Goal: Task Accomplishment & Management: Complete application form

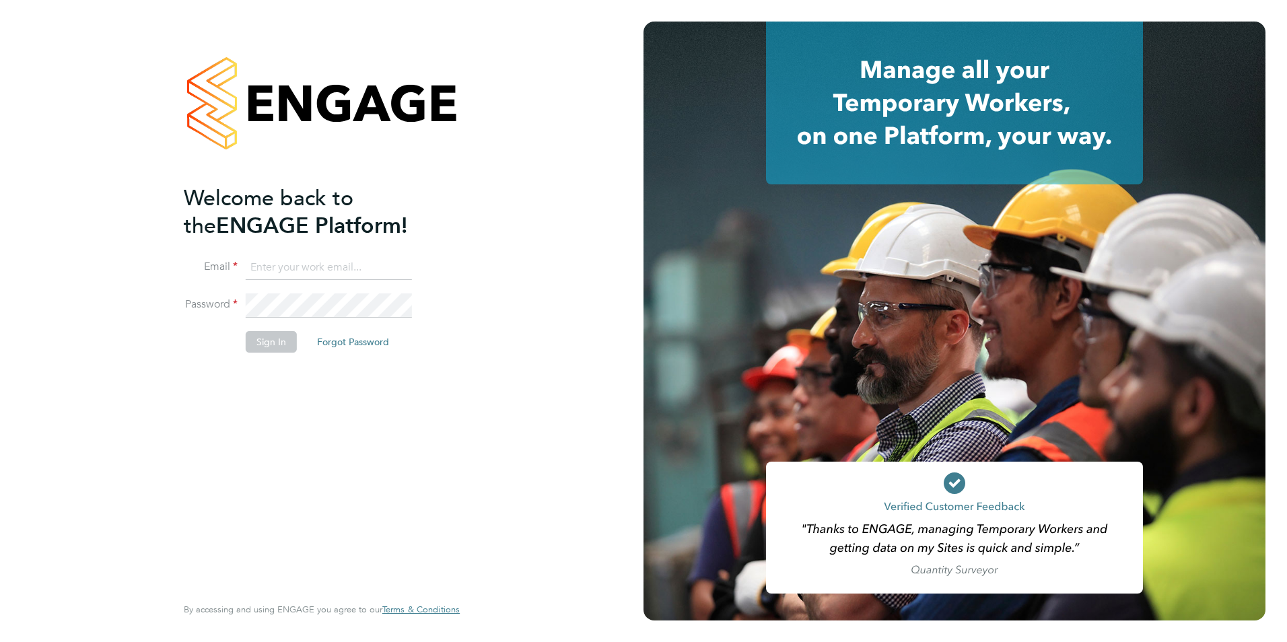
type input "olivia.triassi@huntereducation.co.uk"
click at [281, 341] on button "Sign In" at bounding box center [271, 342] width 51 height 22
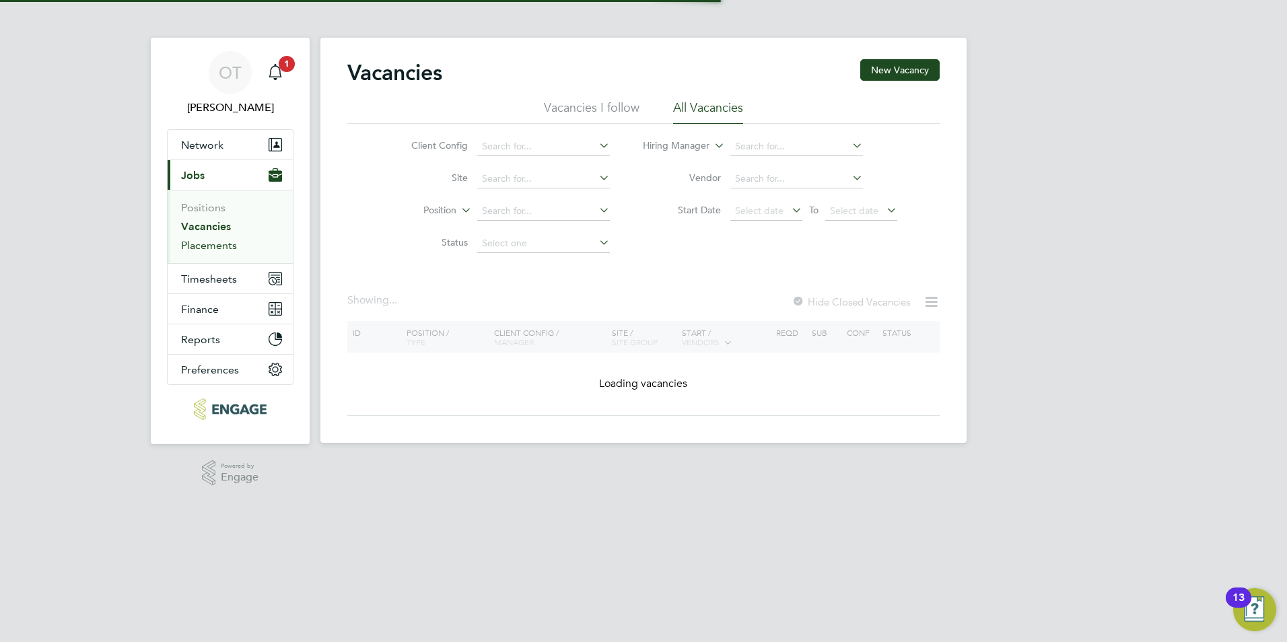
click at [221, 244] on link "Placements" at bounding box center [209, 245] width 56 height 13
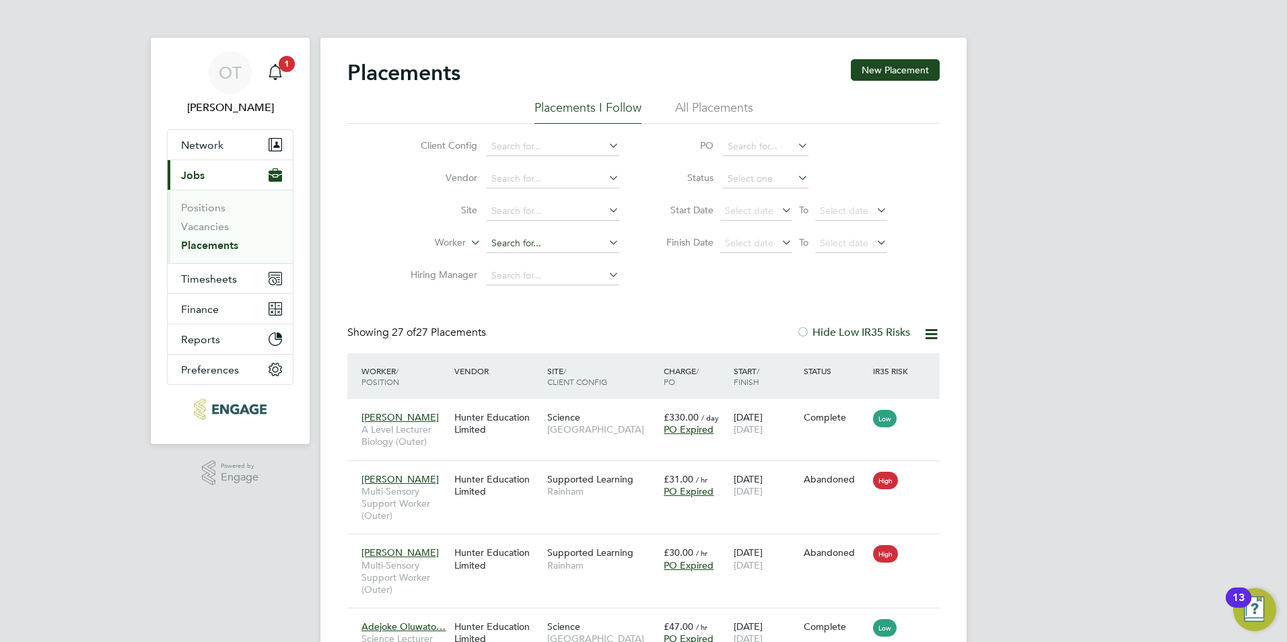
click at [533, 242] on input at bounding box center [553, 243] width 133 height 19
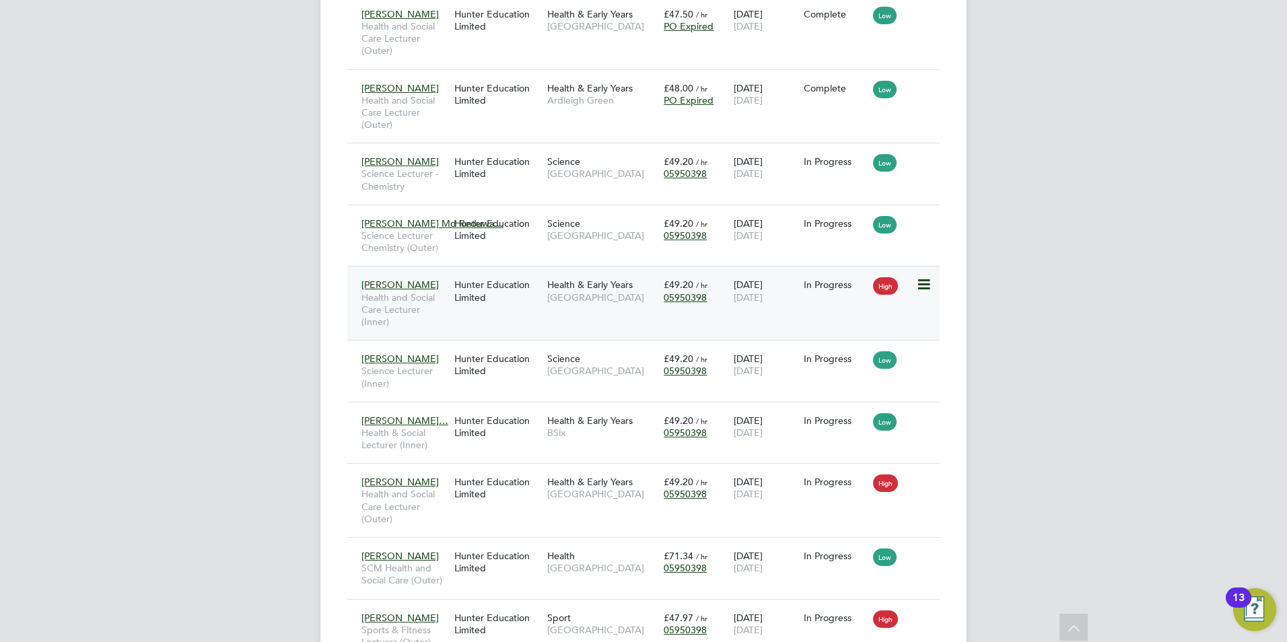
click at [495, 300] on div "Hunter Education Limited" at bounding box center [497, 291] width 93 height 38
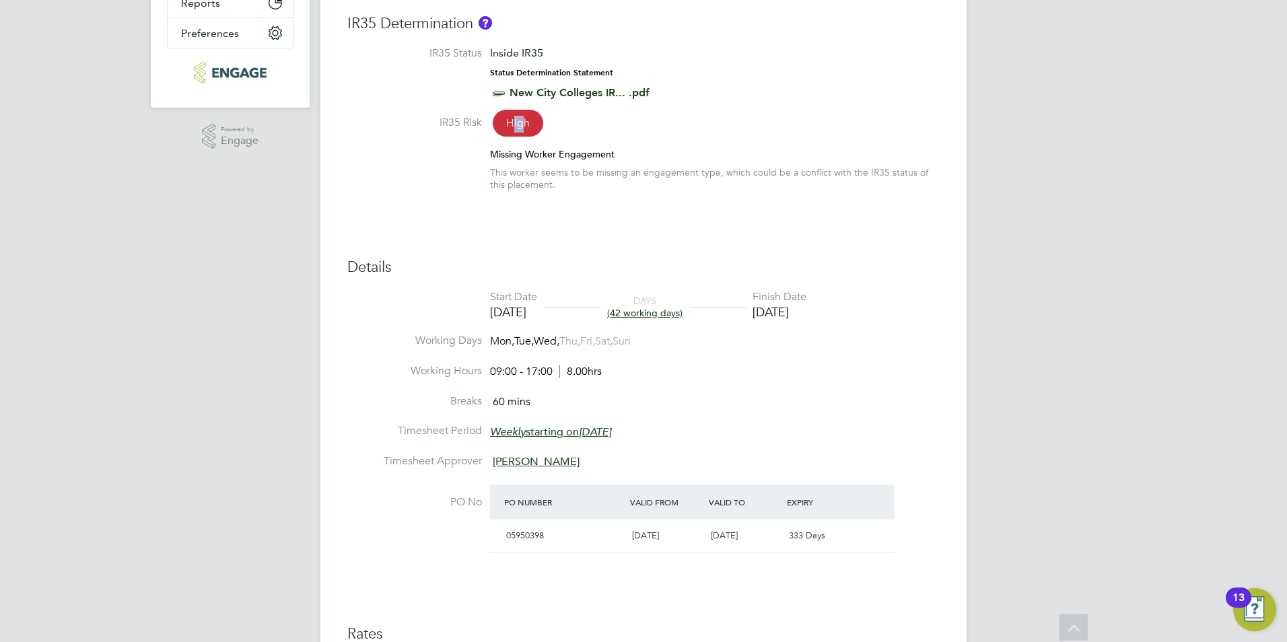
drag, startPoint x: 526, startPoint y: 127, endPoint x: 515, endPoint y: 127, distance: 11.5
click at [515, 127] on span "High" at bounding box center [518, 123] width 50 height 27
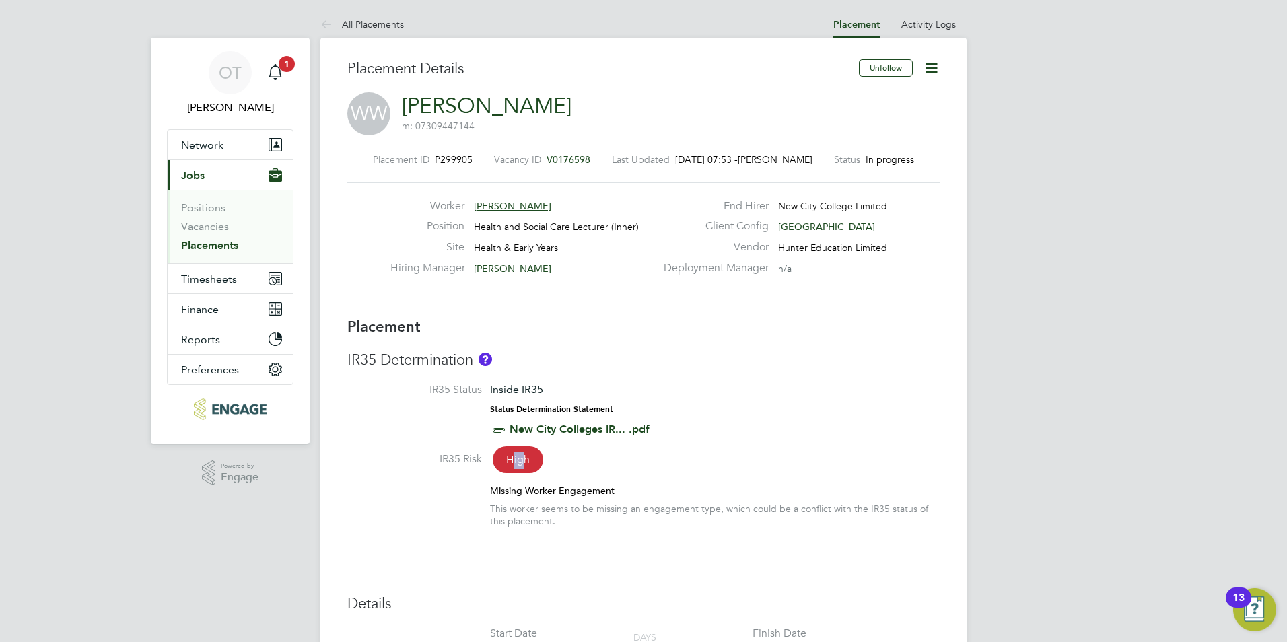
click at [509, 201] on span "[PERSON_NAME]" at bounding box center [512, 206] width 77 height 12
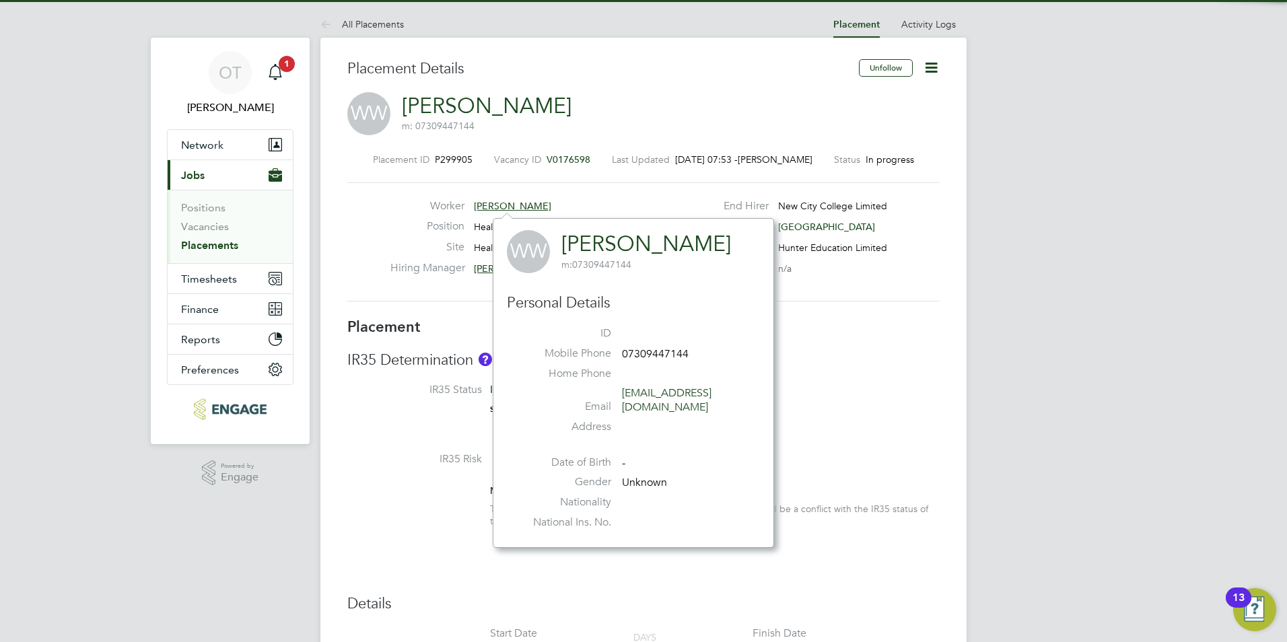
click at [576, 242] on link "[PERSON_NAME]" at bounding box center [646, 244] width 170 height 26
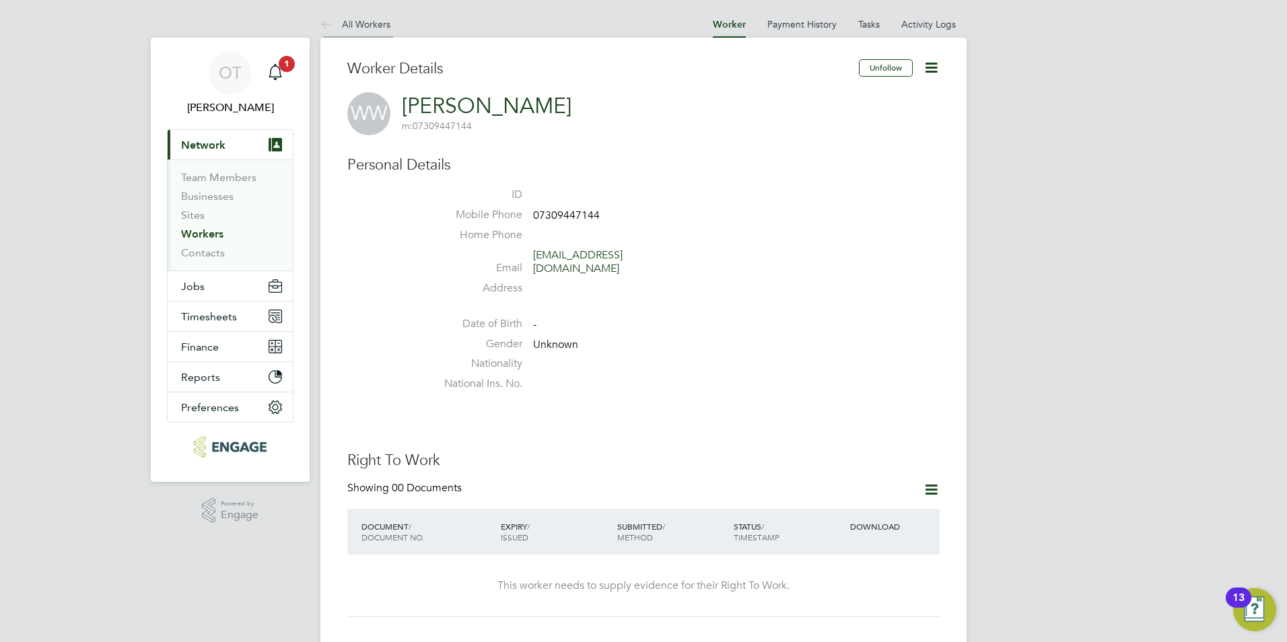
click at [351, 18] on li "All Workers" at bounding box center [355, 24] width 70 height 27
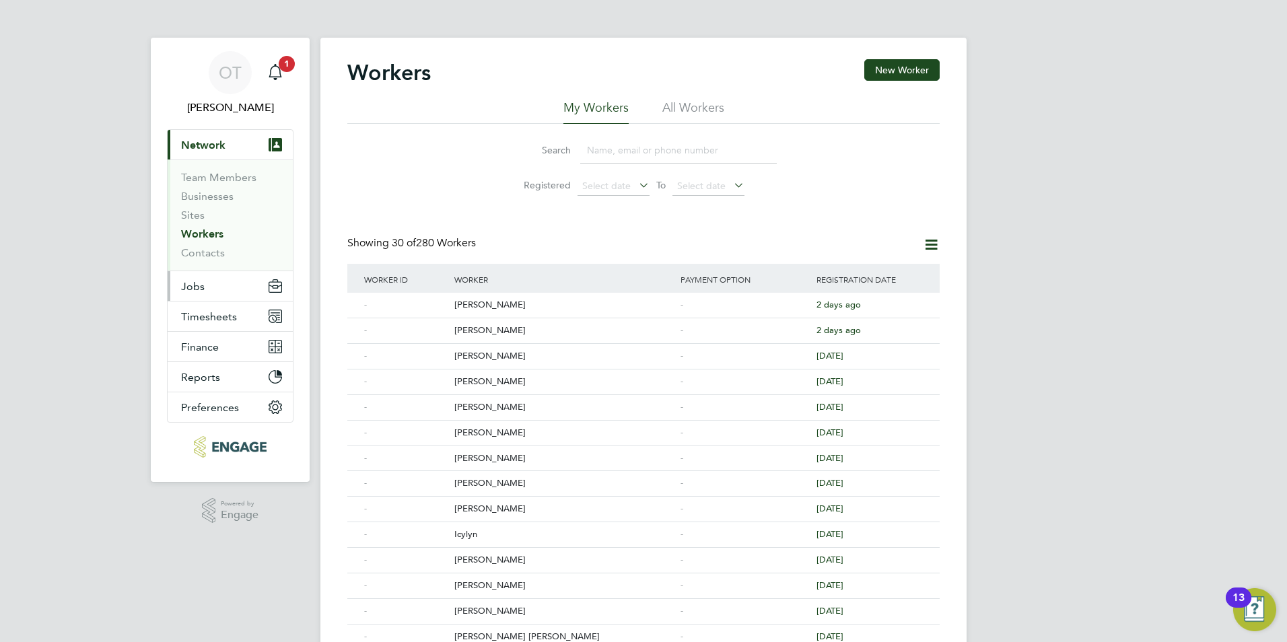
click at [220, 287] on button "Jobs" at bounding box center [230, 286] width 125 height 30
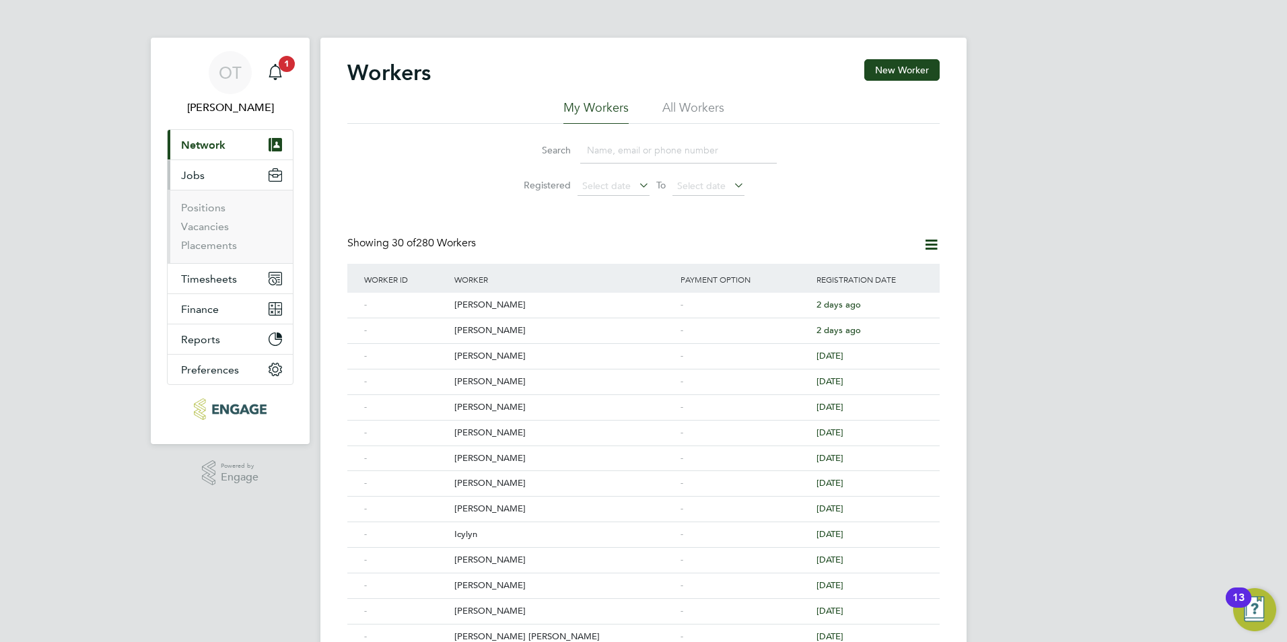
click at [214, 254] on ul "Positions Vacancies Placements" at bounding box center [230, 226] width 125 height 73
click at [213, 252] on ul "Positions Vacancies Placements" at bounding box center [230, 226] width 125 height 73
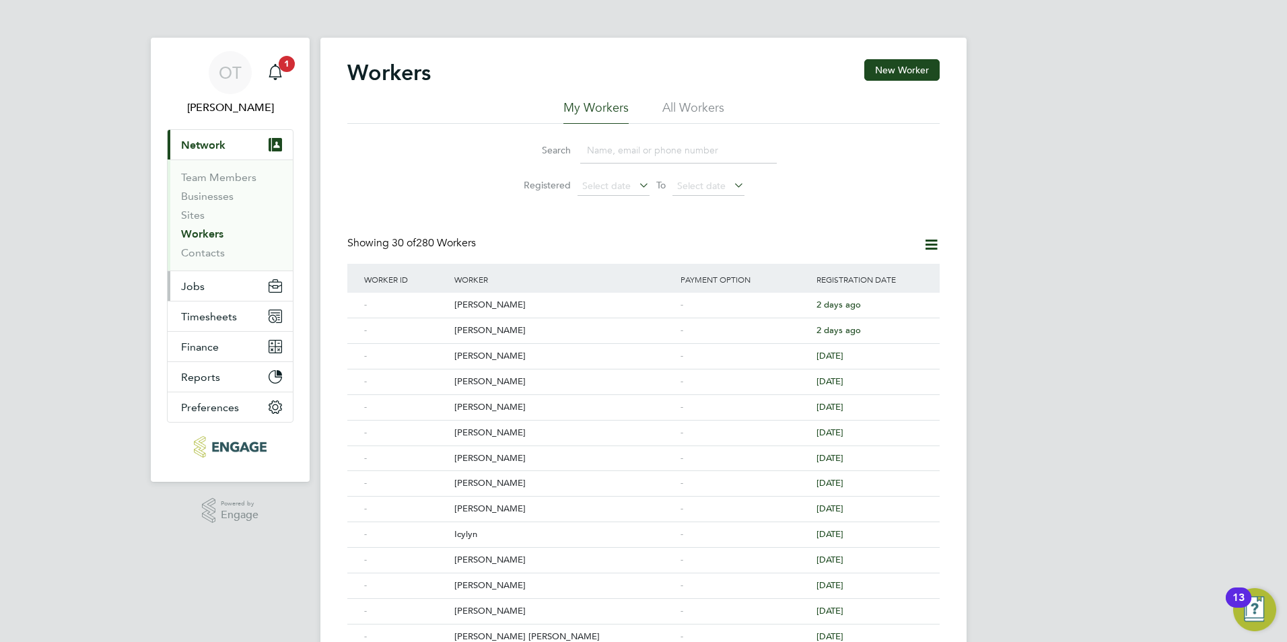
drag, startPoint x: 213, startPoint y: 252, endPoint x: 207, endPoint y: 277, distance: 25.0
click at [207, 277] on button "Jobs" at bounding box center [230, 286] width 125 height 30
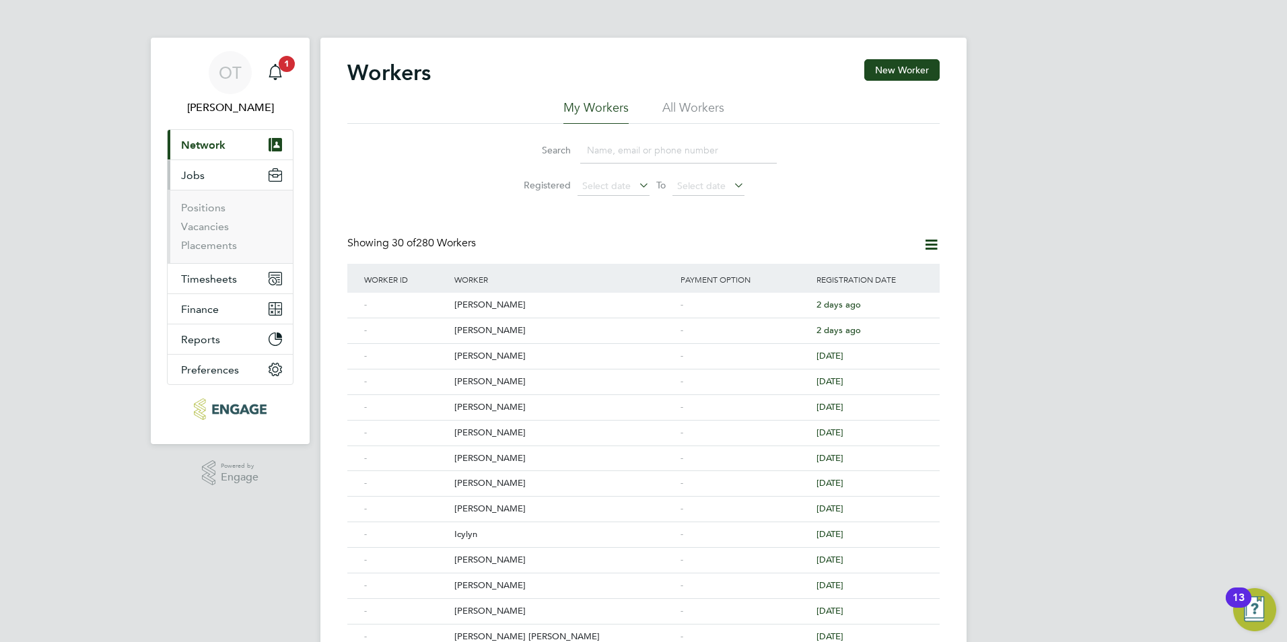
click at [212, 252] on li "Placements" at bounding box center [231, 245] width 101 height 13
click at [212, 250] on link "Placements" at bounding box center [209, 245] width 56 height 13
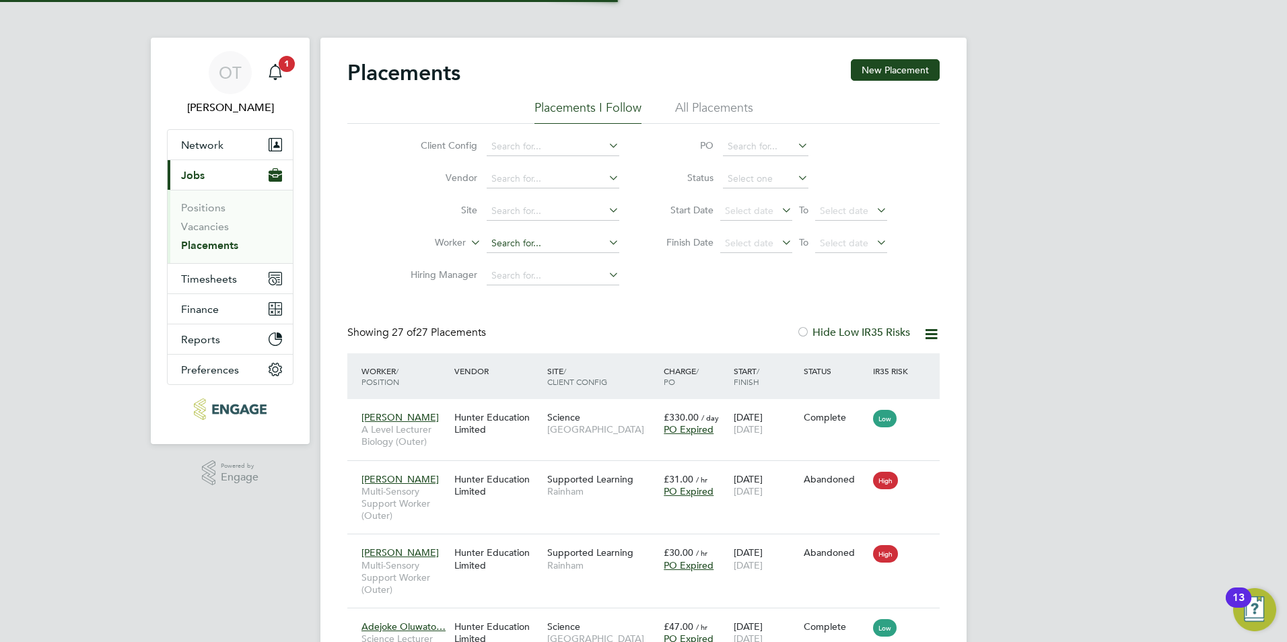
click at [530, 246] on input at bounding box center [553, 243] width 133 height 19
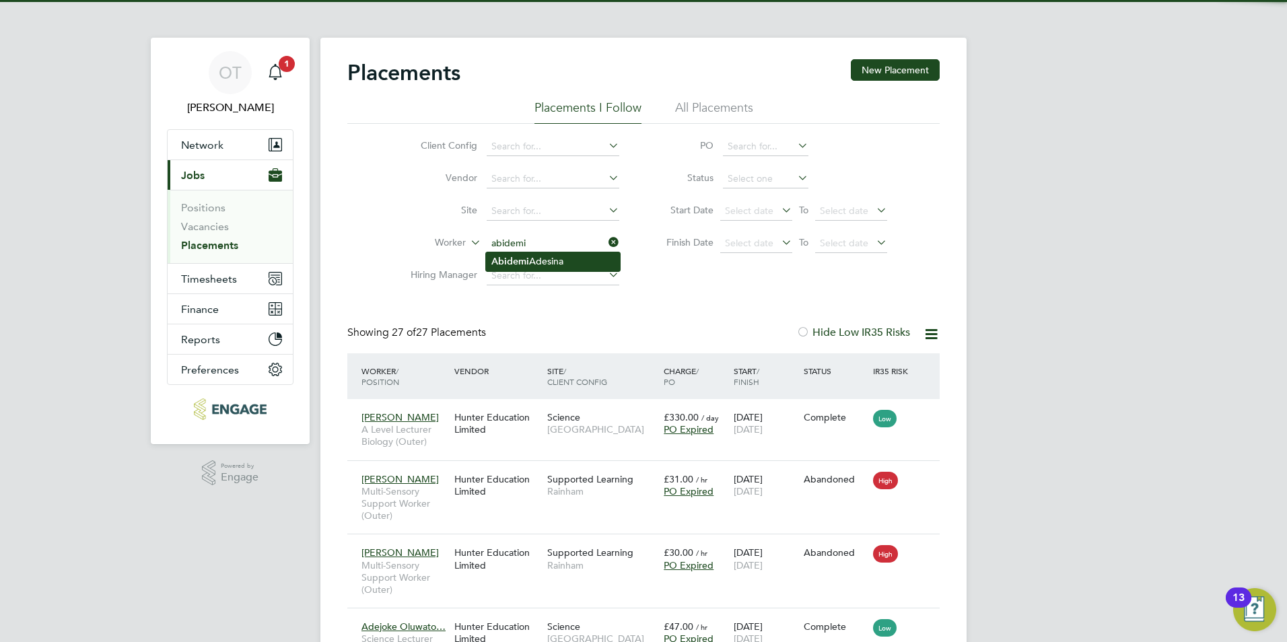
click at [535, 260] on li "Abidemi Adesina" at bounding box center [553, 261] width 134 height 18
type input "Abidemi Adesina"
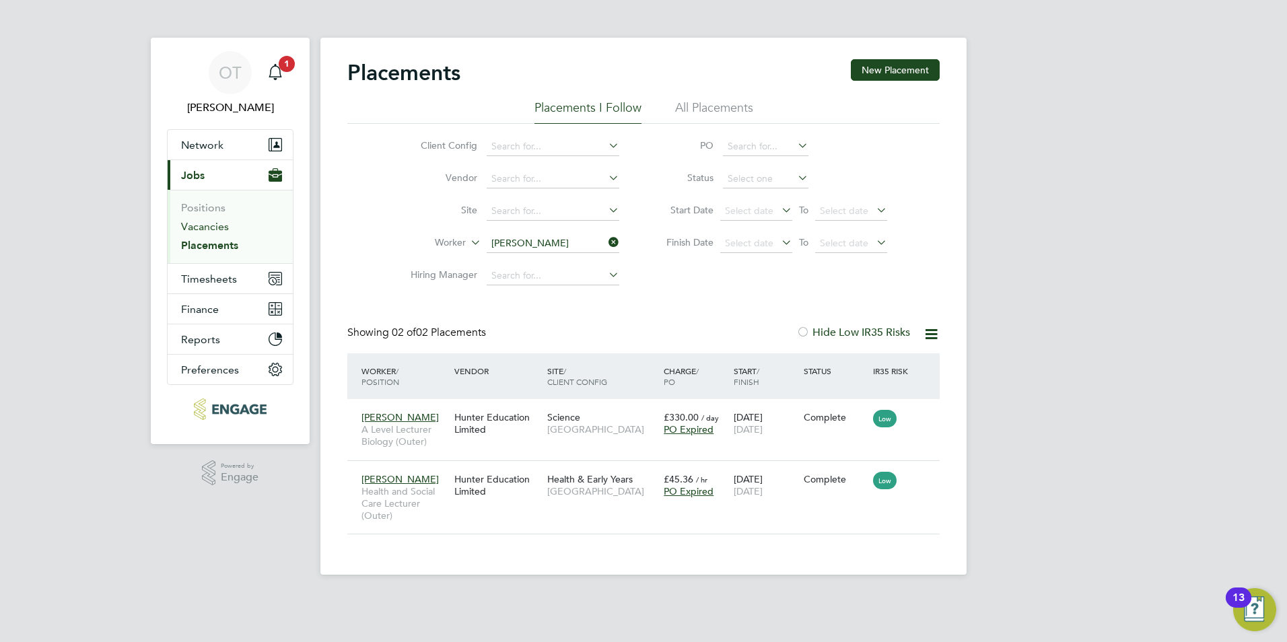
click at [215, 227] on link "Vacancies" at bounding box center [205, 226] width 48 height 13
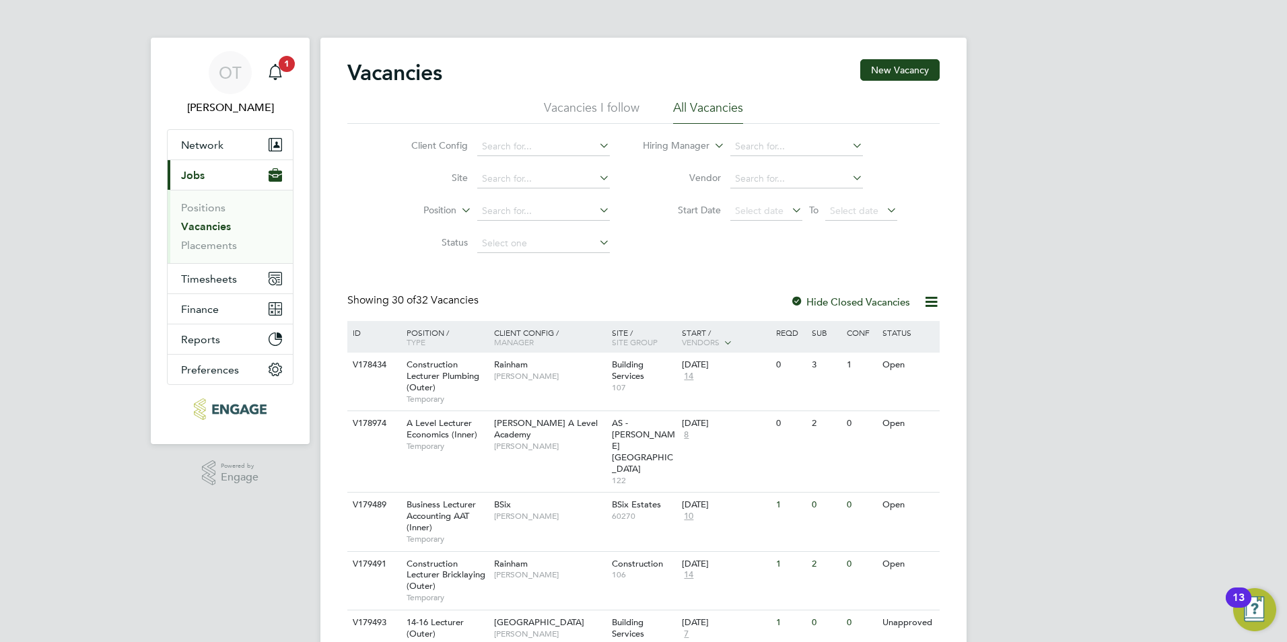
click at [813, 294] on div "Hide Closed Vacancies" at bounding box center [846, 302] width 133 height 17
click at [217, 139] on span "Network" at bounding box center [202, 145] width 42 height 13
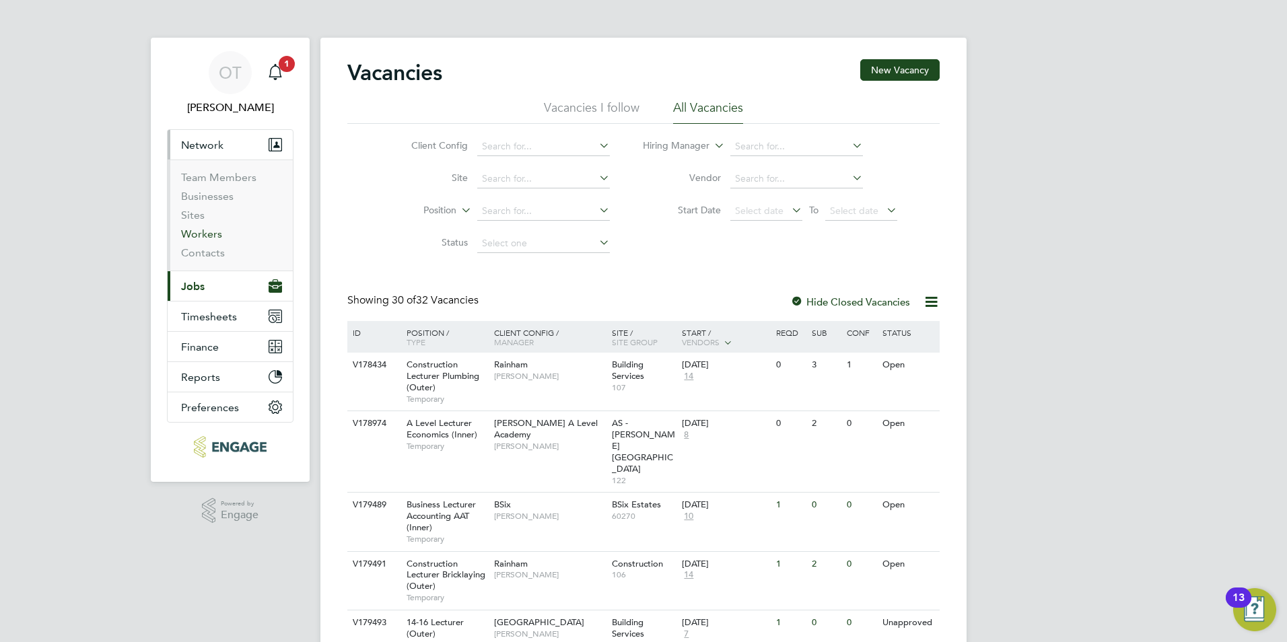
click at [207, 231] on link "Workers" at bounding box center [201, 234] width 41 height 13
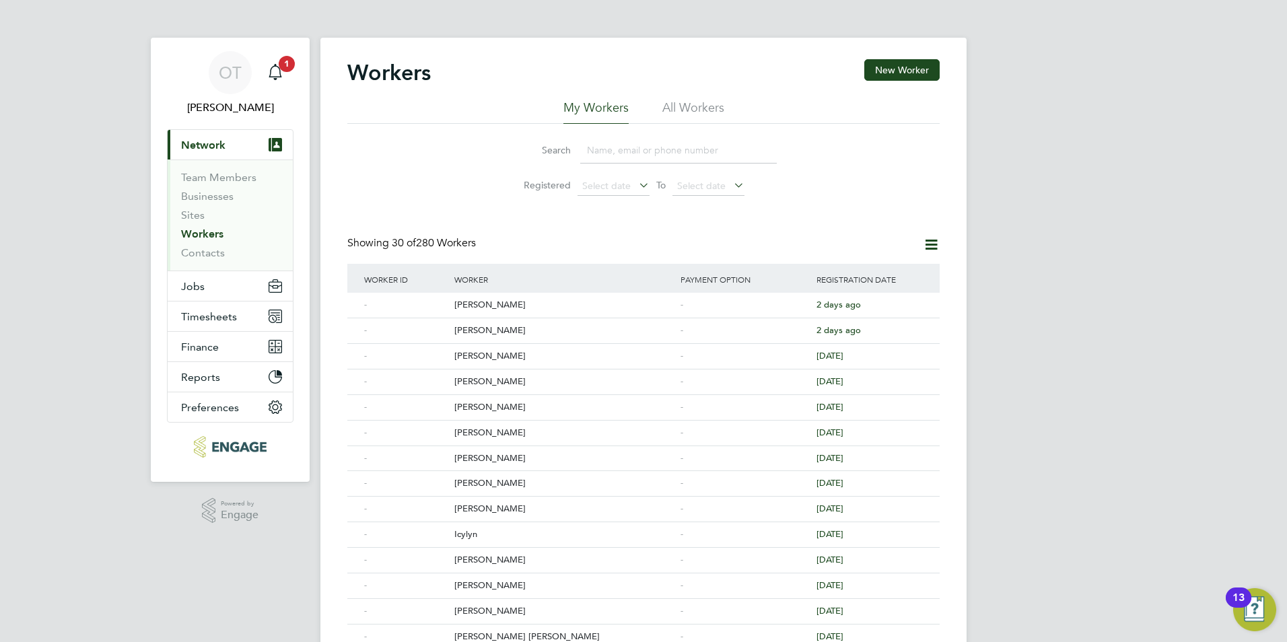
click at [613, 147] on input at bounding box center [678, 150] width 197 height 26
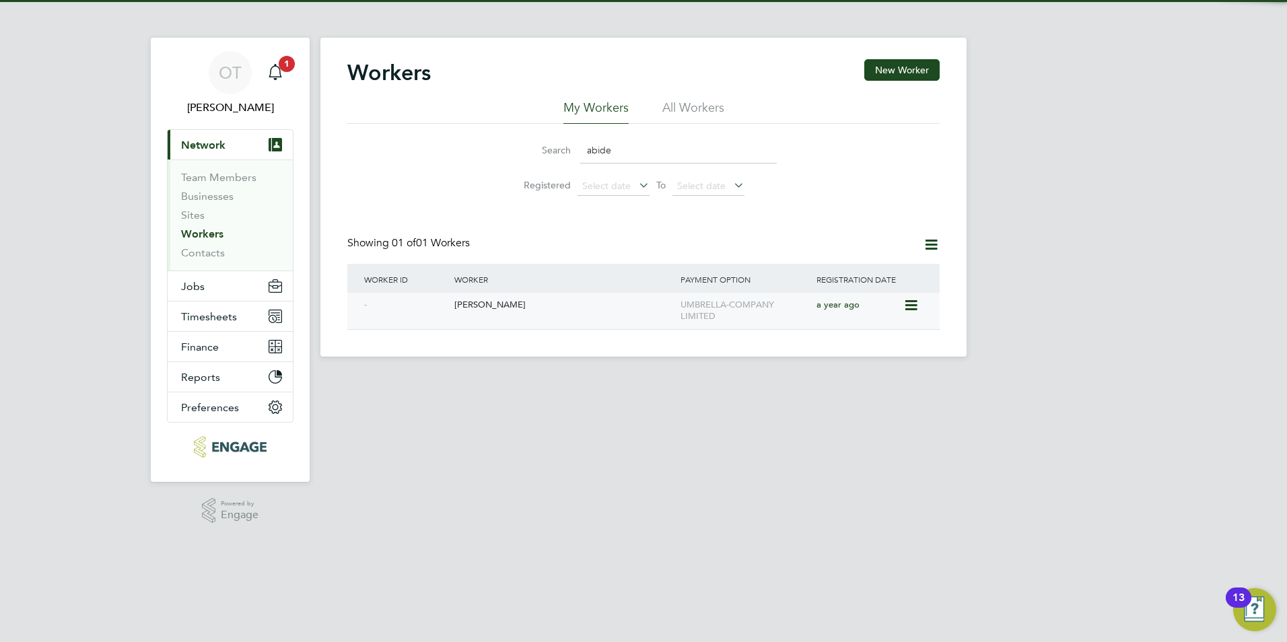
type input "abide"
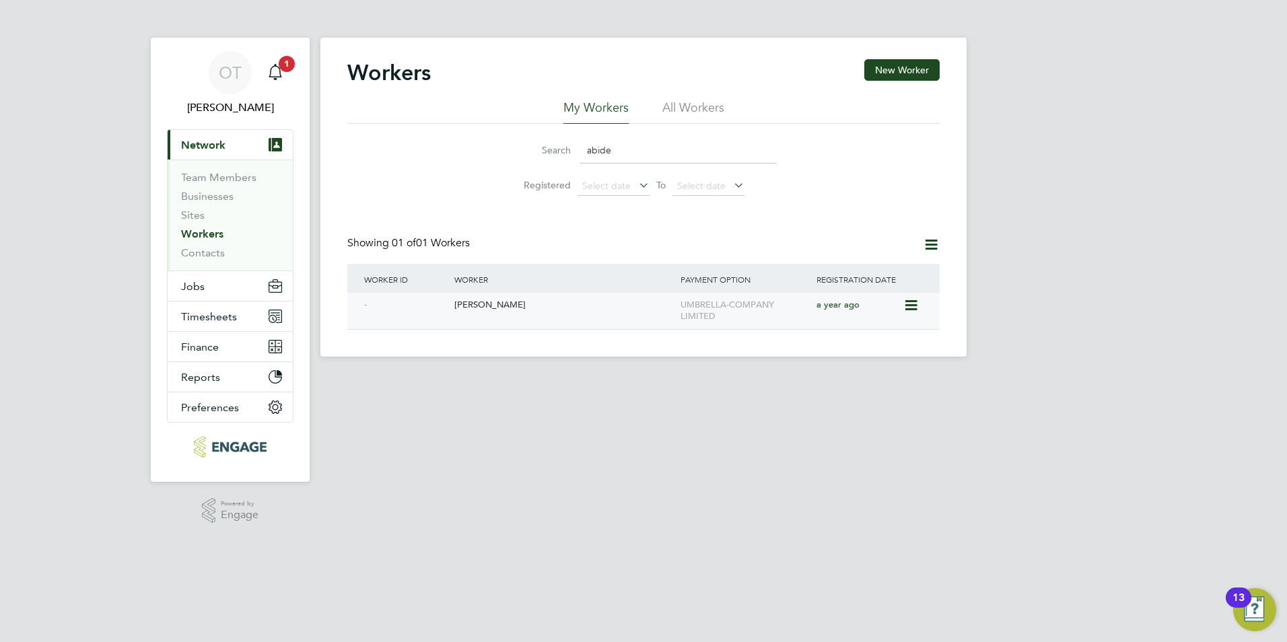
click at [549, 315] on div "Abidemi Adesina" at bounding box center [564, 305] width 226 height 25
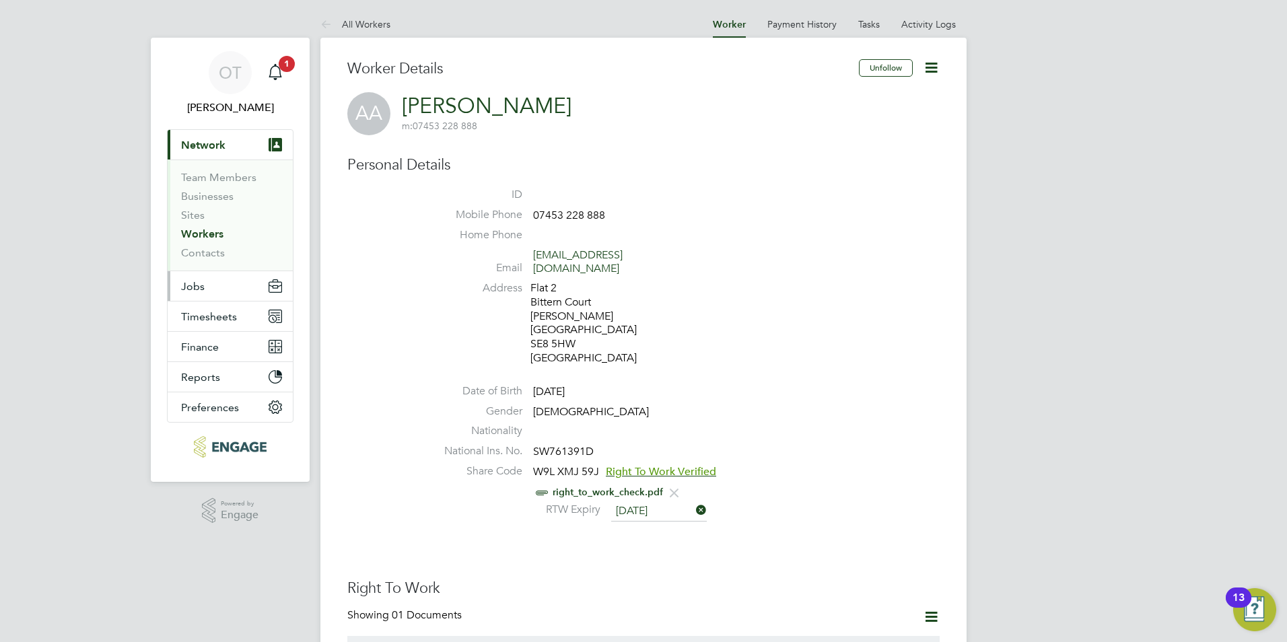
click at [207, 285] on button "Jobs" at bounding box center [230, 286] width 125 height 30
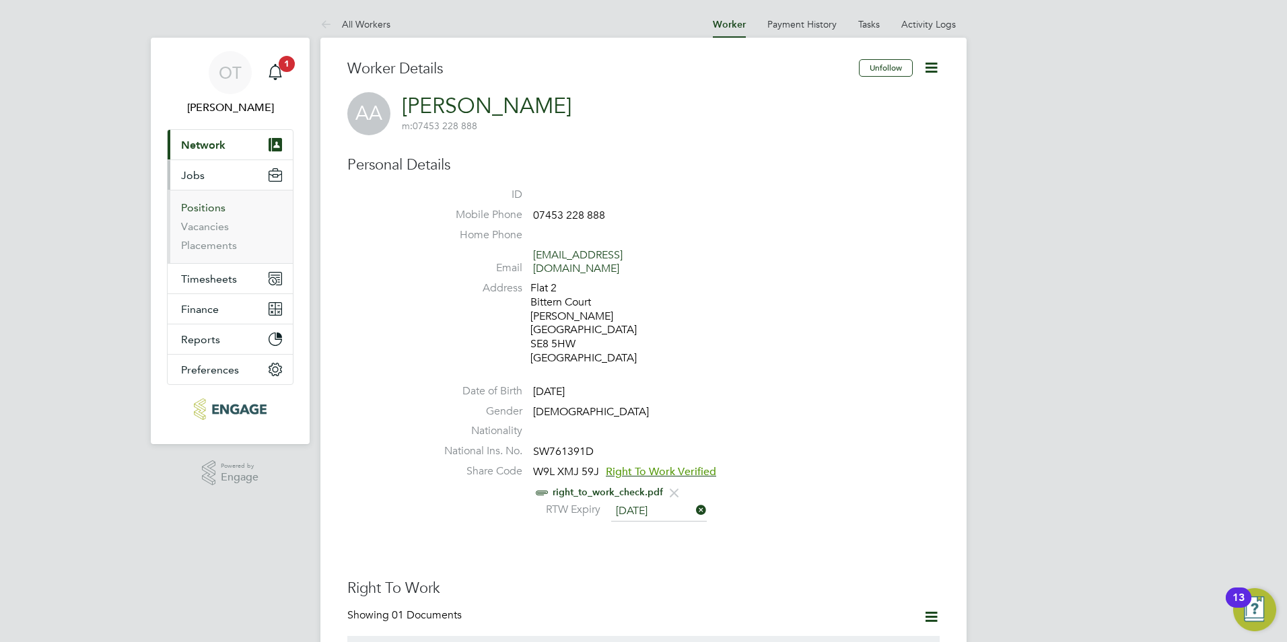
click at [213, 205] on link "Positions" at bounding box center [203, 207] width 44 height 13
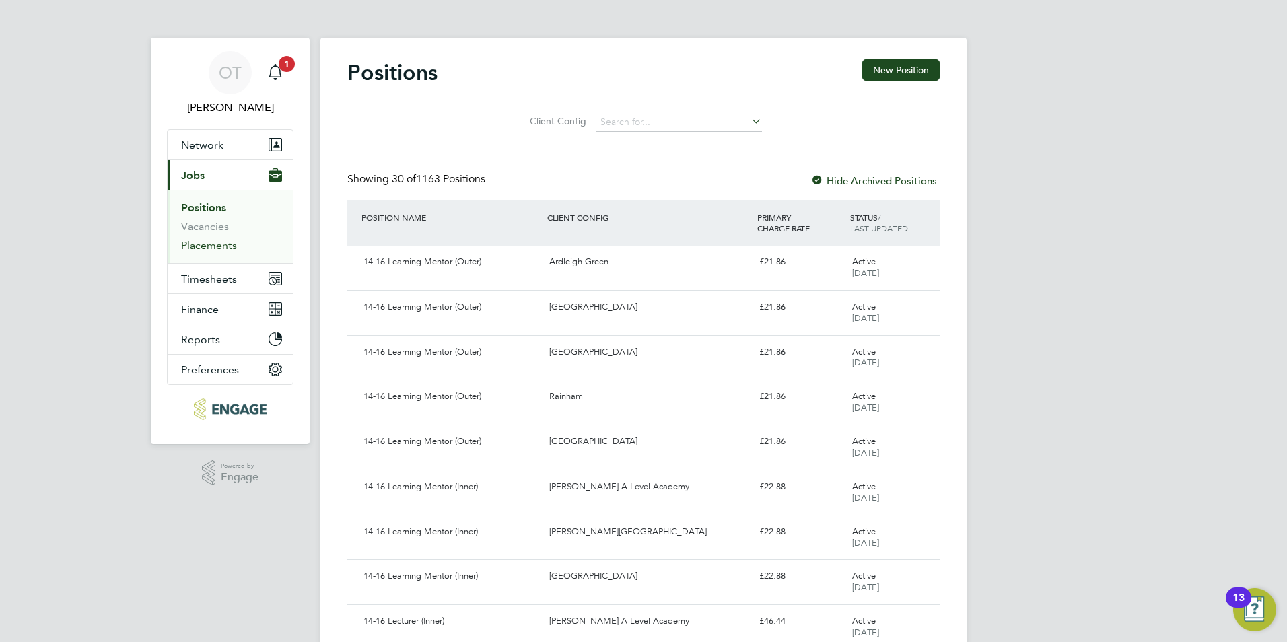
click at [215, 244] on link "Placements" at bounding box center [209, 245] width 56 height 13
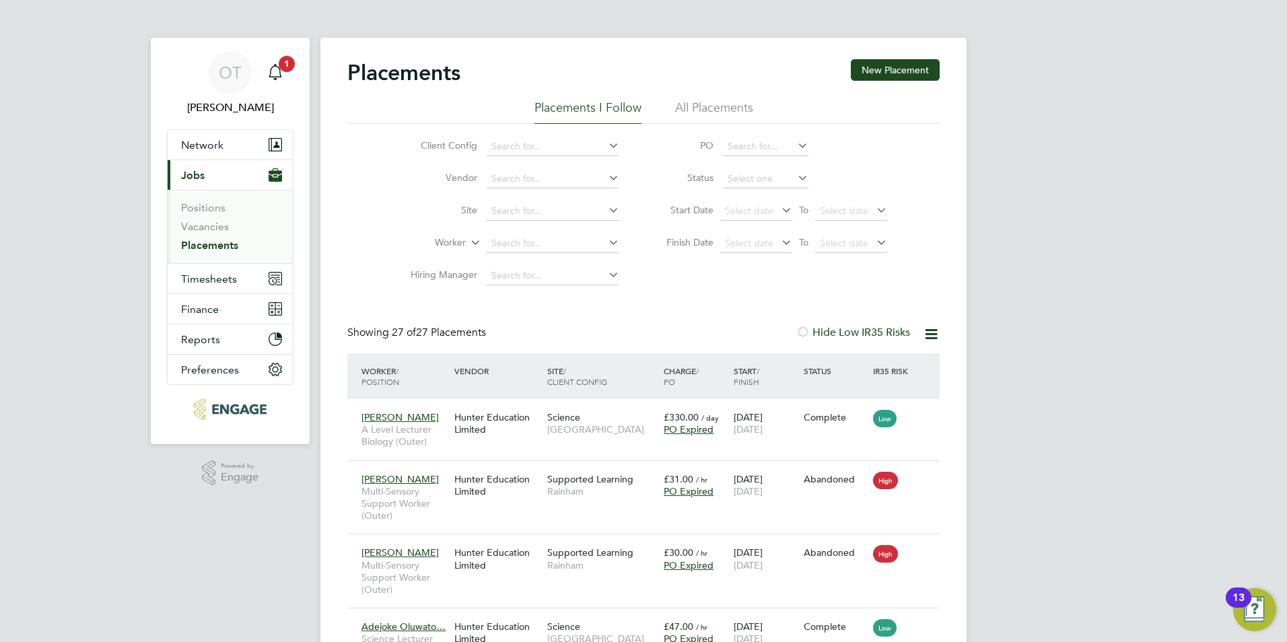
click at [711, 106] on li "All Placements" at bounding box center [714, 112] width 78 height 24
click at [603, 103] on li "Placements I Follow" at bounding box center [588, 112] width 107 height 24
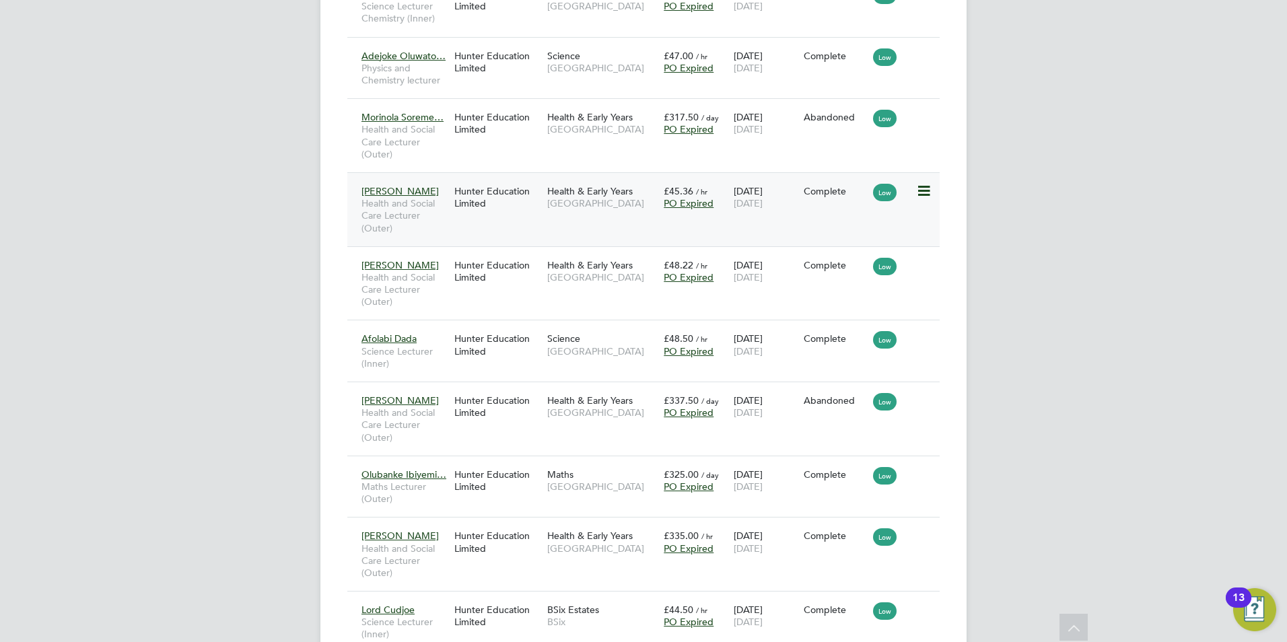
click at [516, 207] on div "Hunter Education Limited" at bounding box center [497, 197] width 93 height 38
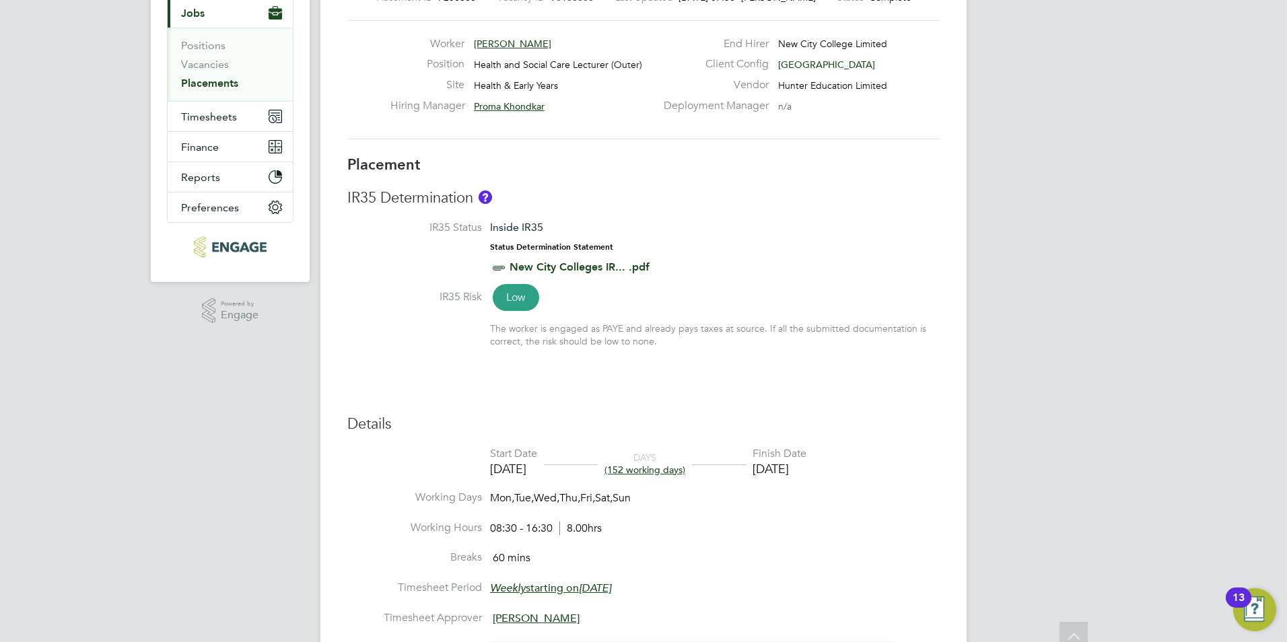
scroll to position [269, 0]
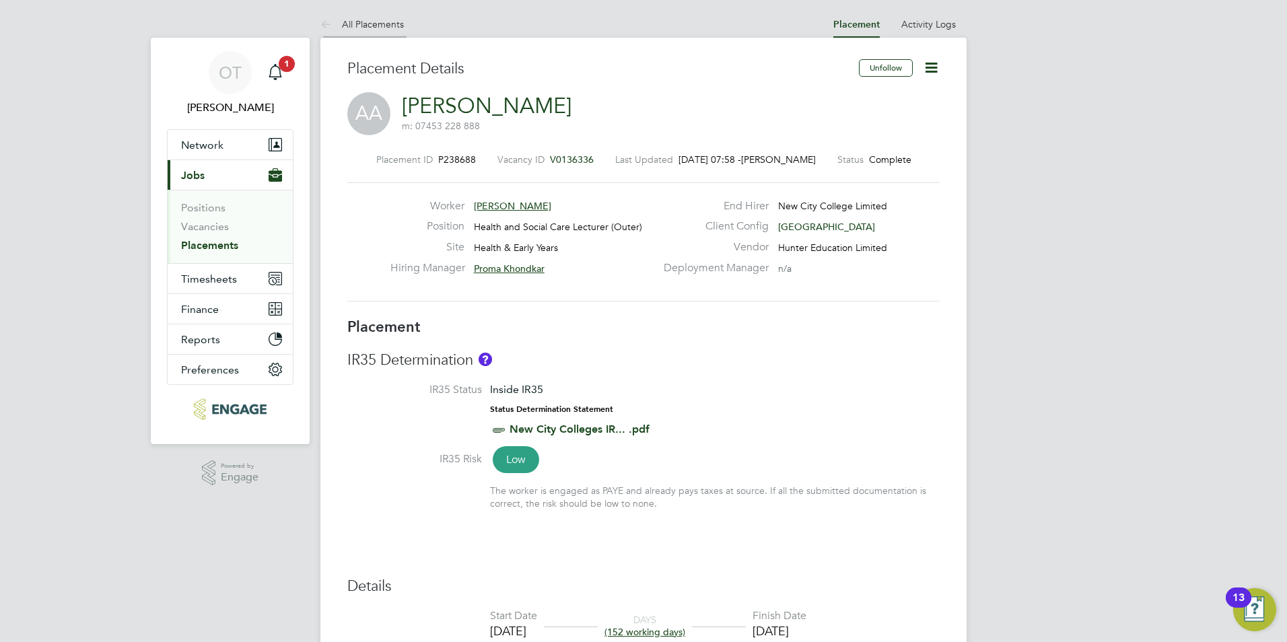
click at [367, 22] on link "All Placements" at bounding box center [361, 24] width 83 height 12
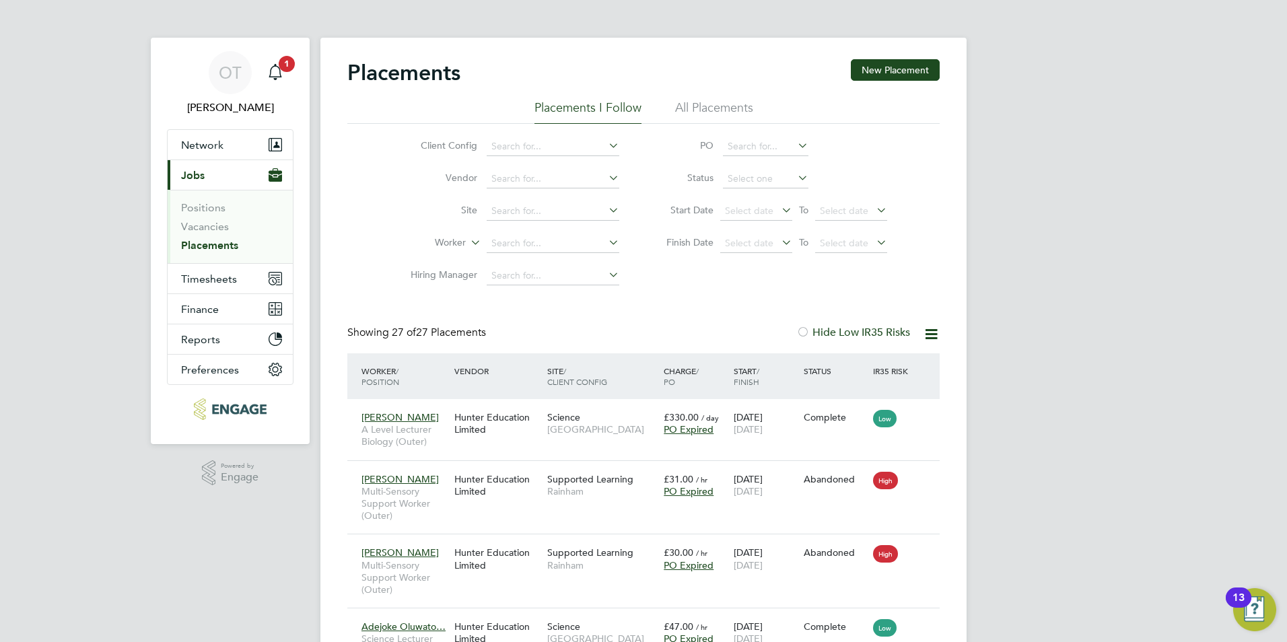
click at [708, 105] on li "All Placements" at bounding box center [714, 112] width 78 height 24
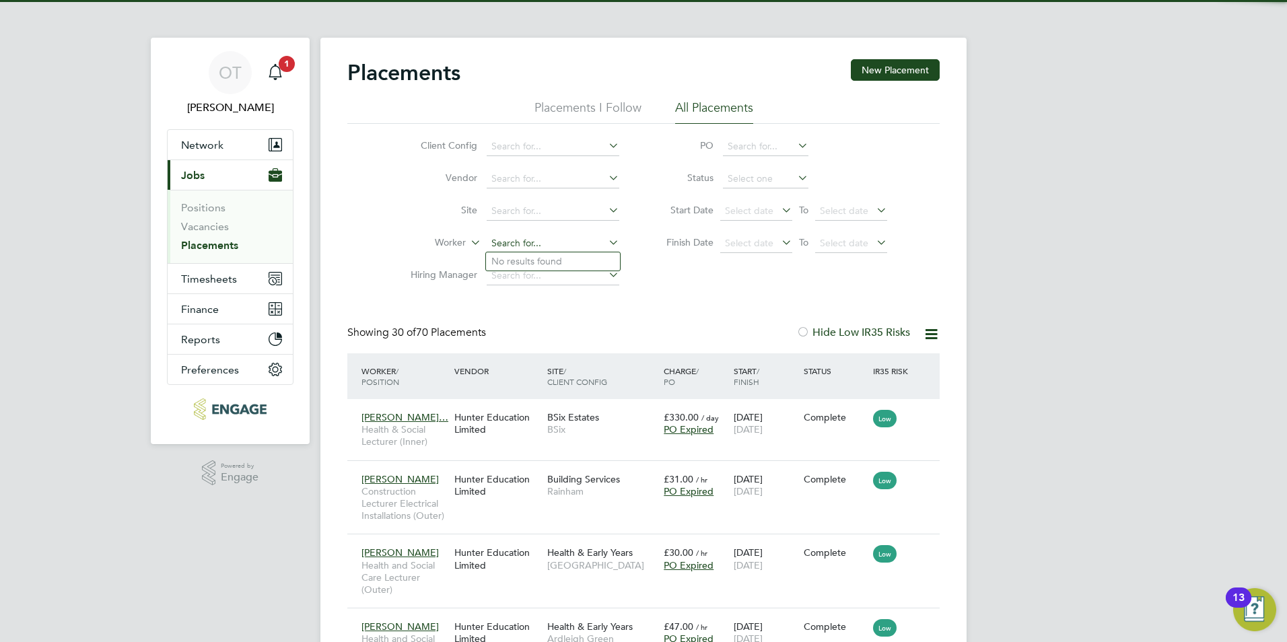
click at [552, 244] on input at bounding box center [553, 243] width 133 height 19
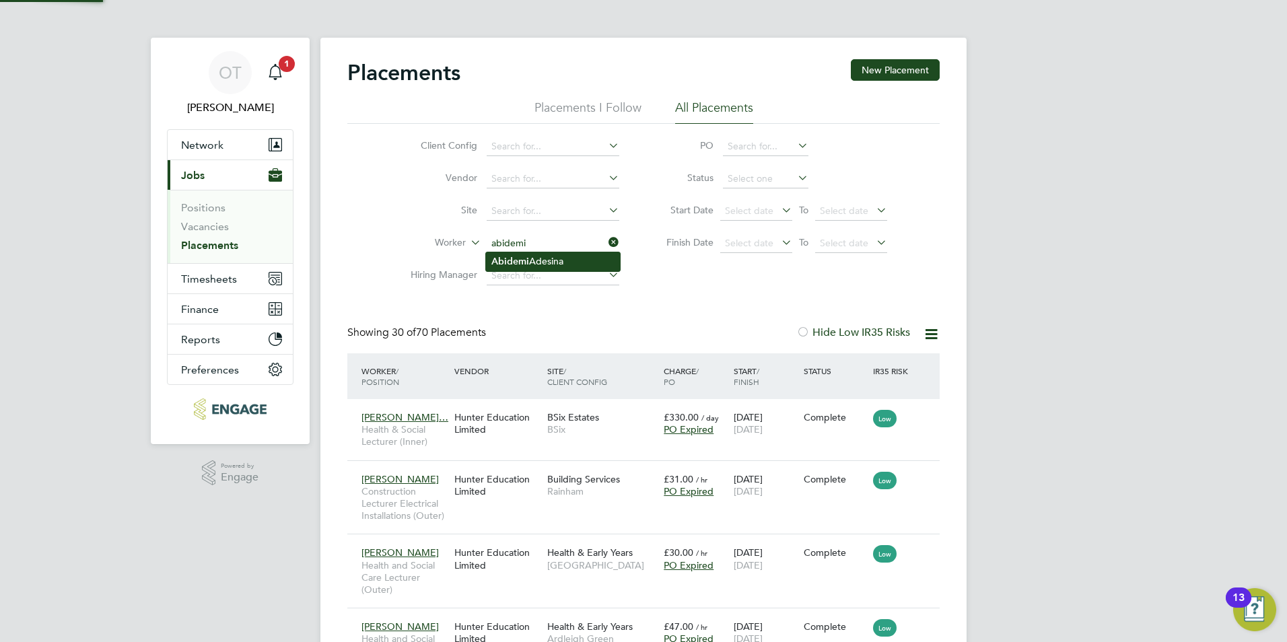
click at [553, 253] on li "Abidemi Adesina" at bounding box center [553, 261] width 134 height 18
type input "[PERSON_NAME]"
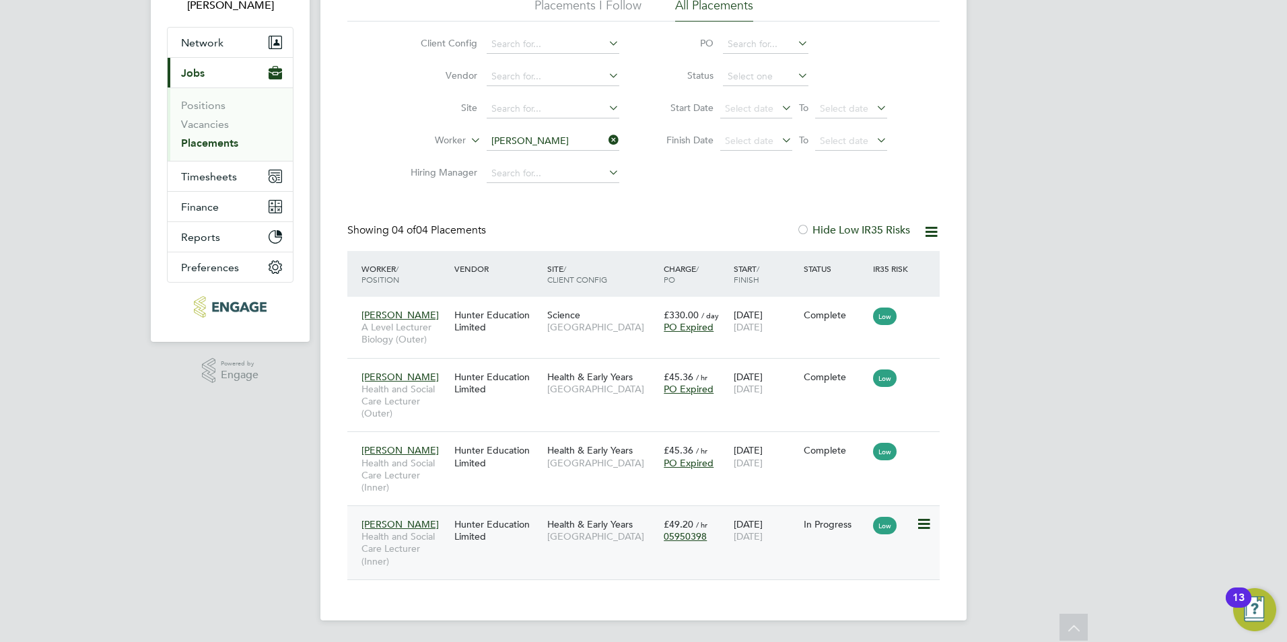
click at [586, 535] on span "[GEOGRAPHIC_DATA]" at bounding box center [602, 536] width 110 height 12
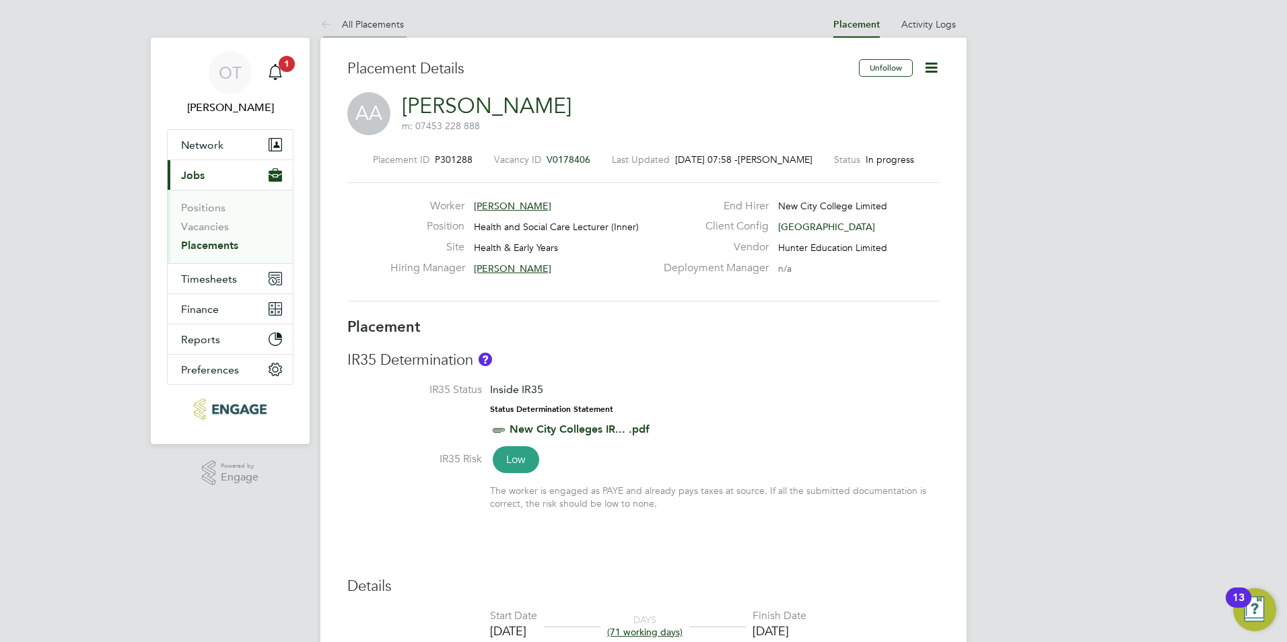
click at [374, 17] on li "All Placements" at bounding box center [361, 24] width 83 height 27
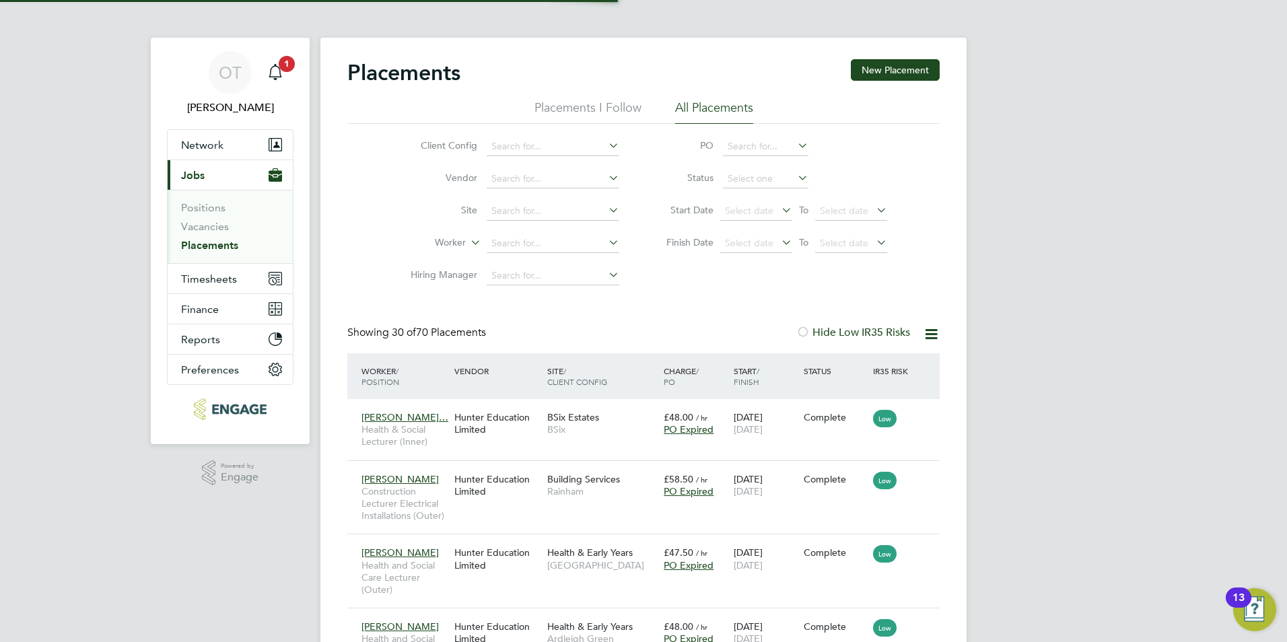
scroll to position [39, 117]
click at [535, 241] on input at bounding box center [553, 243] width 133 height 19
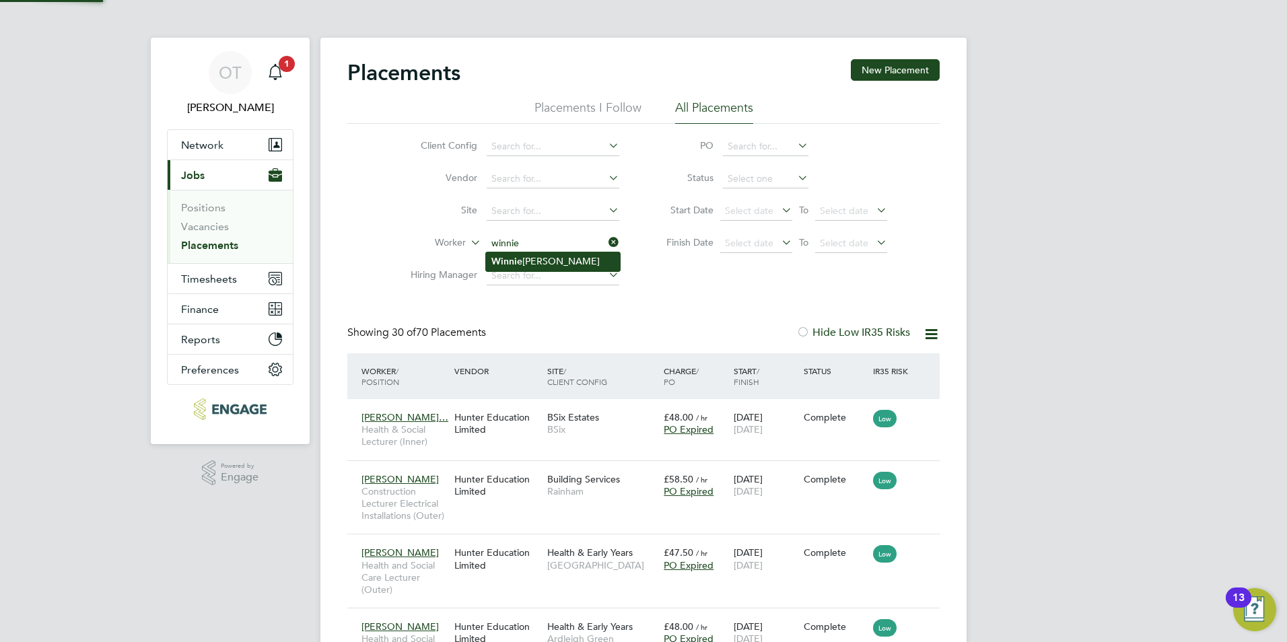
click at [543, 261] on li "Winnie Wheeldon" at bounding box center [553, 261] width 134 height 18
type input "[PERSON_NAME]"
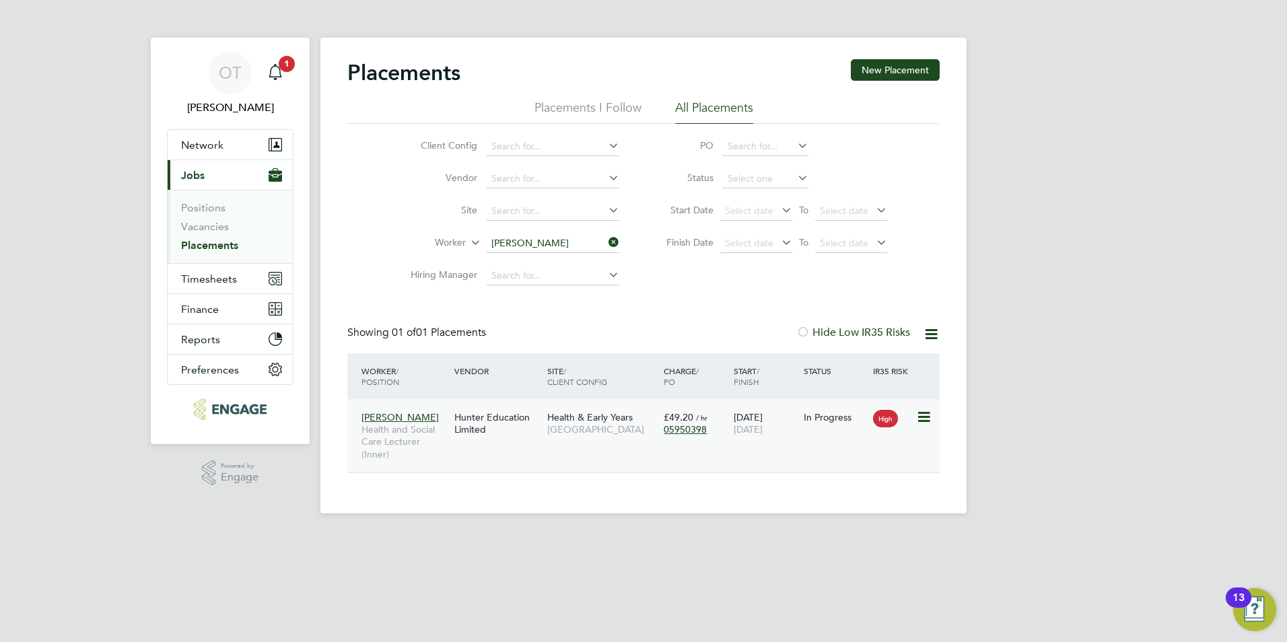
click at [522, 430] on div "Hunter Education Limited" at bounding box center [497, 424] width 93 height 38
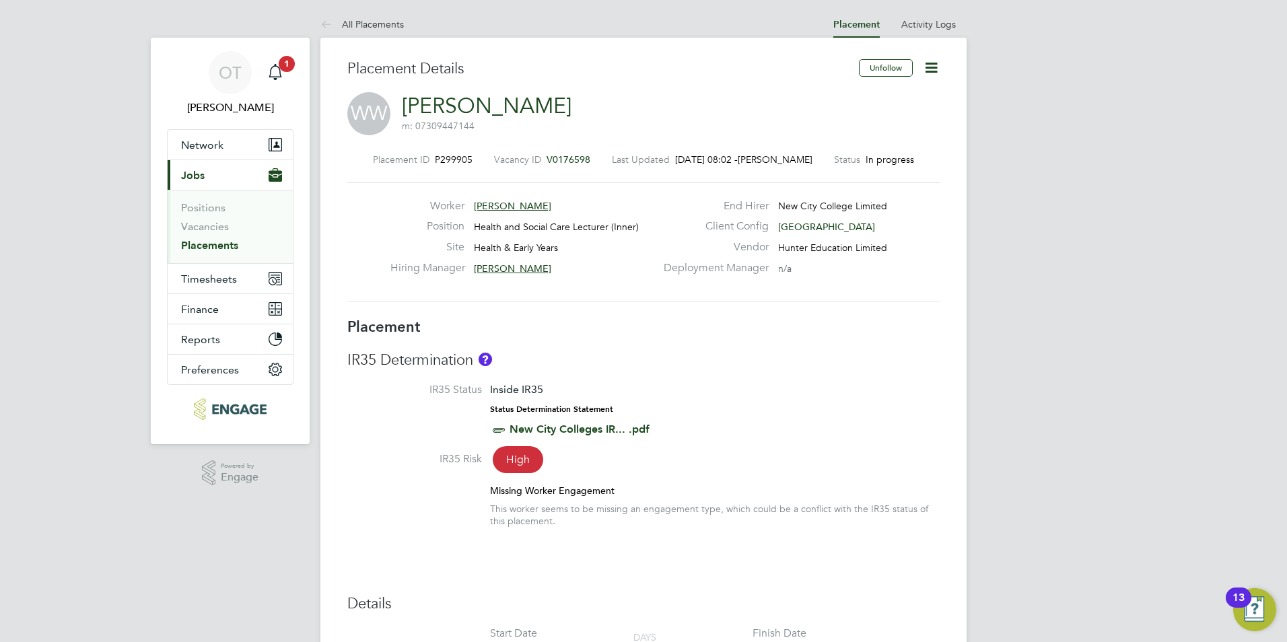
click at [512, 204] on span "[PERSON_NAME]" at bounding box center [512, 206] width 77 height 12
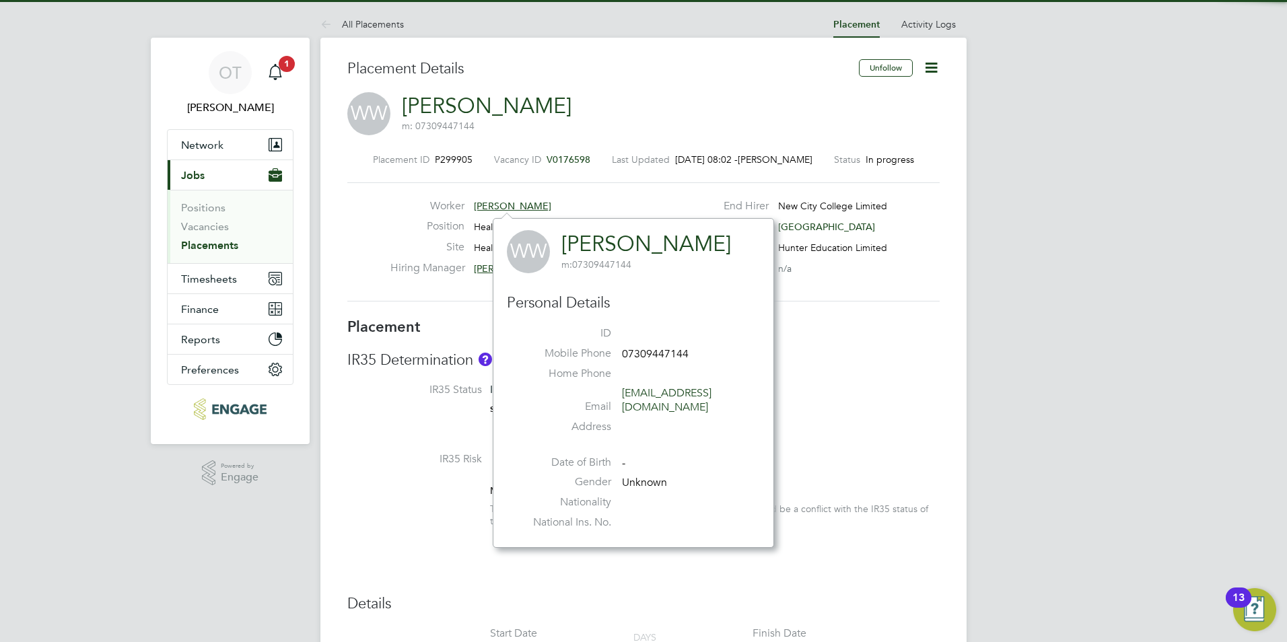
click at [606, 240] on link "[PERSON_NAME]" at bounding box center [646, 244] width 170 height 26
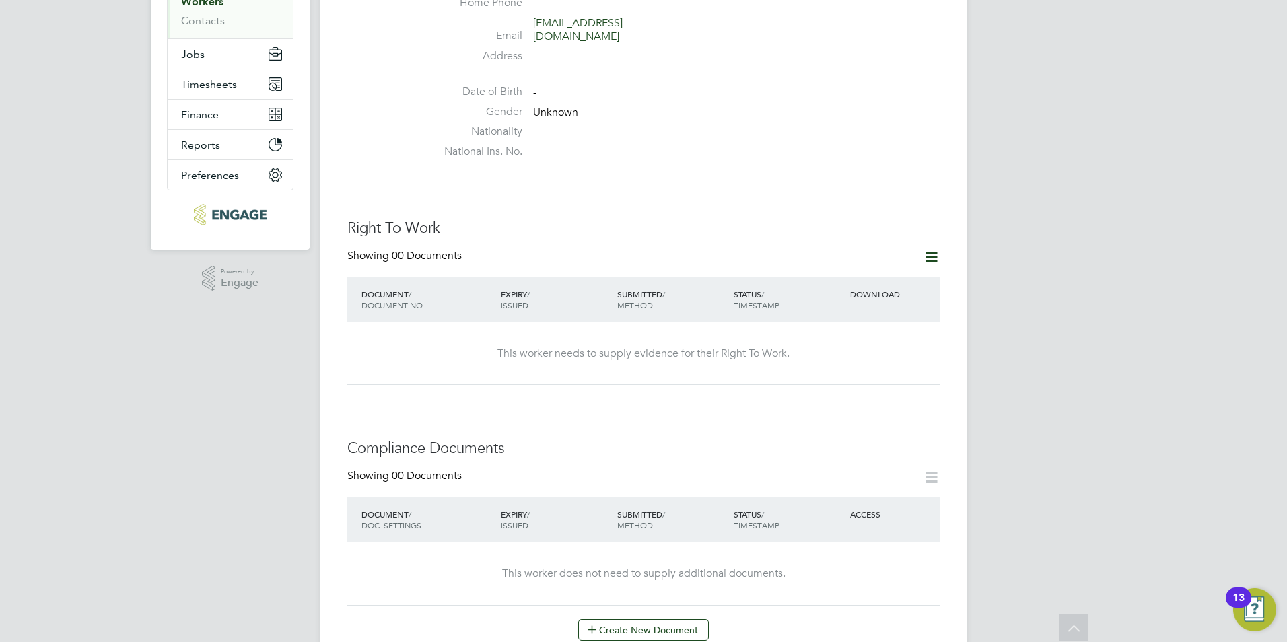
scroll to position [202, 0]
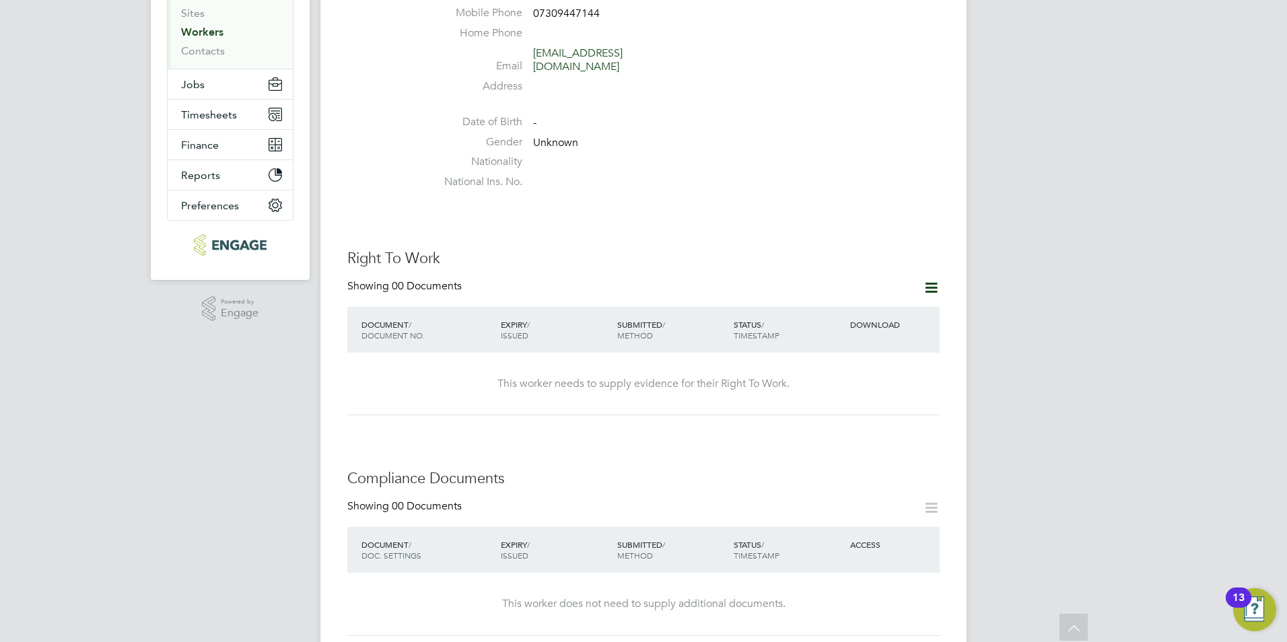
click at [933, 279] on icon at bounding box center [931, 287] width 17 height 17
click at [843, 310] on li "Add Right To Work Document" at bounding box center [857, 306] width 162 height 19
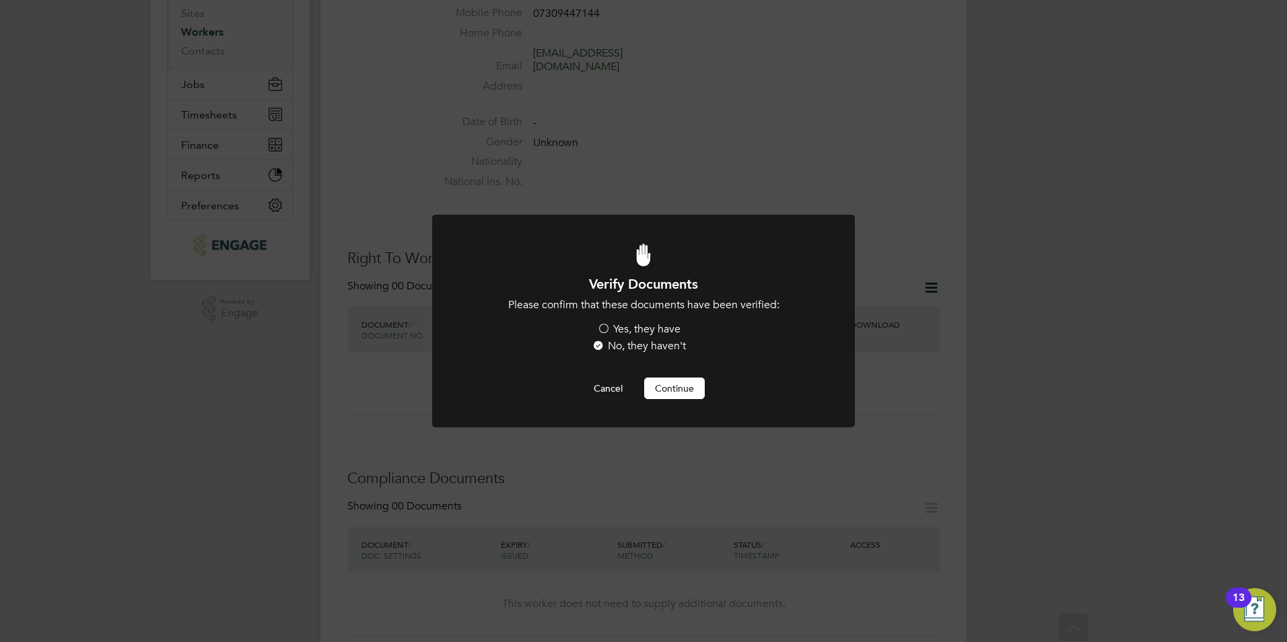
click at [637, 321] on li "Please confirm that these documents have been verified: Yes, they have No, they…" at bounding box center [644, 327] width 350 height 58
click at [637, 327] on label "Yes, they have" at bounding box center [638, 329] width 83 height 14
click at [0, 0] on input "Yes, they have" at bounding box center [0, 0] width 0 height 0
click at [685, 384] on button "Continue" at bounding box center [674, 389] width 61 height 22
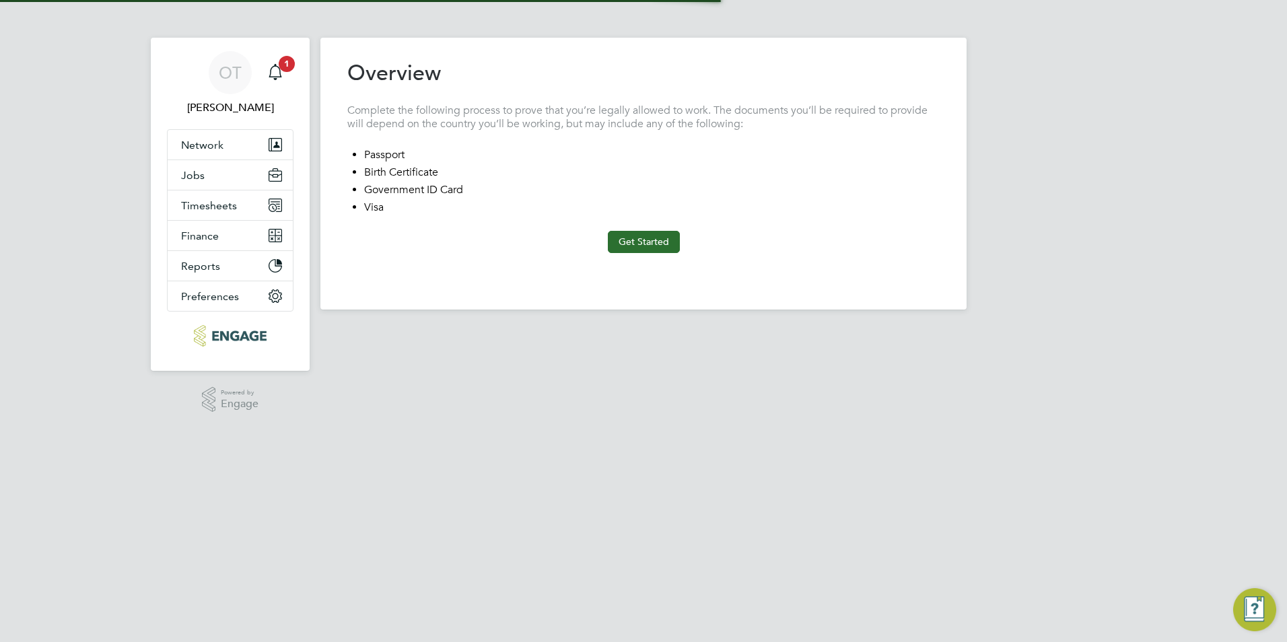
click at [641, 234] on button "Get Started" at bounding box center [644, 242] width 72 height 22
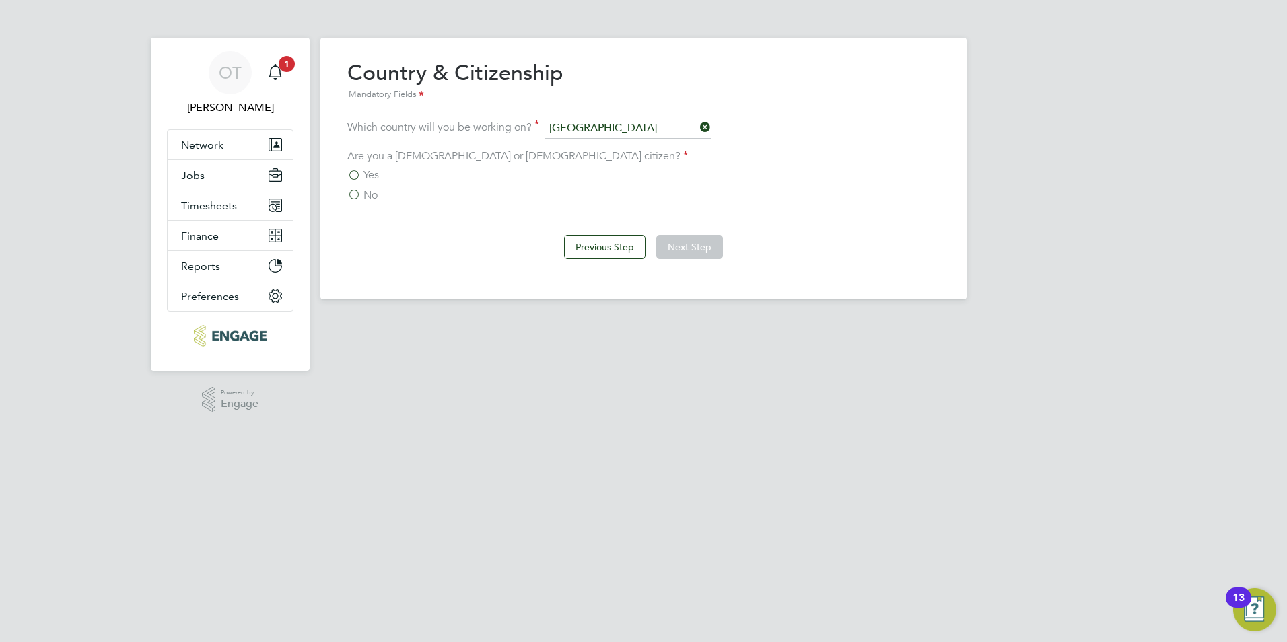
click at [366, 173] on span "Yes" at bounding box center [371, 174] width 15 height 13
click at [0, 0] on input "Yes" at bounding box center [0, 0] width 0 height 0
click at [685, 242] on button "Next Step" at bounding box center [689, 247] width 67 height 24
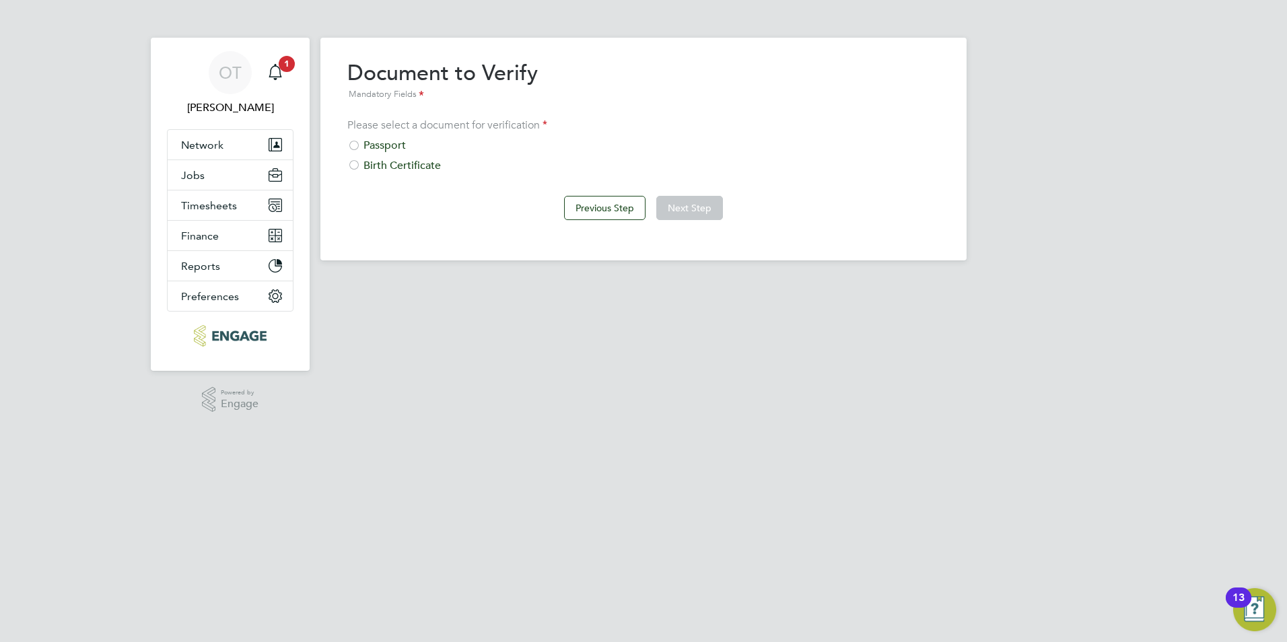
click at [392, 141] on div "Passport" at bounding box center [643, 146] width 592 height 14
click at [672, 214] on button "Next Step" at bounding box center [689, 208] width 67 height 24
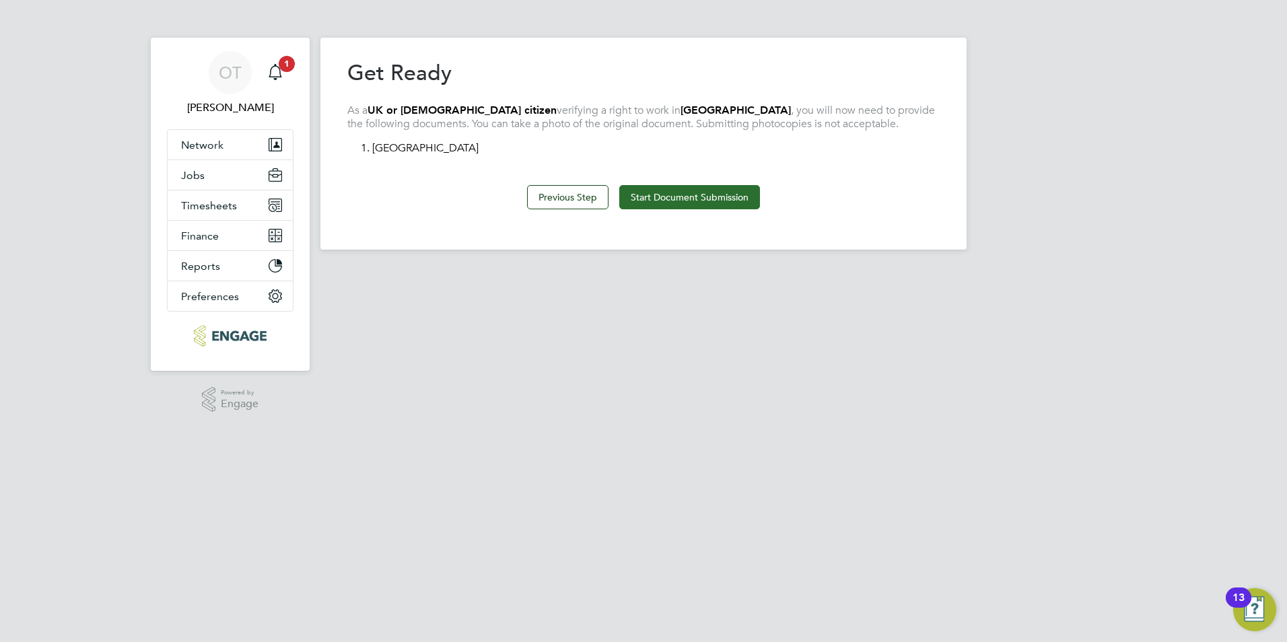
click at [673, 191] on button "Start Document Submission" at bounding box center [689, 197] width 141 height 24
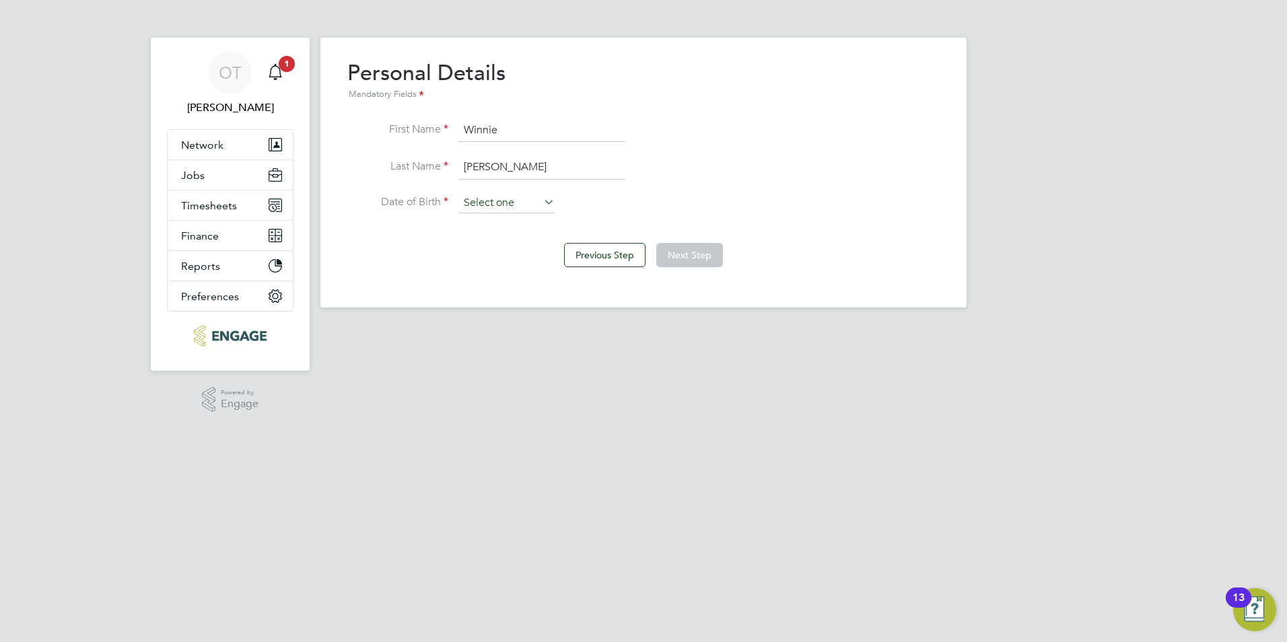
click at [508, 207] on input at bounding box center [507, 203] width 96 height 20
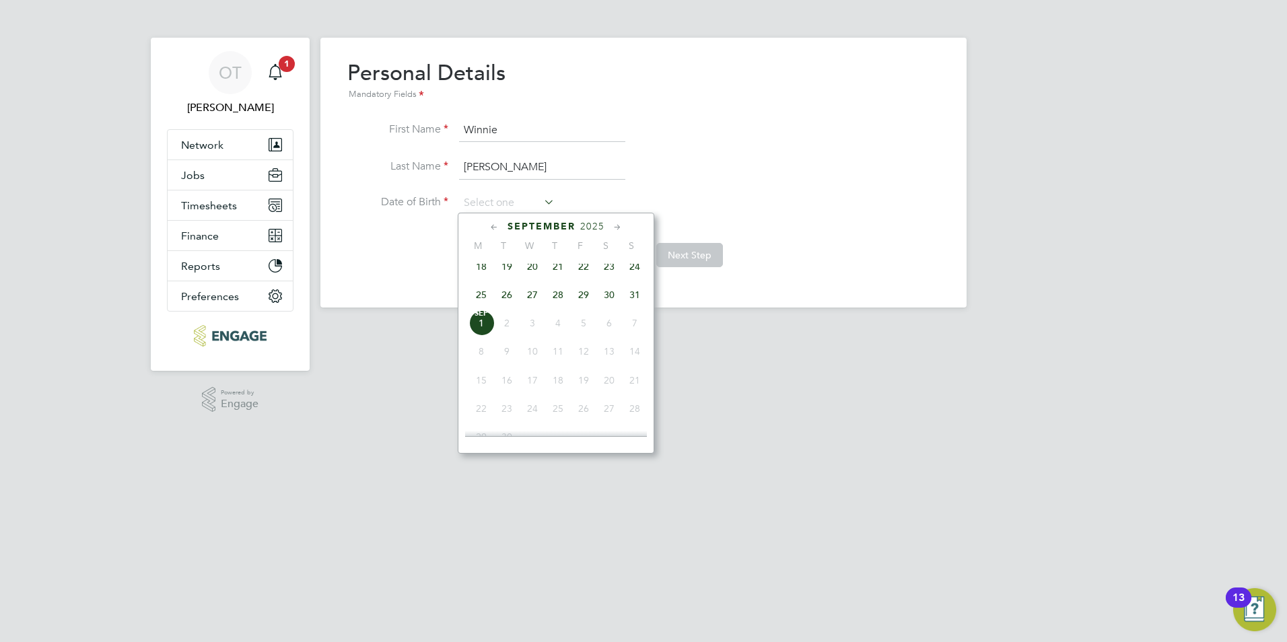
click at [605, 217] on div "September 2025 M T W T F S S Jun 1 2 3 4 5 6 7 8 9 10 11 12 13 14 15 16 17 18 1…" at bounding box center [556, 333] width 197 height 241
click at [597, 227] on span "2025" at bounding box center [592, 226] width 24 height 11
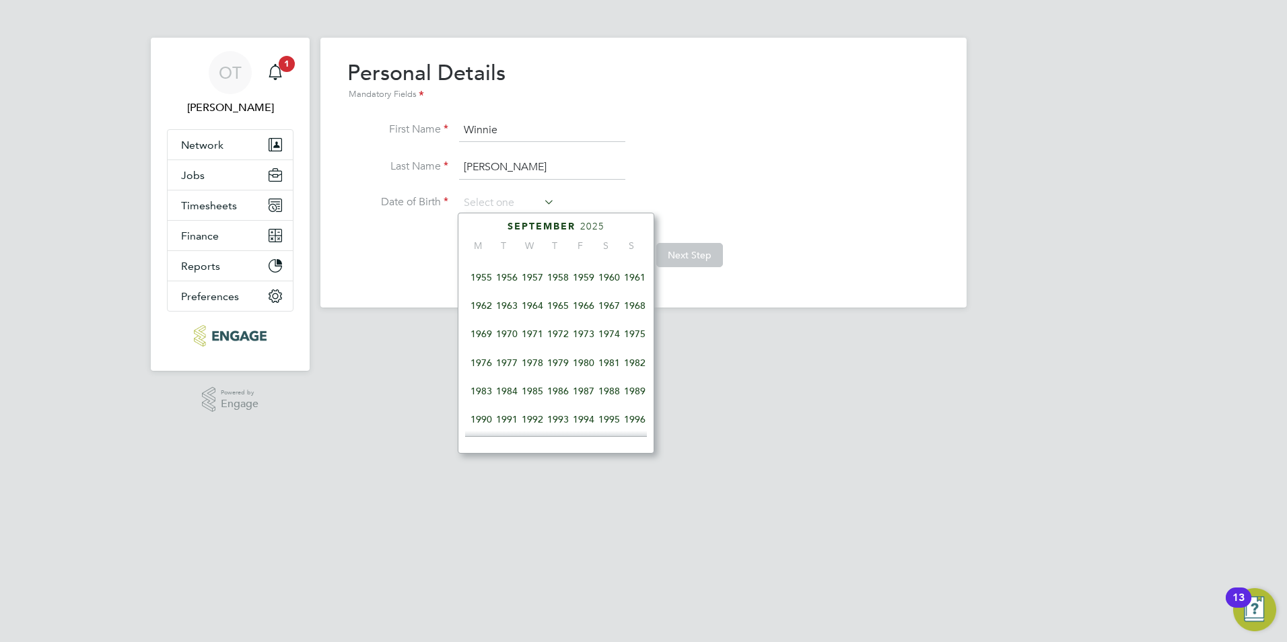
click at [535, 317] on span "1964" at bounding box center [533, 306] width 26 height 26
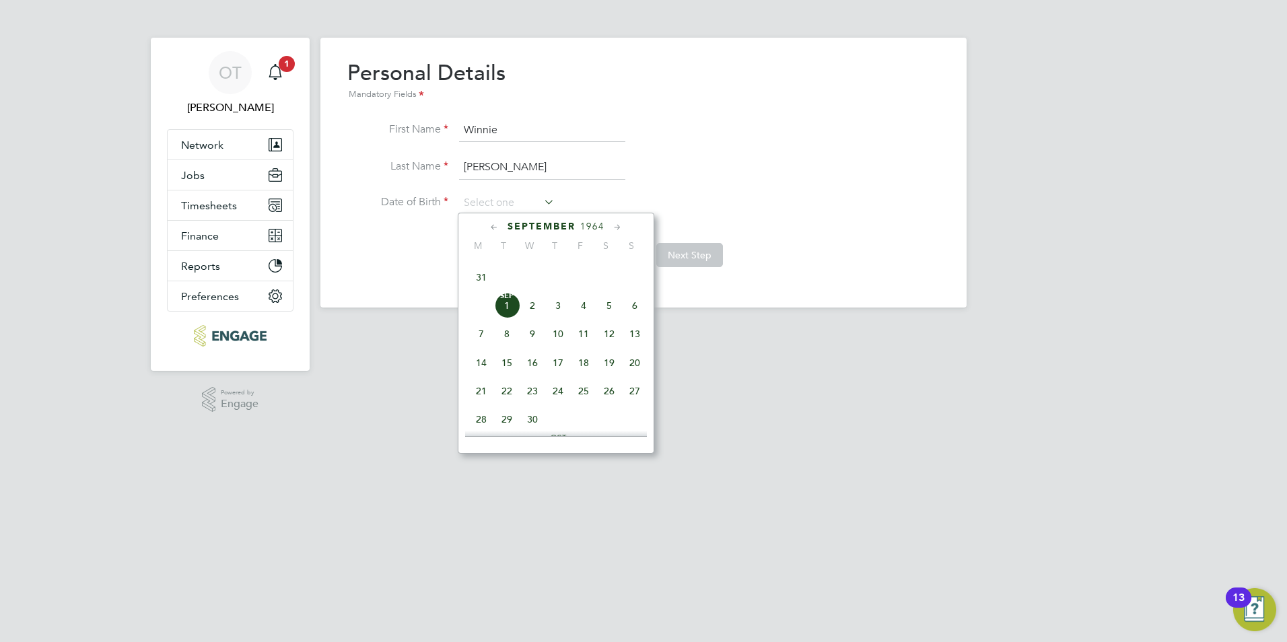
click at [489, 223] on icon at bounding box center [494, 227] width 13 height 15
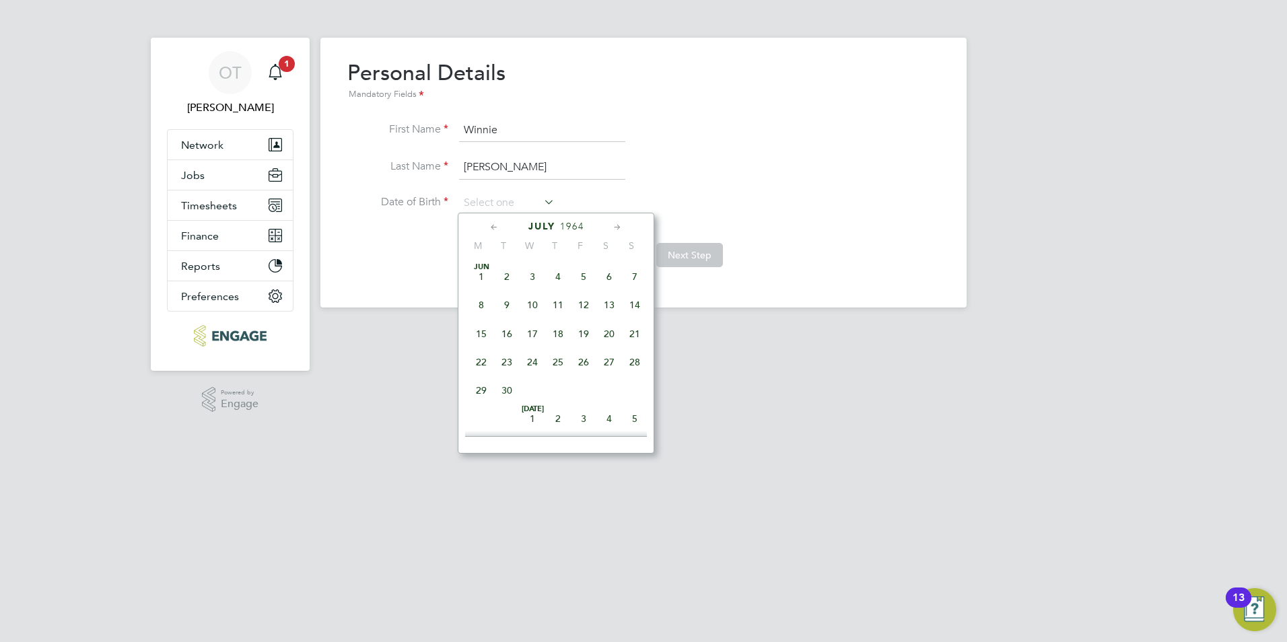
click at [489, 223] on icon at bounding box center [494, 227] width 13 height 15
click at [535, 331] on span "15" at bounding box center [533, 334] width 26 height 26
type input "15 Apr 1964"
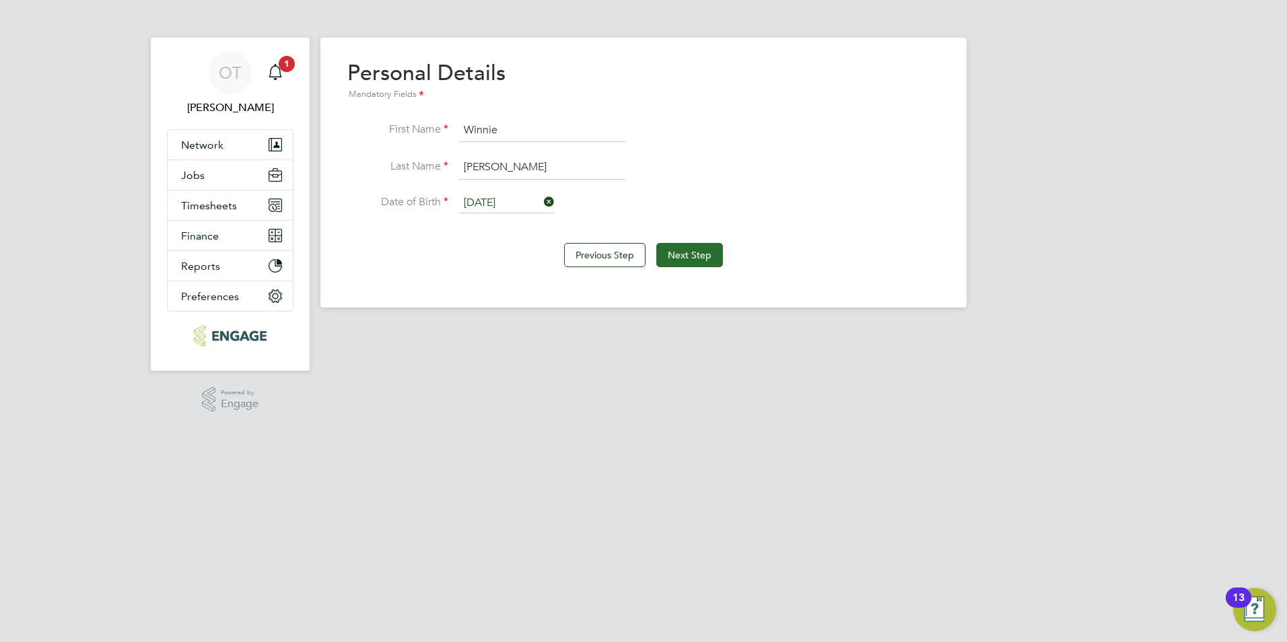
click at [690, 255] on button "Next Step" at bounding box center [689, 255] width 67 height 24
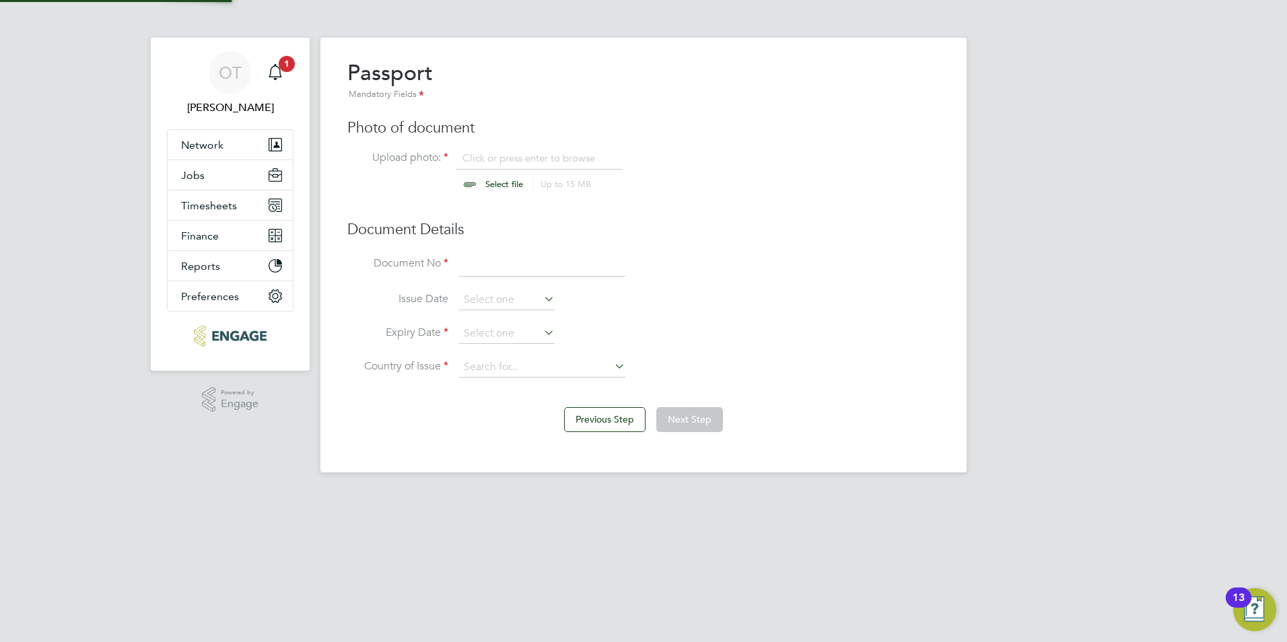
scroll to position [18, 167]
click at [518, 158] on input "file" at bounding box center [516, 171] width 211 height 40
type input "C:\fakepath\Passport.docx"
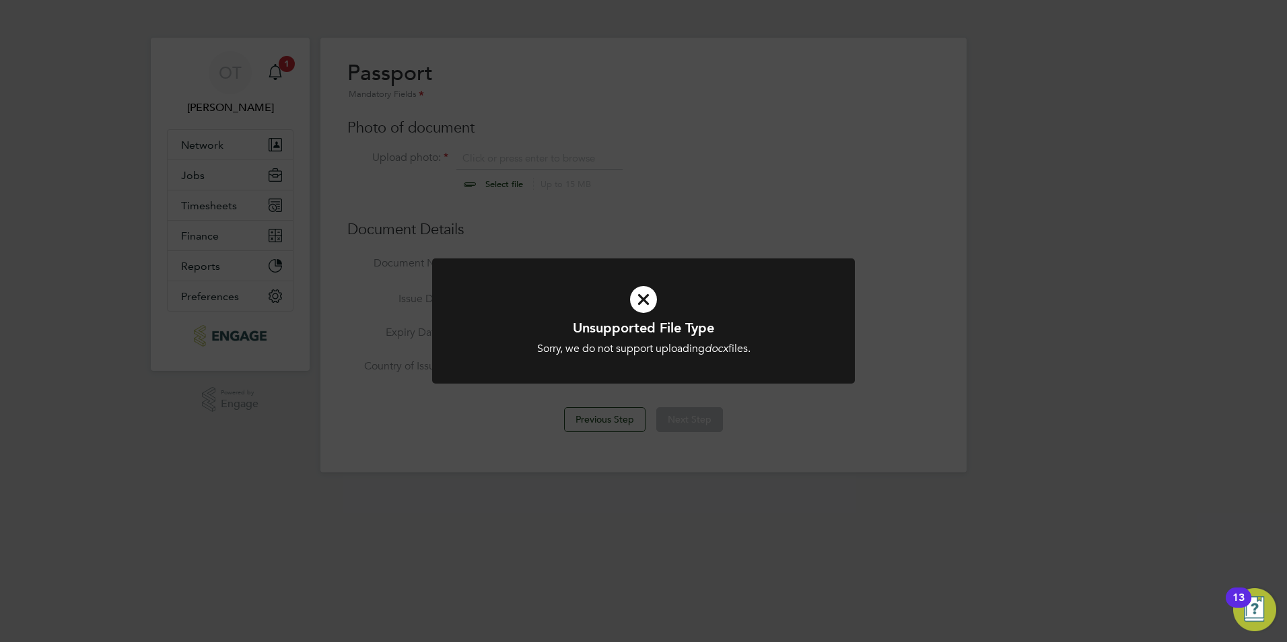
click at [563, 431] on div "Unsupported File Type Sorry, we do not support uploading docx files. Cancel Okay" at bounding box center [643, 321] width 1287 height 642
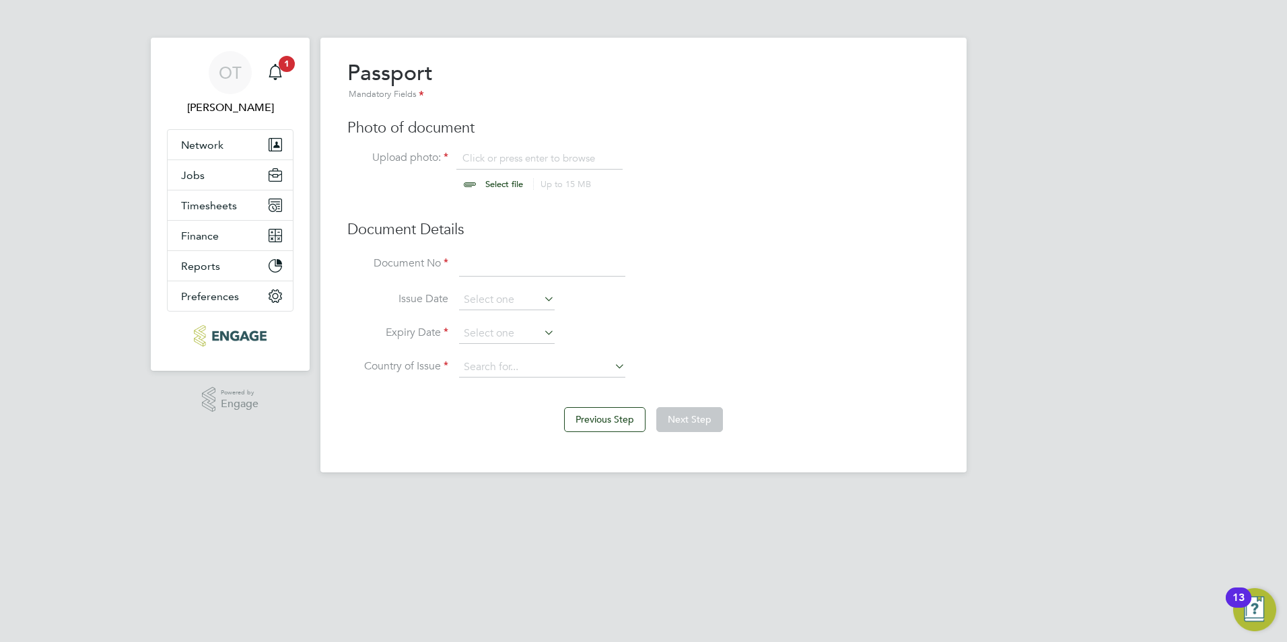
click at [497, 179] on input "file" at bounding box center [516, 171] width 211 height 40
type input "C:\fakepath\Passport.pdf"
click at [502, 273] on input at bounding box center [542, 265] width 166 height 24
type input "560702852"
click at [493, 330] on input at bounding box center [507, 334] width 96 height 20
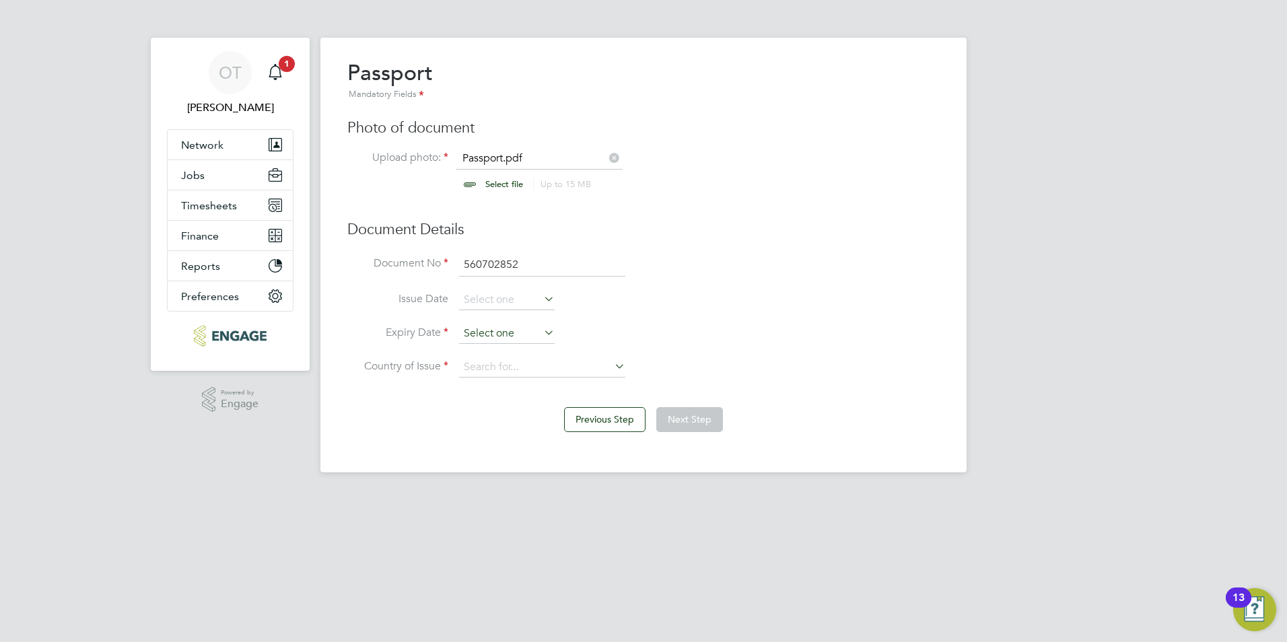
scroll to position [408, 0]
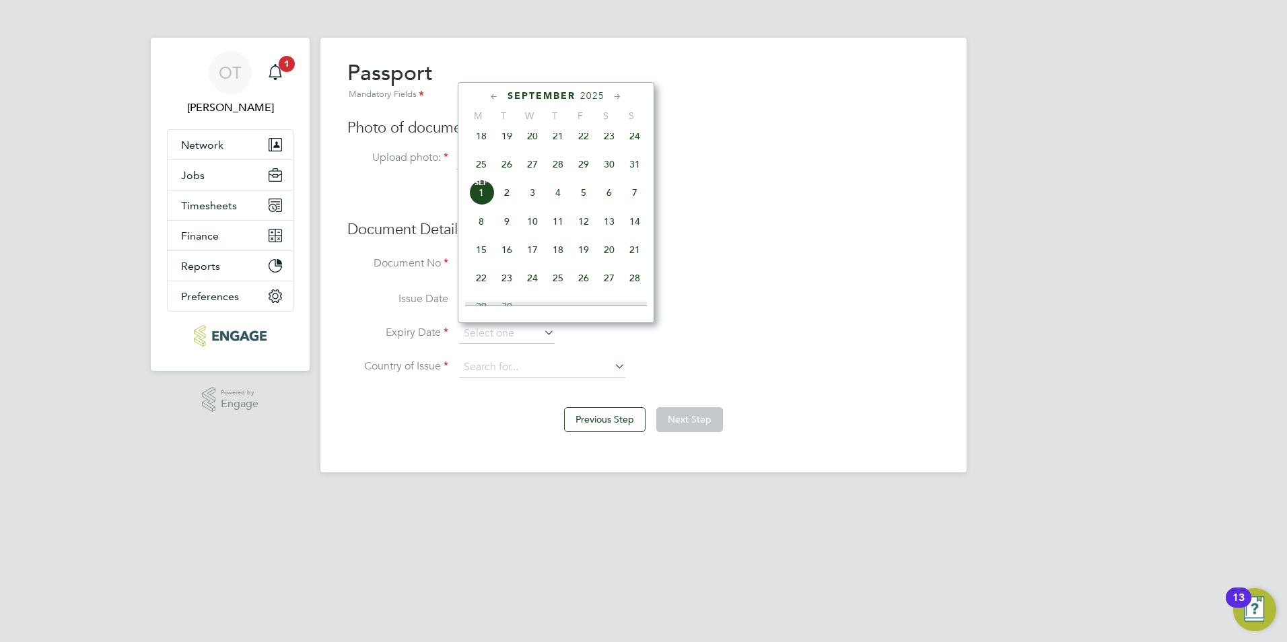
click at [595, 91] on span "2025" at bounding box center [592, 95] width 24 height 11
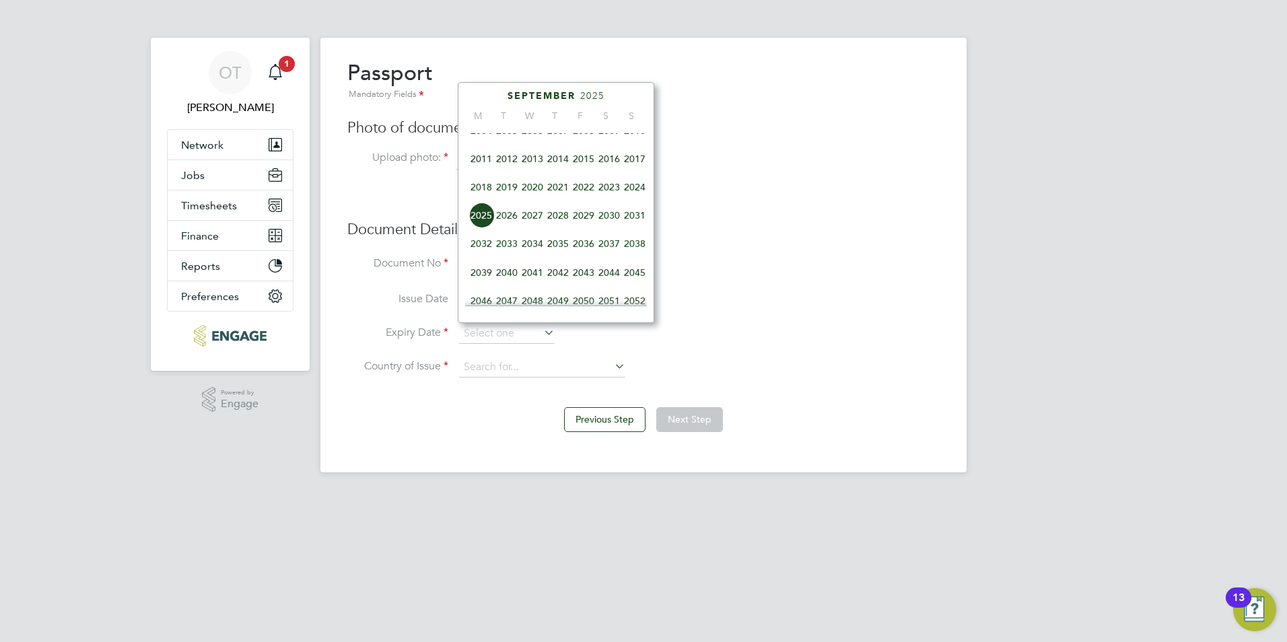
click at [587, 226] on span "2029" at bounding box center [584, 216] width 26 height 26
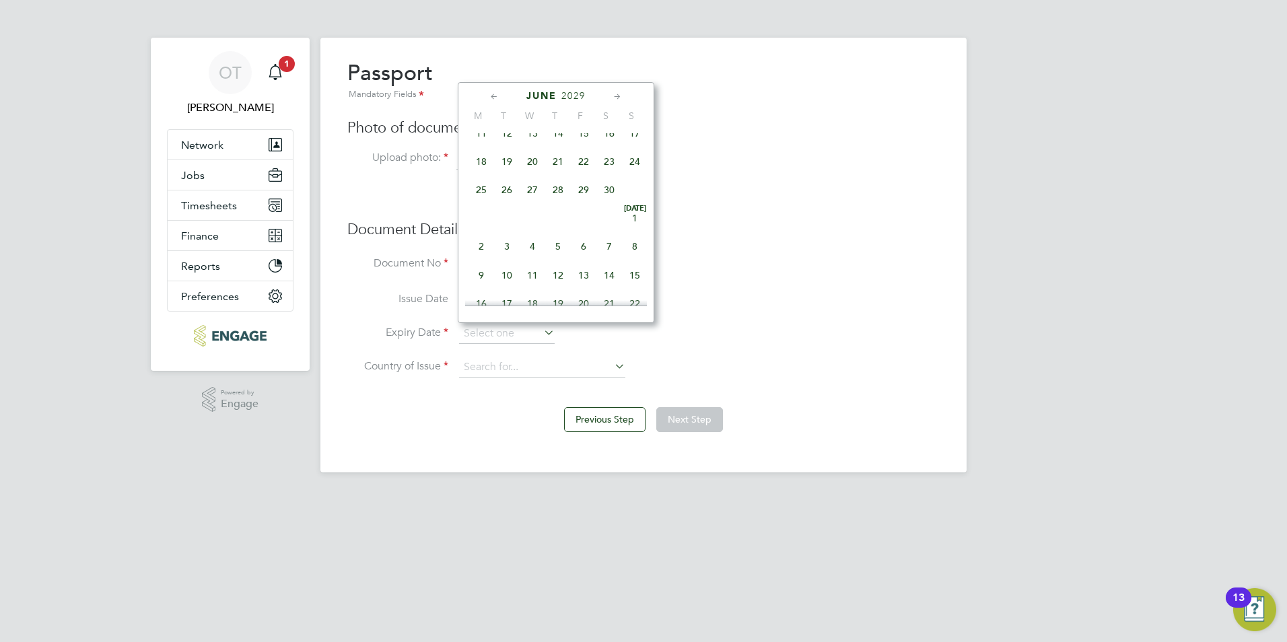
scroll to position [233, 0]
click at [532, 230] on span "4" at bounding box center [533, 226] width 26 height 26
type input "04 Jul 2029"
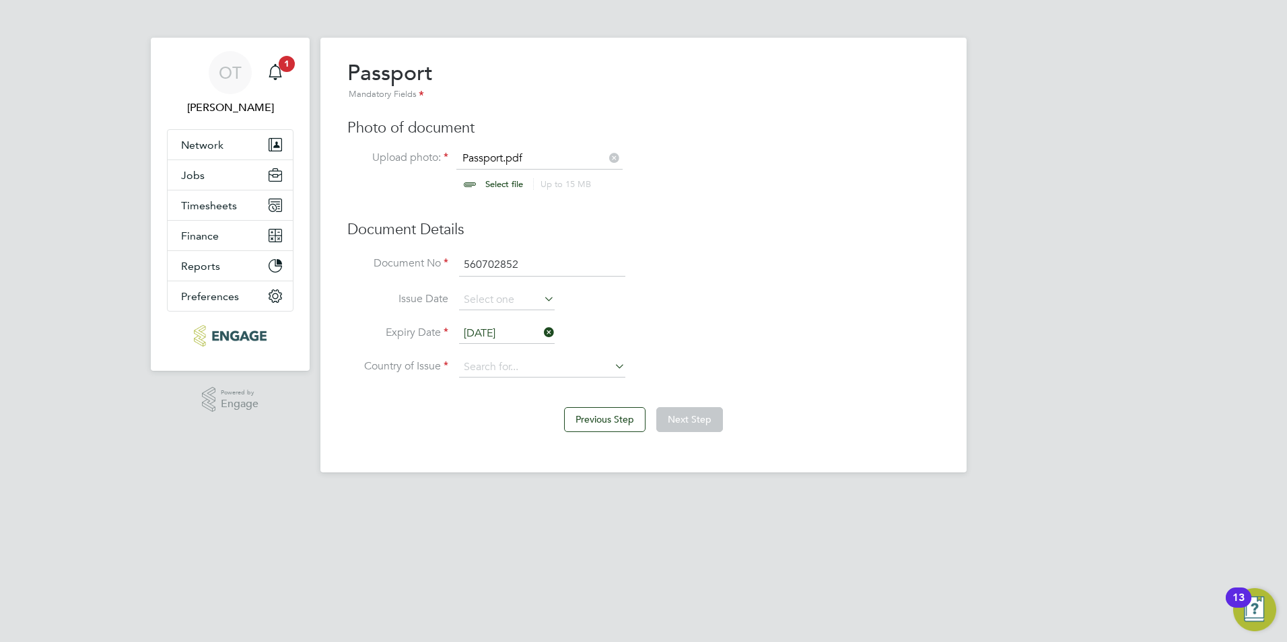
click at [522, 380] on li "Country of Issue" at bounding box center [643, 374] width 592 height 34
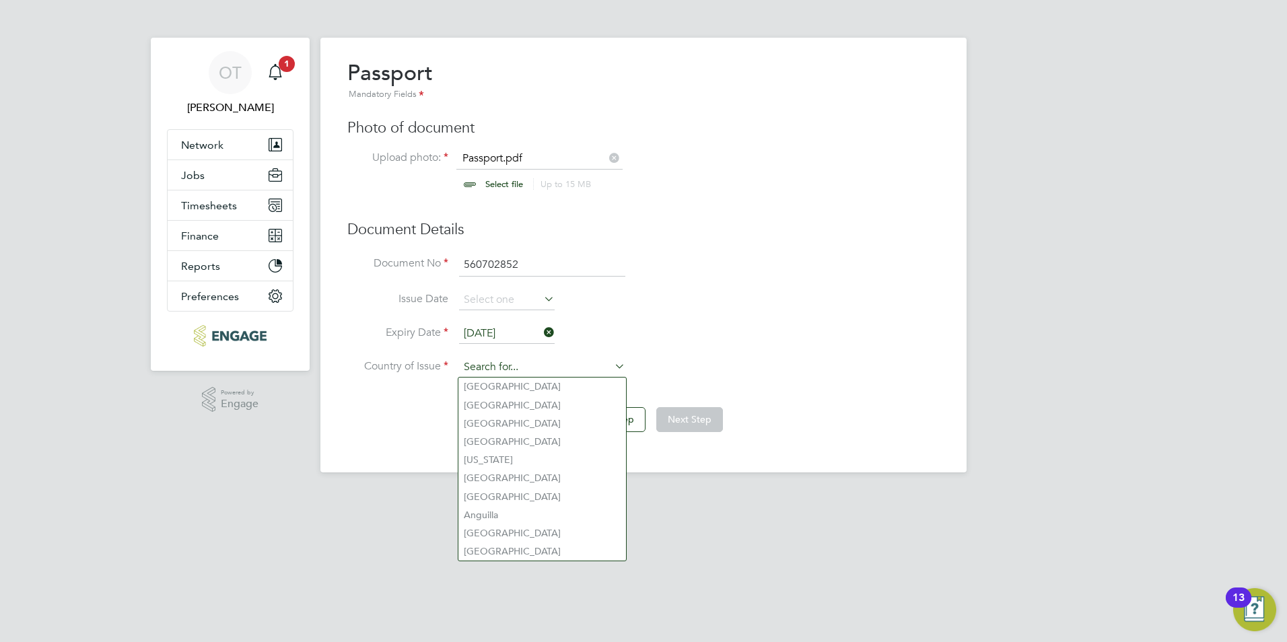
click at [522, 370] on input at bounding box center [542, 367] width 166 height 20
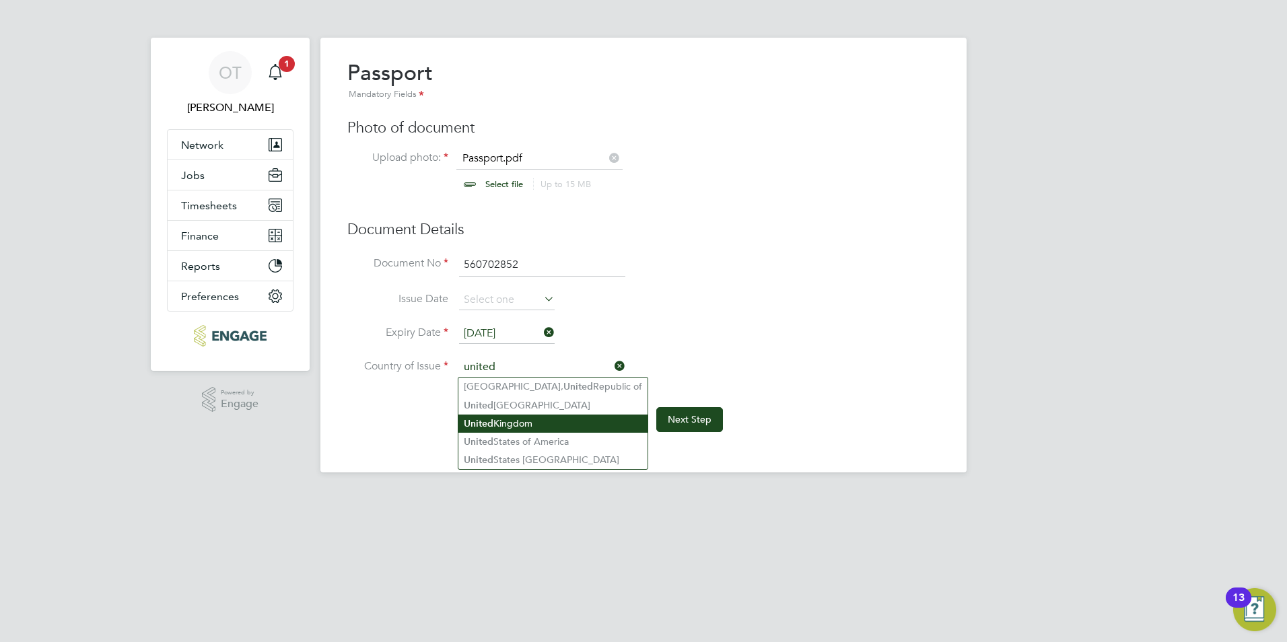
click at [528, 421] on li "United Kingdom" at bounding box center [552, 424] width 189 height 18
type input "United Kingdom"
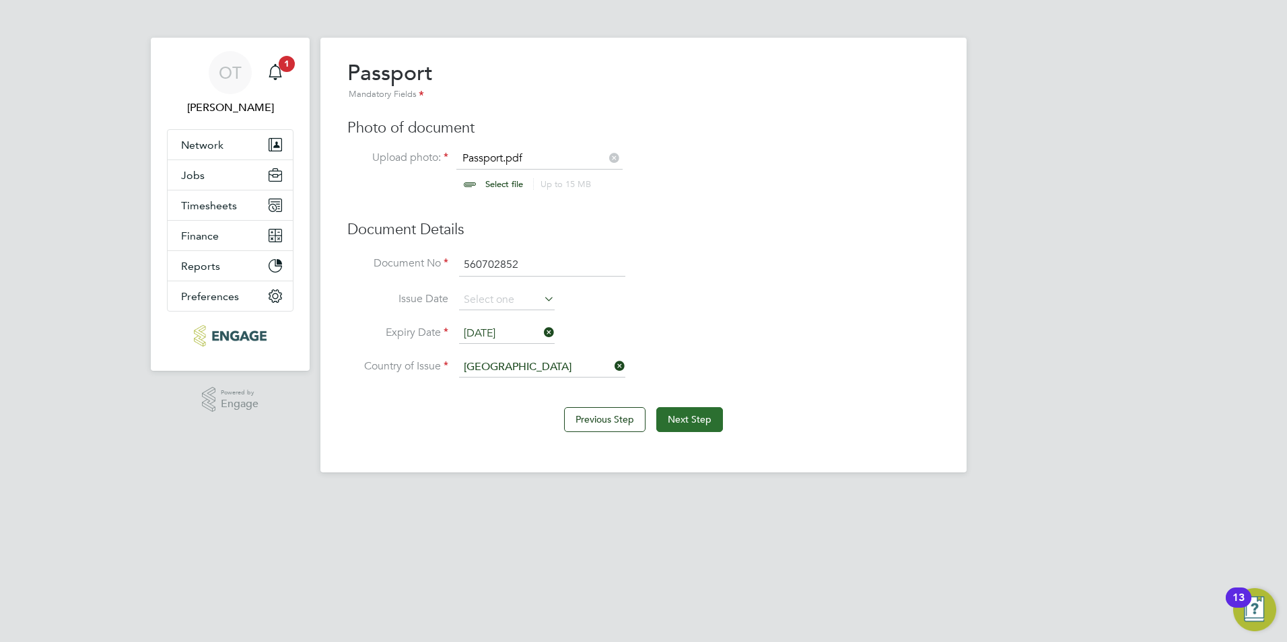
click at [674, 418] on button "Next Step" at bounding box center [689, 419] width 67 height 24
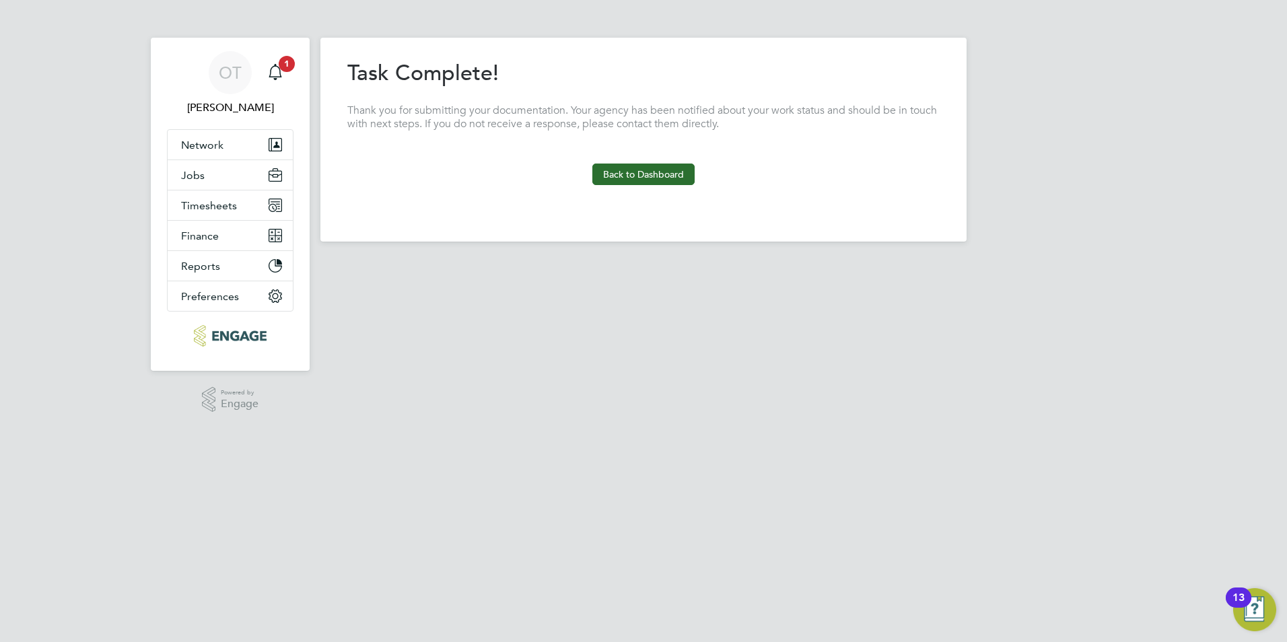
click at [662, 170] on button "Back to Dashboard" at bounding box center [643, 175] width 102 height 22
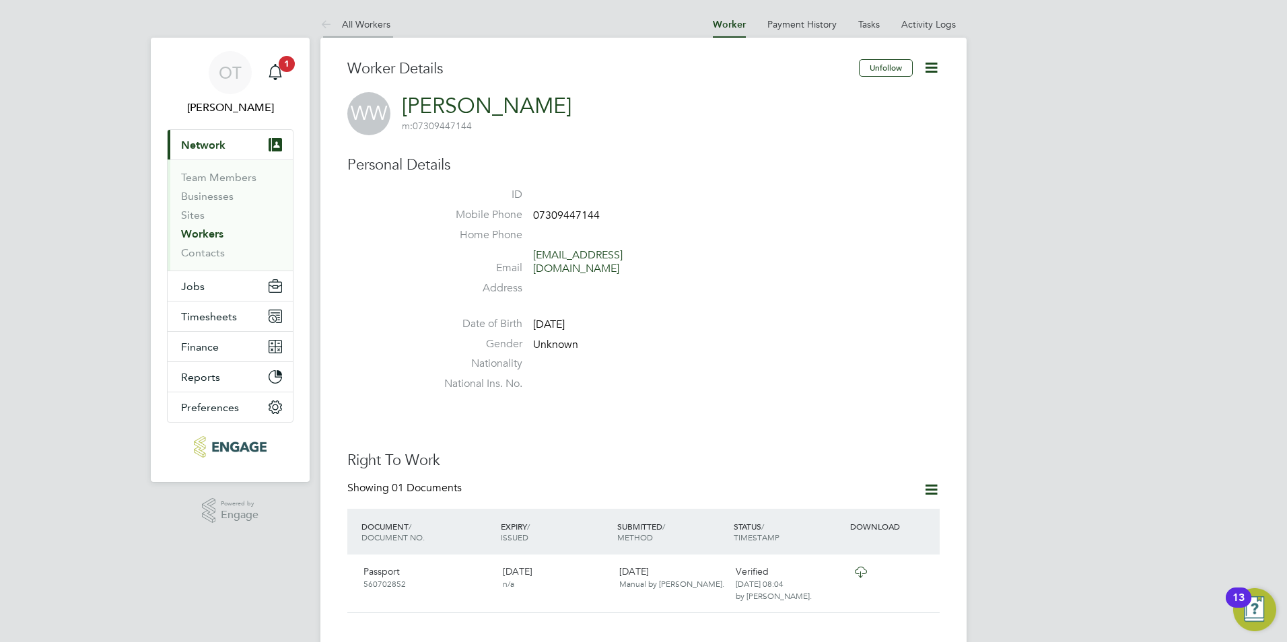
click at [380, 36] on li "All Workers" at bounding box center [355, 24] width 70 height 27
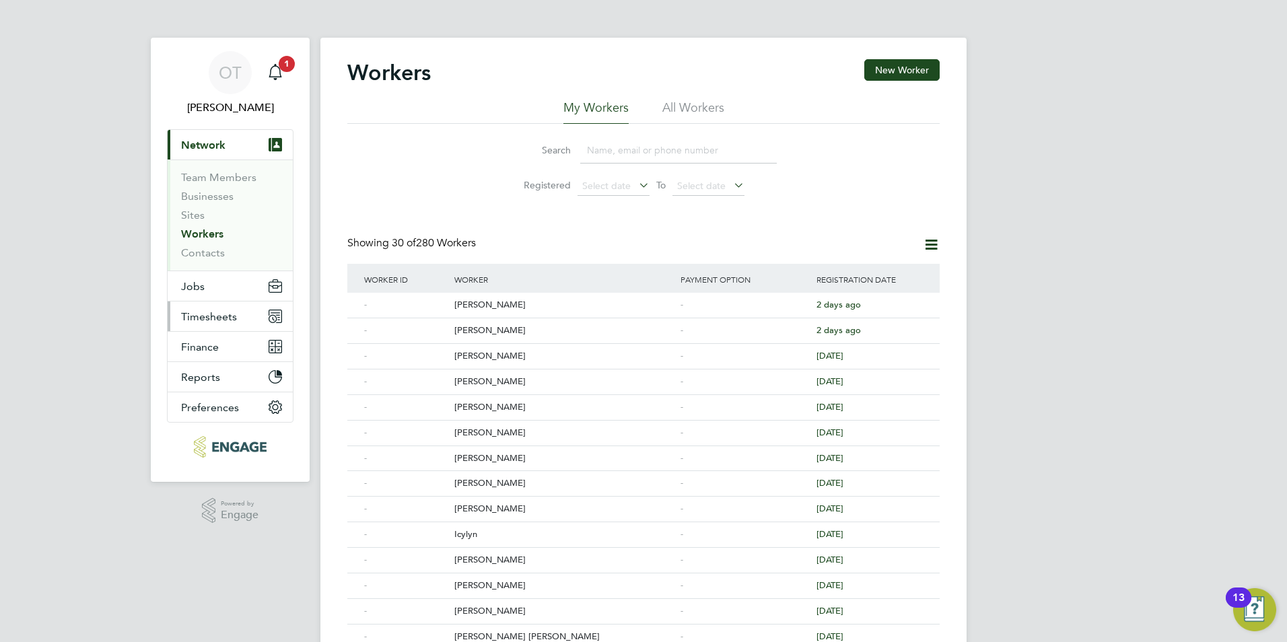
click at [211, 322] on span "Timesheets" at bounding box center [209, 316] width 56 height 13
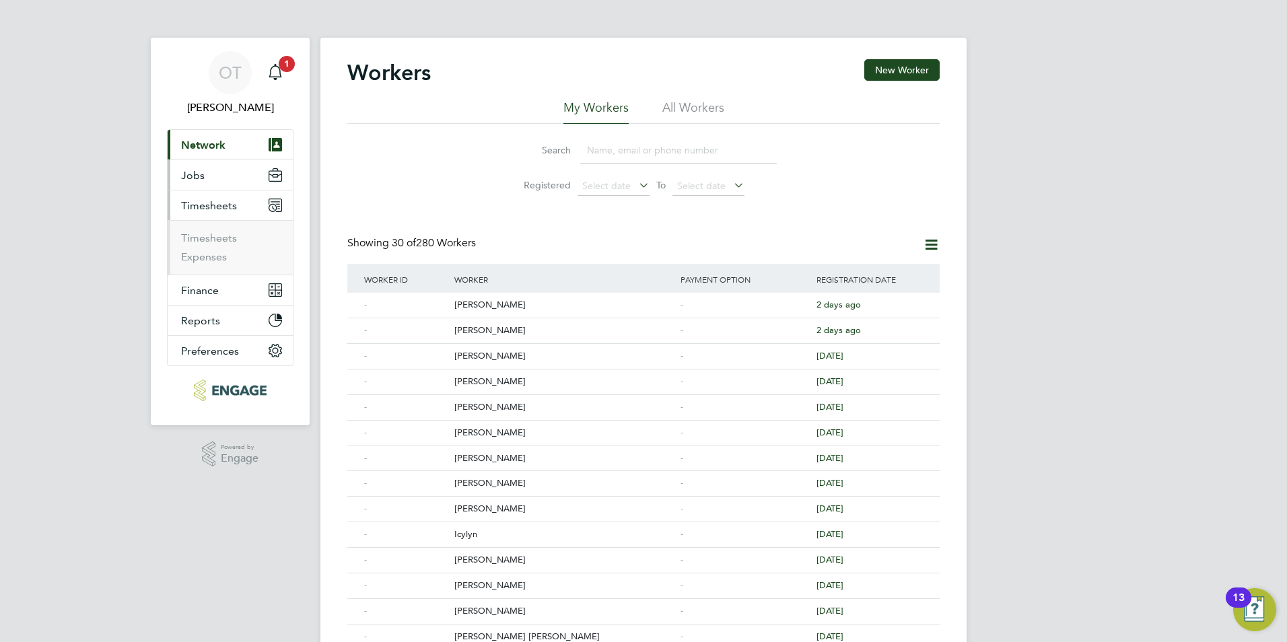
click at [224, 182] on button "Jobs" at bounding box center [230, 175] width 125 height 30
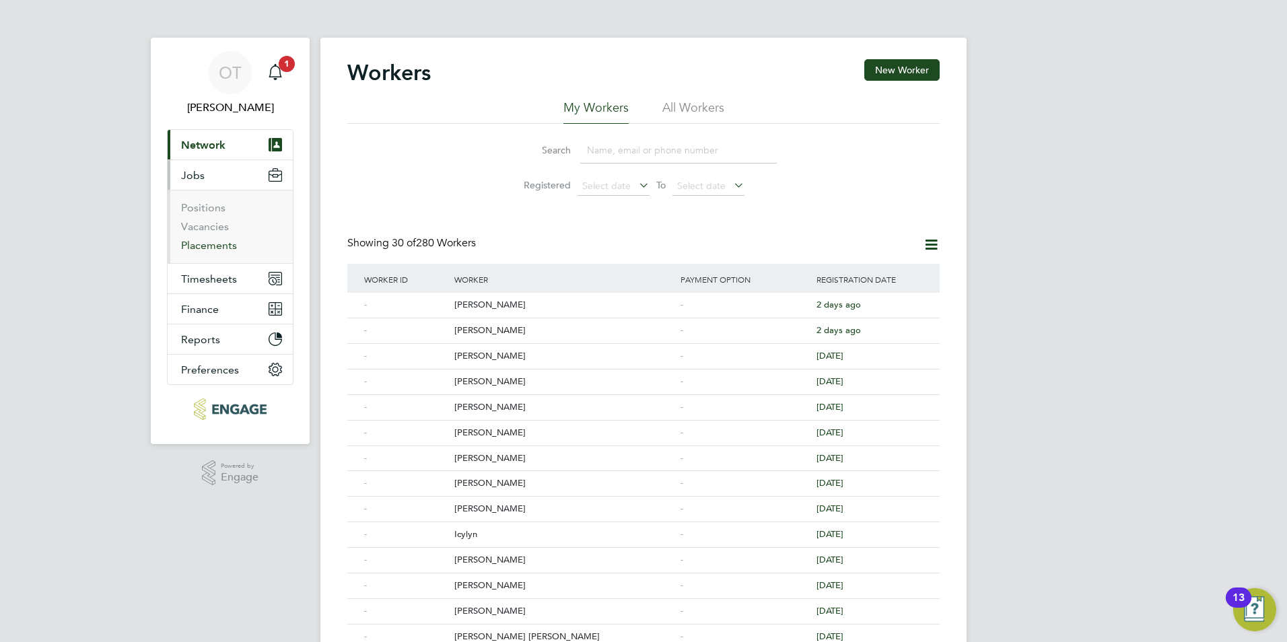
click at [205, 248] on link "Placements" at bounding box center [209, 245] width 56 height 13
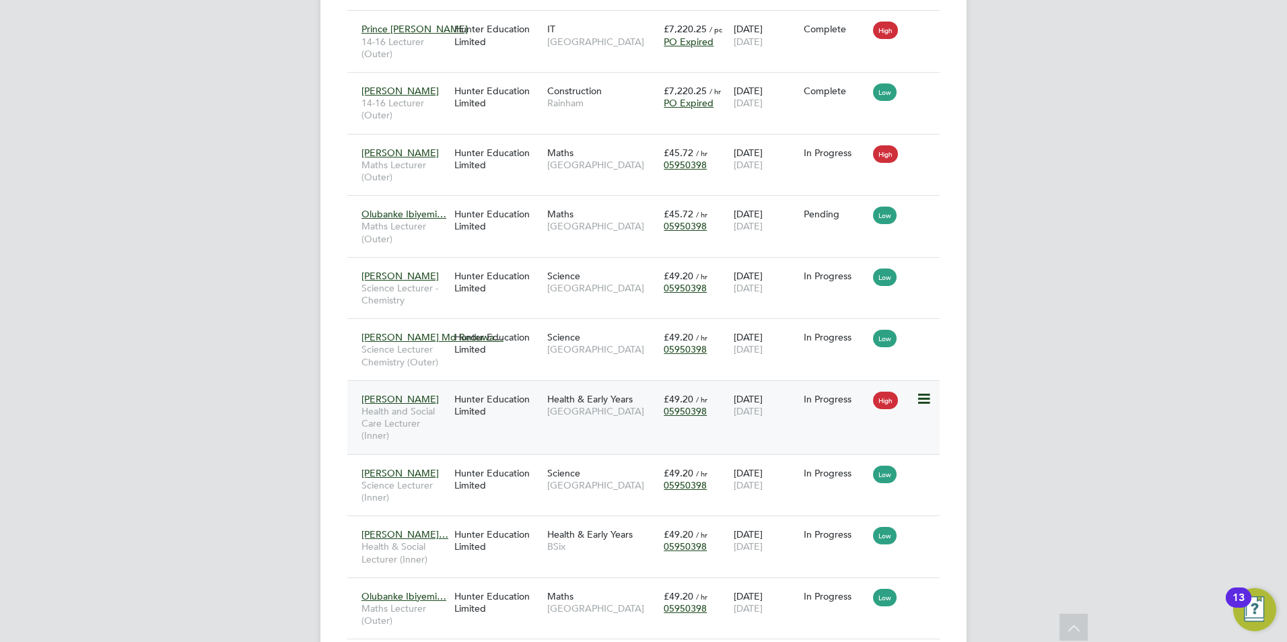
click at [924, 401] on icon at bounding box center [922, 399] width 13 height 16
click at [907, 430] on li "Show change log" at bounding box center [883, 430] width 96 height 19
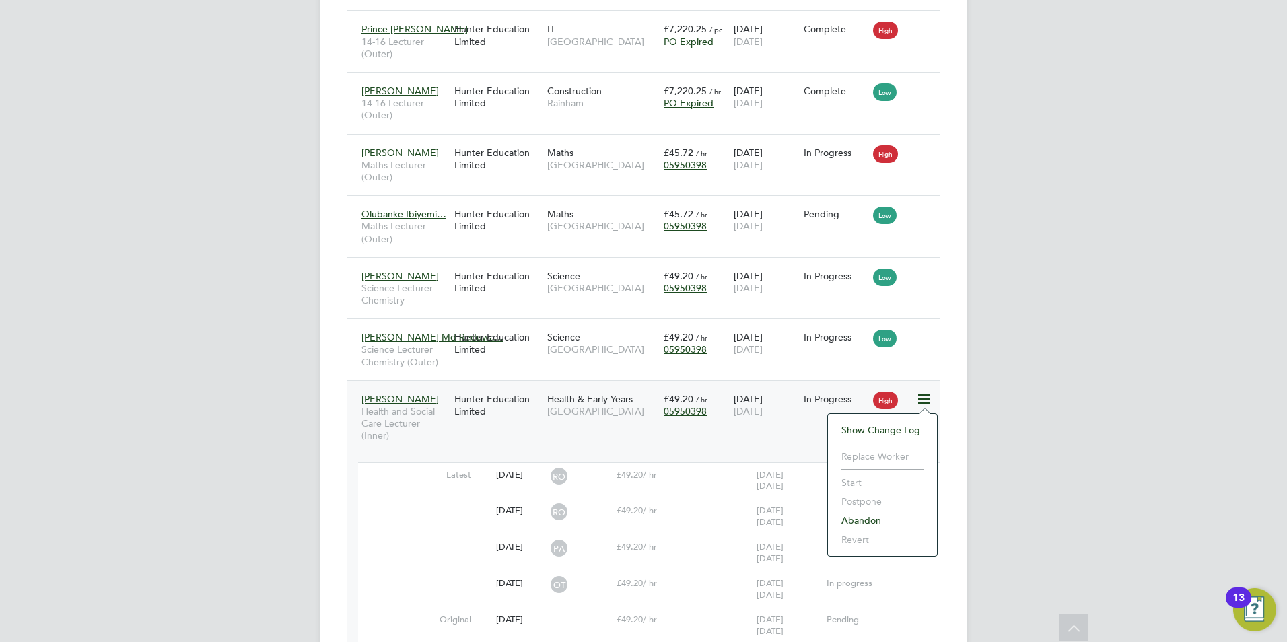
click at [1074, 395] on div "OT Olivia Triassi Notifications 1 Applications: Network Team Members Businesses…" at bounding box center [643, 412] width 1287 height 2711
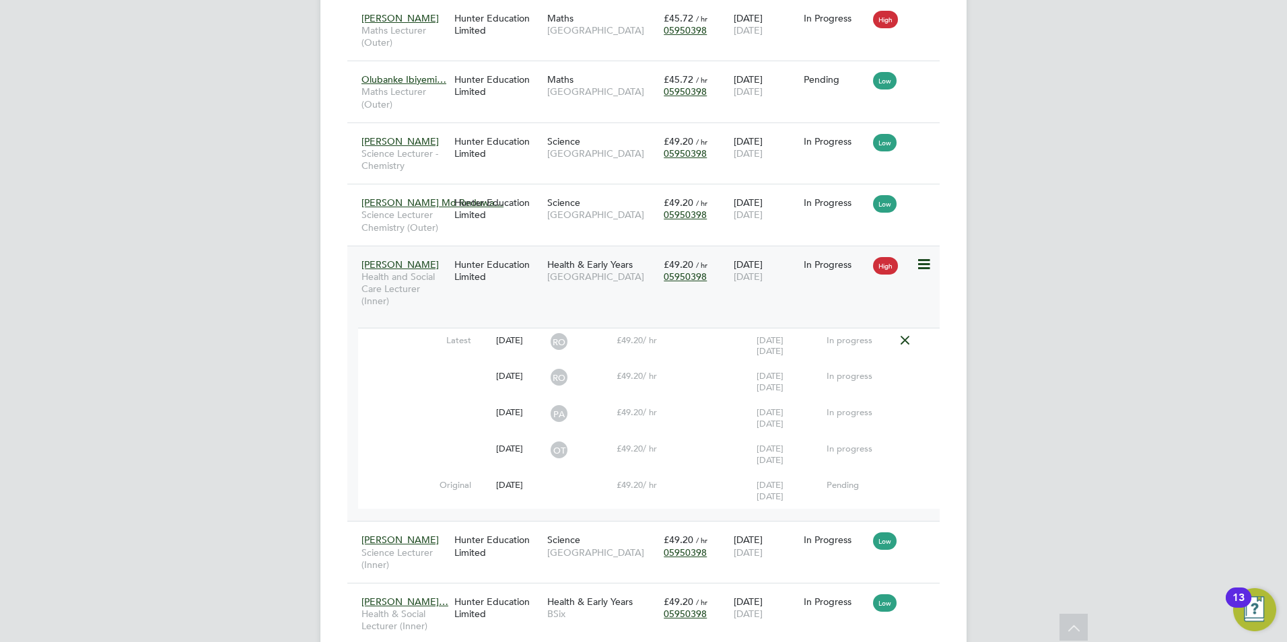
click at [465, 266] on div "Hunter Education Limited" at bounding box center [497, 271] width 93 height 38
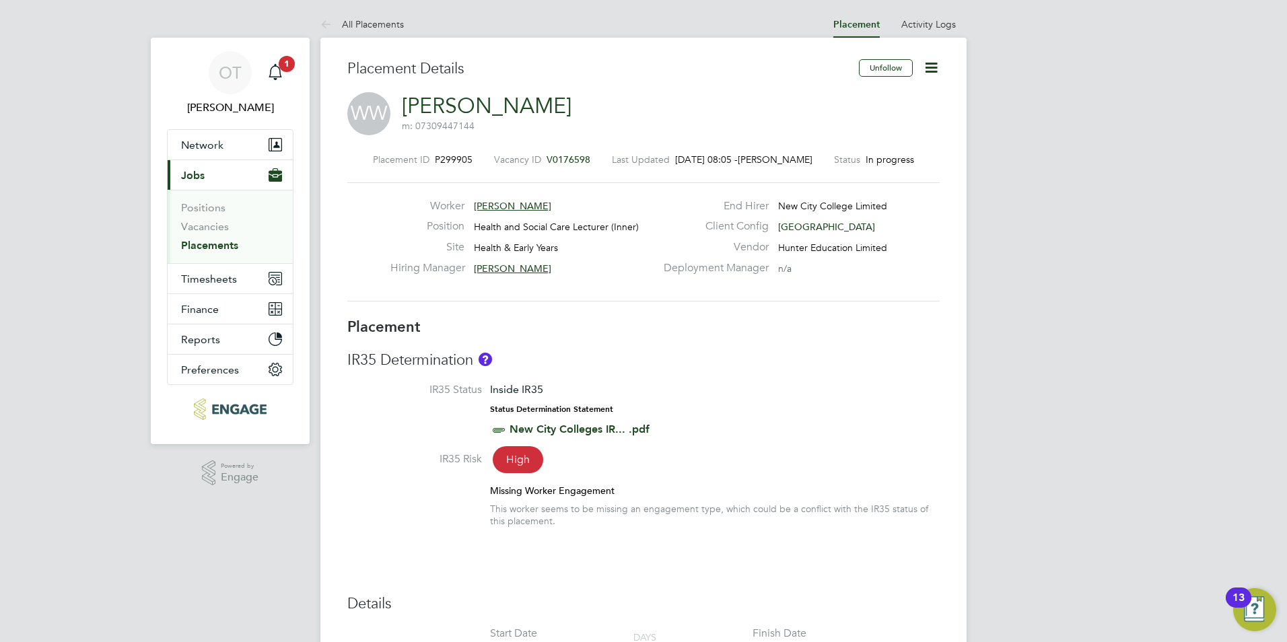
click at [483, 203] on span "[PERSON_NAME]" at bounding box center [512, 206] width 77 height 12
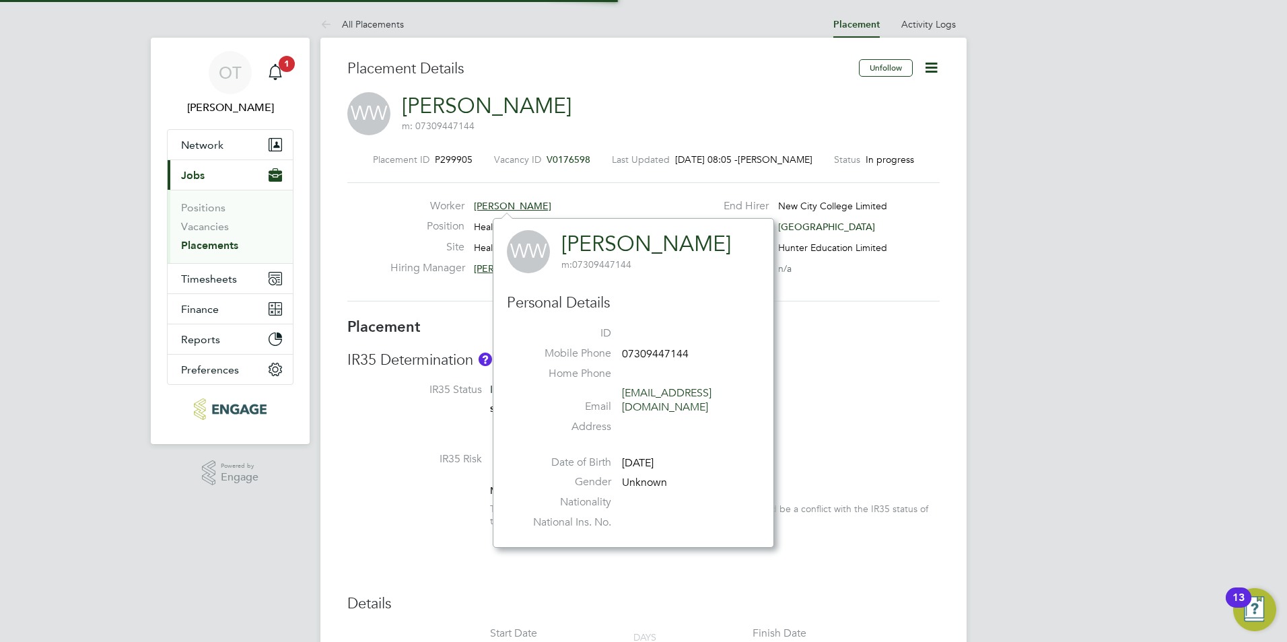
click at [595, 252] on link "[PERSON_NAME]" at bounding box center [646, 244] width 170 height 26
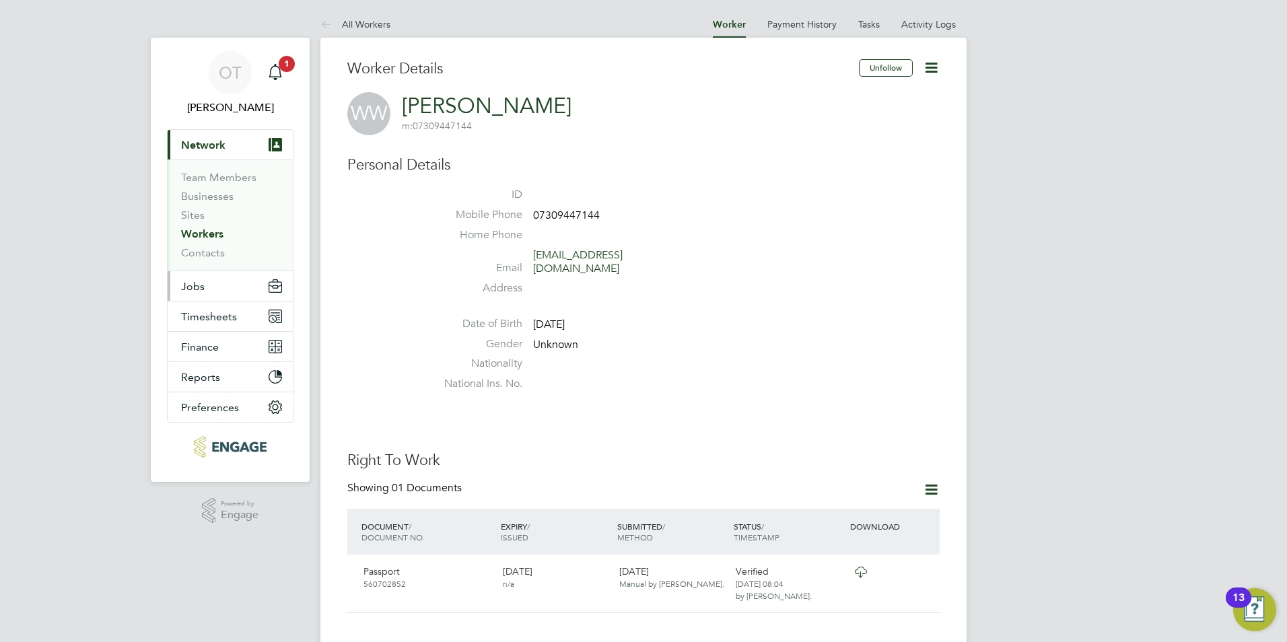
click at [209, 289] on button "Jobs" at bounding box center [230, 286] width 125 height 30
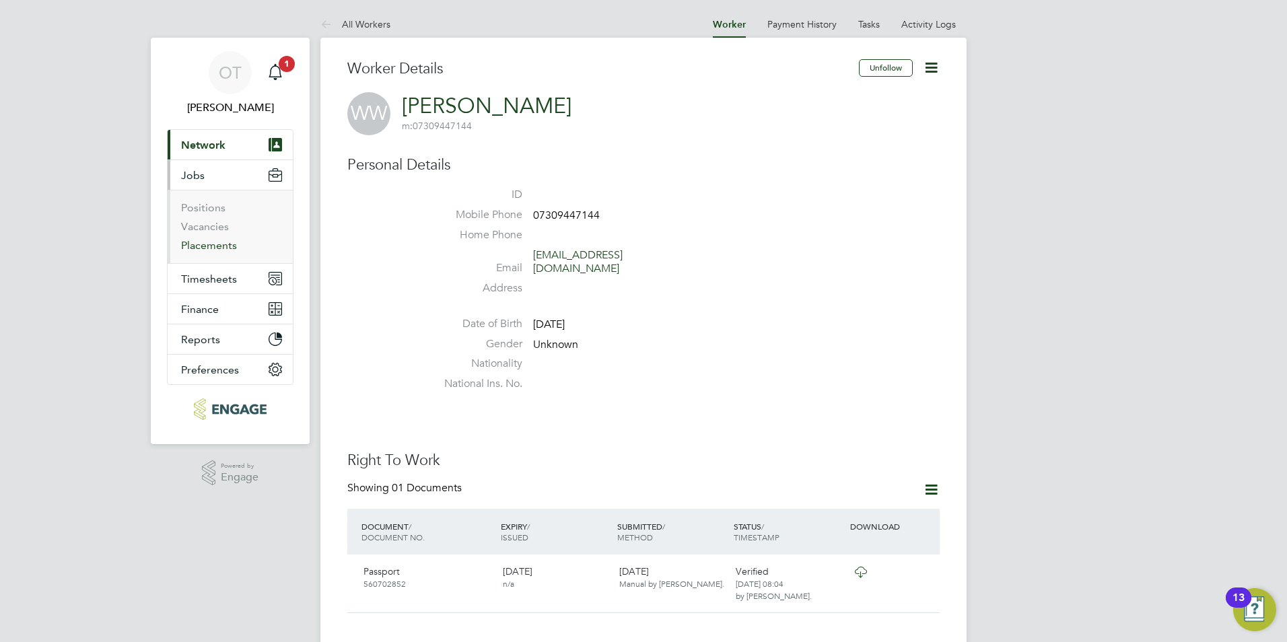
click at [207, 245] on link "Placements" at bounding box center [209, 245] width 56 height 13
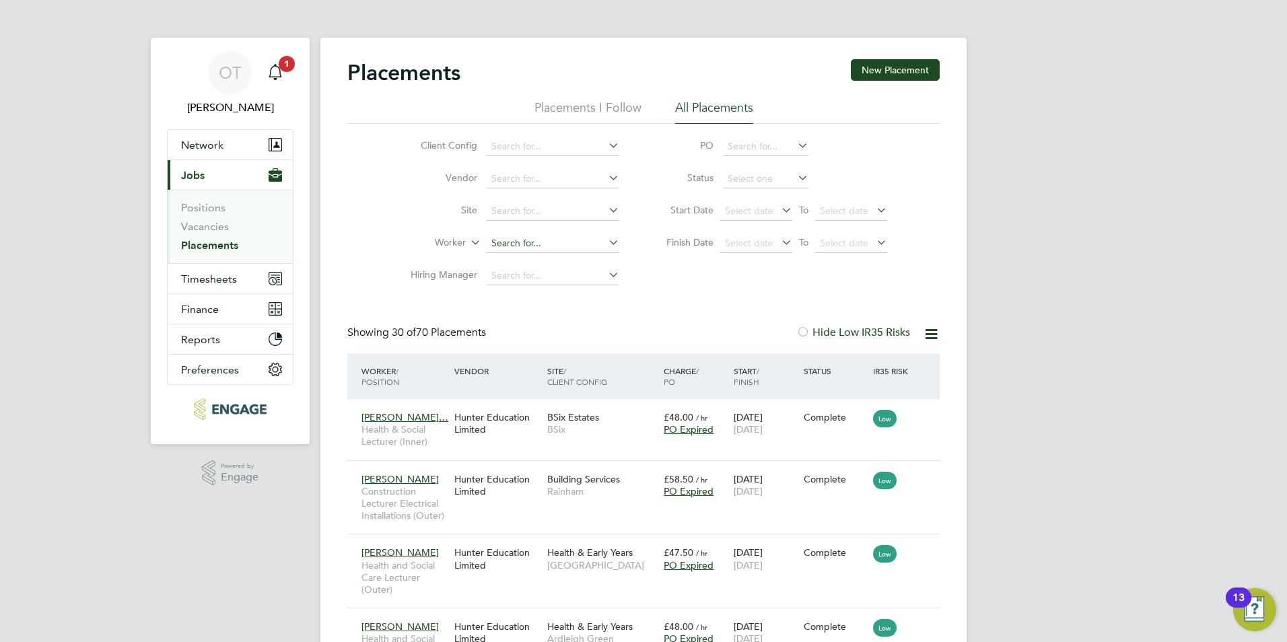
click at [518, 244] on input at bounding box center [553, 243] width 133 height 19
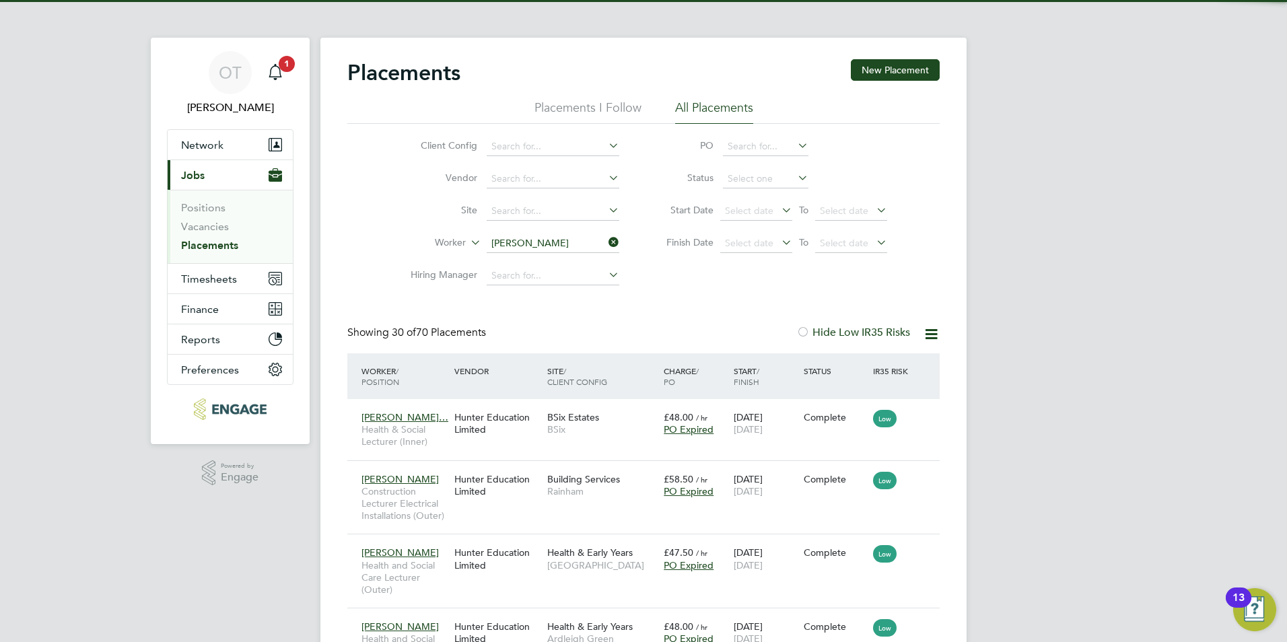
click at [538, 265] on li "Abdul Haq" at bounding box center [553, 261] width 134 height 18
type input "Abdul Haq"
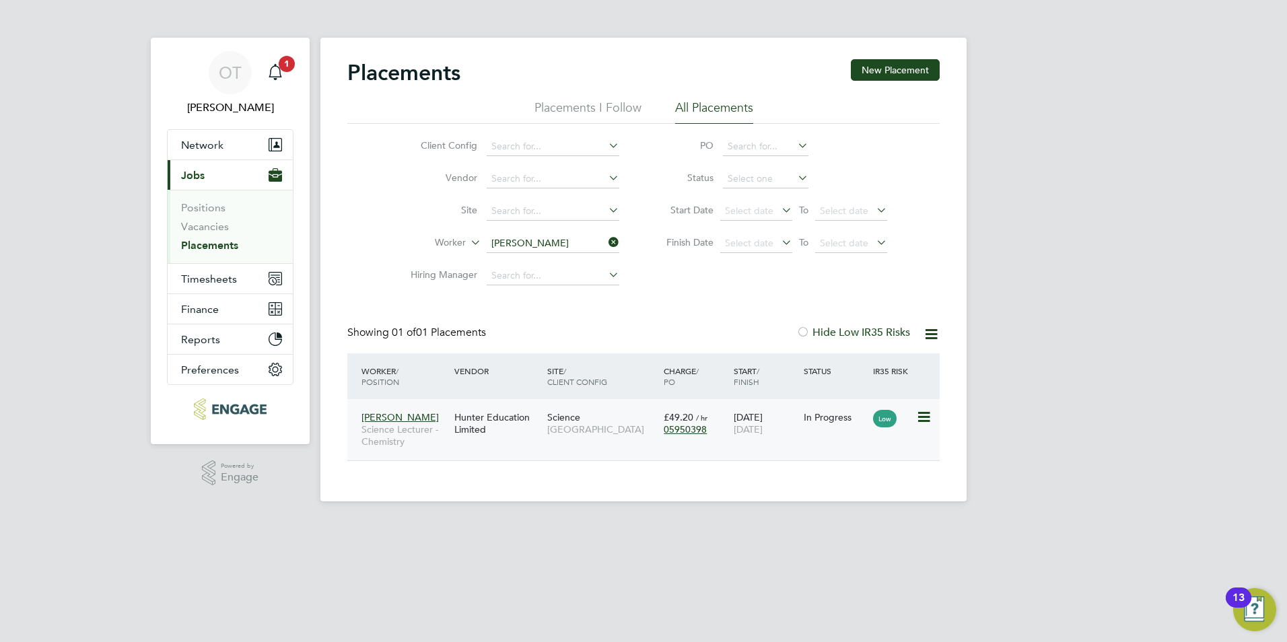
click at [533, 424] on div "Hunter Education Limited" at bounding box center [497, 424] width 93 height 38
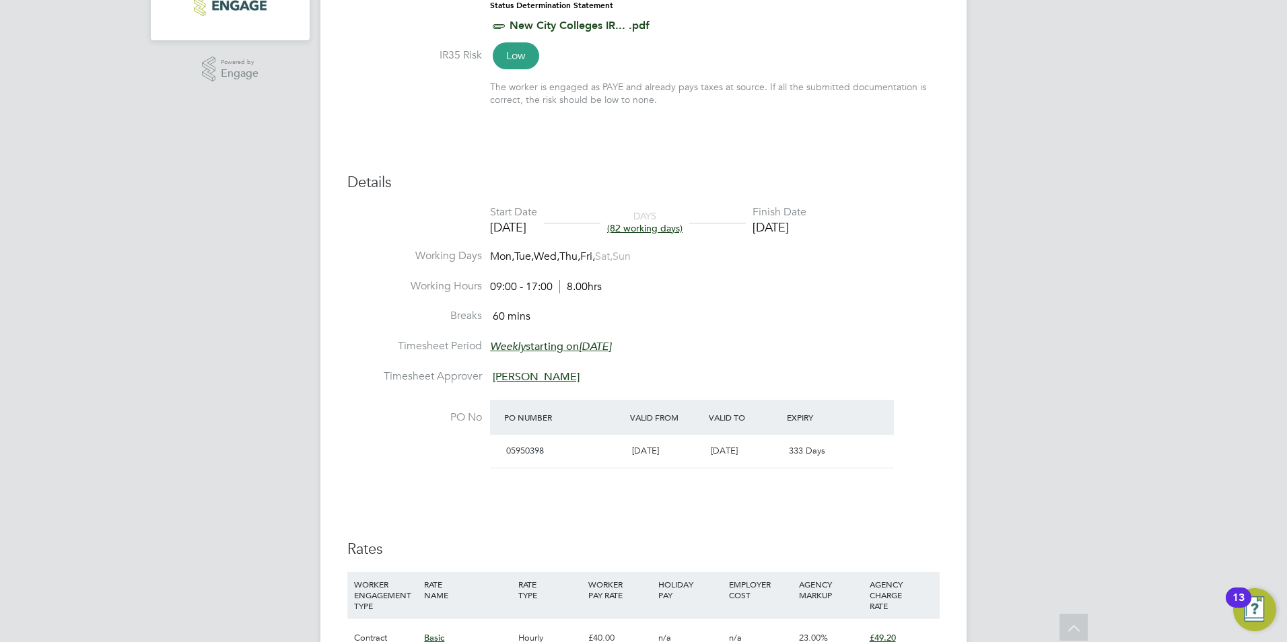
drag, startPoint x: 606, startPoint y: 255, endPoint x: 497, endPoint y: 247, distance: 109.4
click at [497, 247] on ul "Start Date 28 Aug 2025 DAYS (82 working days) Finish Date 19 Dec 2025 Working D…" at bounding box center [643, 345] width 592 height 280
drag, startPoint x: 500, startPoint y: 247, endPoint x: 545, endPoint y: 257, distance: 46.9
click at [541, 257] on span "Mon, Tue, Wed, Thu, Fri, Sat, Sun" at bounding box center [560, 257] width 141 height 14
click at [613, 257] on span "Sat," at bounding box center [604, 256] width 18 height 13
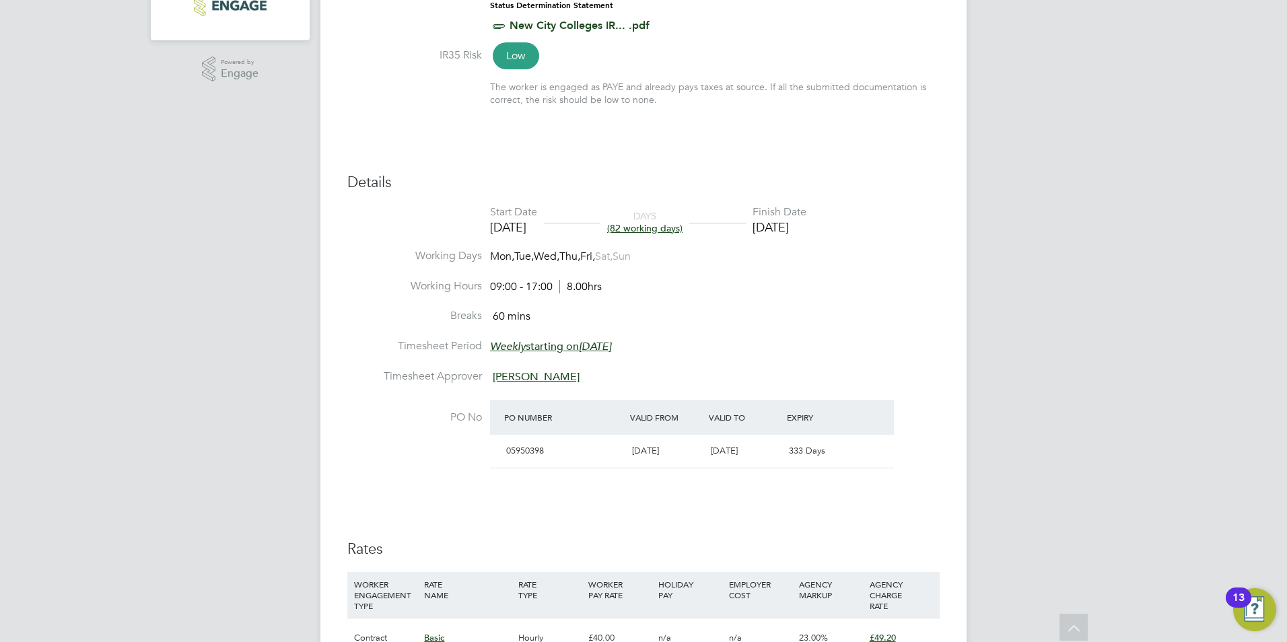
drag, startPoint x: 612, startPoint y: 254, endPoint x: 476, endPoint y: 256, distance: 136.0
click at [476, 256] on li "Working Days Mon, Tue, Wed, Thu, Fri, Sat, Sun" at bounding box center [643, 264] width 592 height 30
drag, startPoint x: 476, startPoint y: 256, endPoint x: 516, endPoint y: 261, distance: 40.8
click at [525, 261] on span "Tue," at bounding box center [524, 256] width 20 height 13
click at [493, 256] on span "Mon," at bounding box center [502, 256] width 24 height 13
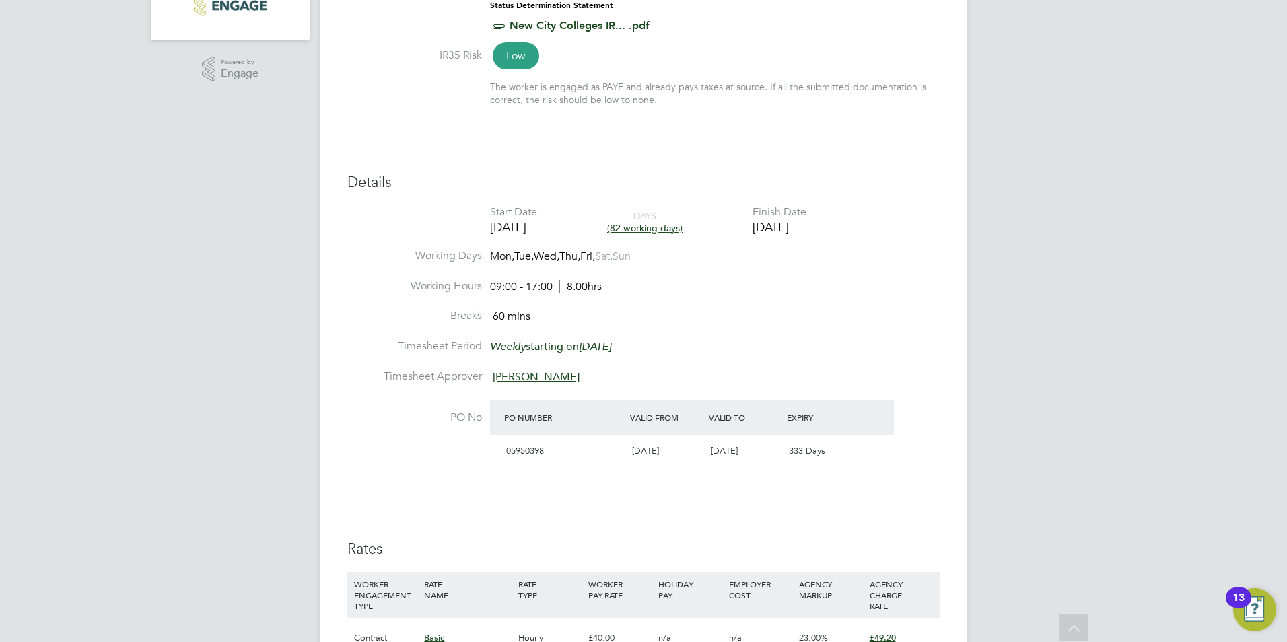
click at [491, 256] on li "Working Days Mon, Tue, Wed, Thu, Fri, Sat, Sun" at bounding box center [643, 264] width 592 height 30
drag, startPoint x: 491, startPoint y: 256, endPoint x: 613, endPoint y: 255, distance: 122.5
click at [613, 255] on span "Mon, Tue, Wed, Thu, Fri, Sat, Sun" at bounding box center [560, 257] width 141 height 14
click at [613, 255] on span "Sat," at bounding box center [604, 256] width 18 height 13
drag, startPoint x: 611, startPoint y: 254, endPoint x: 495, endPoint y: 260, distance: 116.6
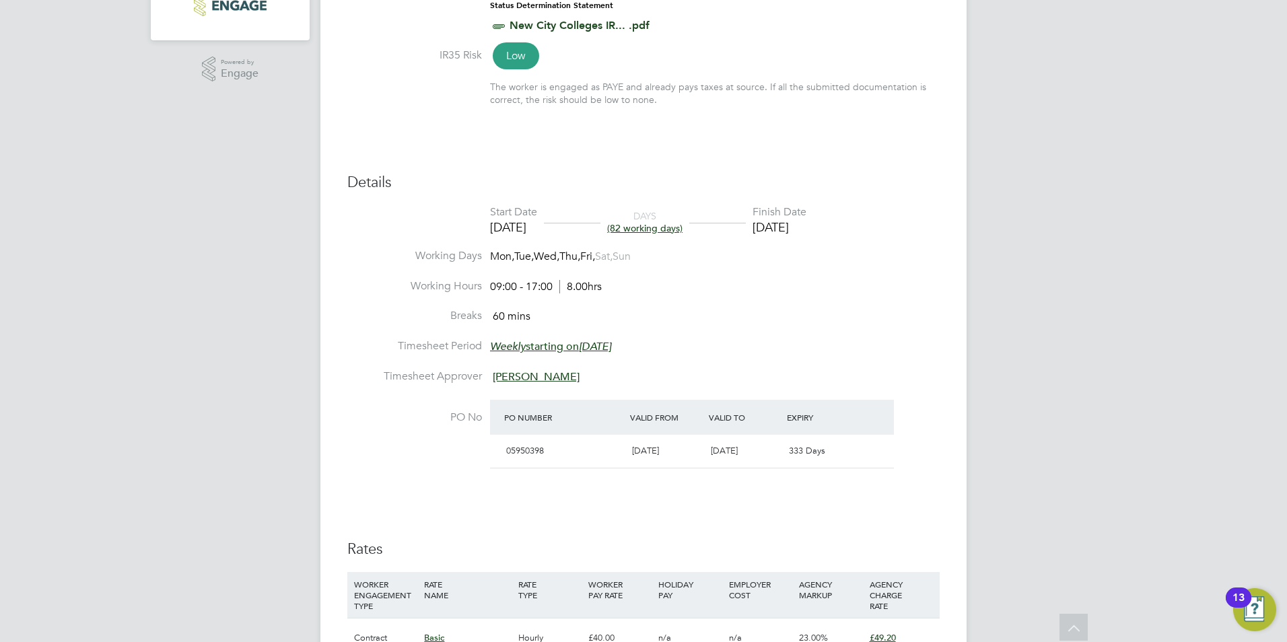
click at [495, 260] on span "Mon, Tue, Wed, Thu, Fri, Sat, Sun" at bounding box center [560, 257] width 141 height 14
click at [495, 260] on span "Mon," at bounding box center [502, 256] width 24 height 13
drag, startPoint x: 491, startPoint y: 259, endPoint x: 613, endPoint y: 255, distance: 121.9
click at [613, 255] on span "Mon, Tue, Wed, Thu, Fri, Sat, Sun" at bounding box center [560, 257] width 141 height 14
click at [613, 255] on span "Sat," at bounding box center [604, 256] width 18 height 13
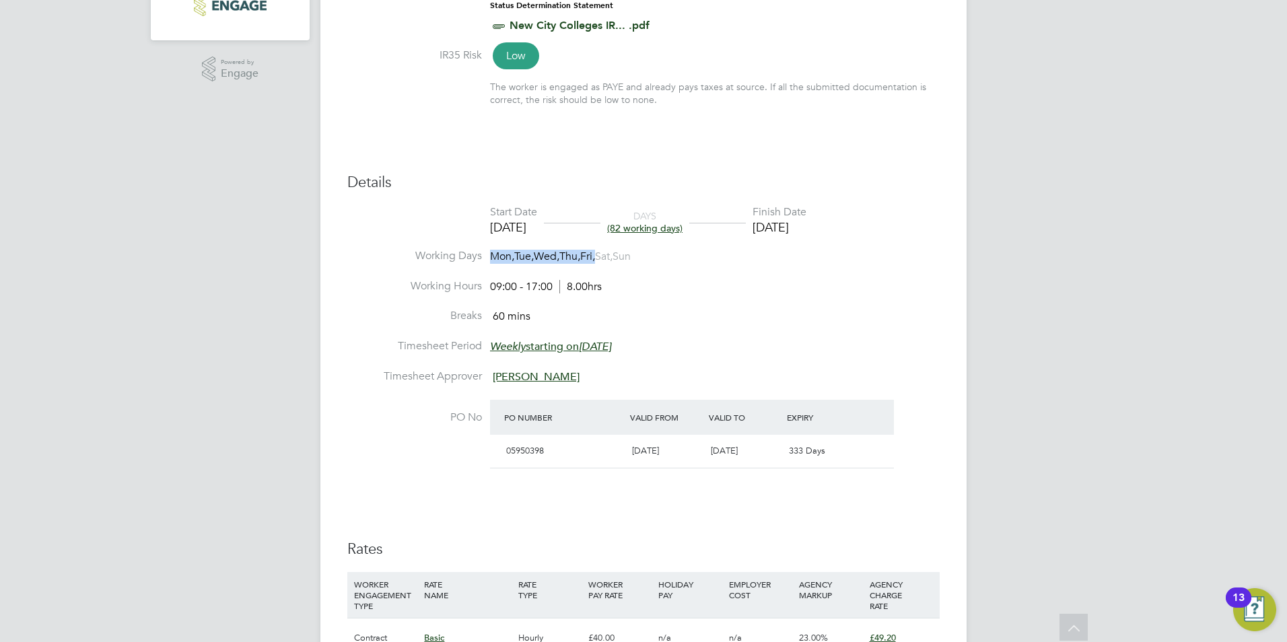
drag, startPoint x: 610, startPoint y: 255, endPoint x: 483, endPoint y: 255, distance: 126.6
click at [483, 255] on li "Working Days Mon, Tue, Wed, Thu, Fri, Sat, Sun" at bounding box center [643, 264] width 592 height 30
drag, startPoint x: 483, startPoint y: 255, endPoint x: 523, endPoint y: 259, distance: 39.9
click at [523, 259] on span "Tue," at bounding box center [524, 256] width 20 height 13
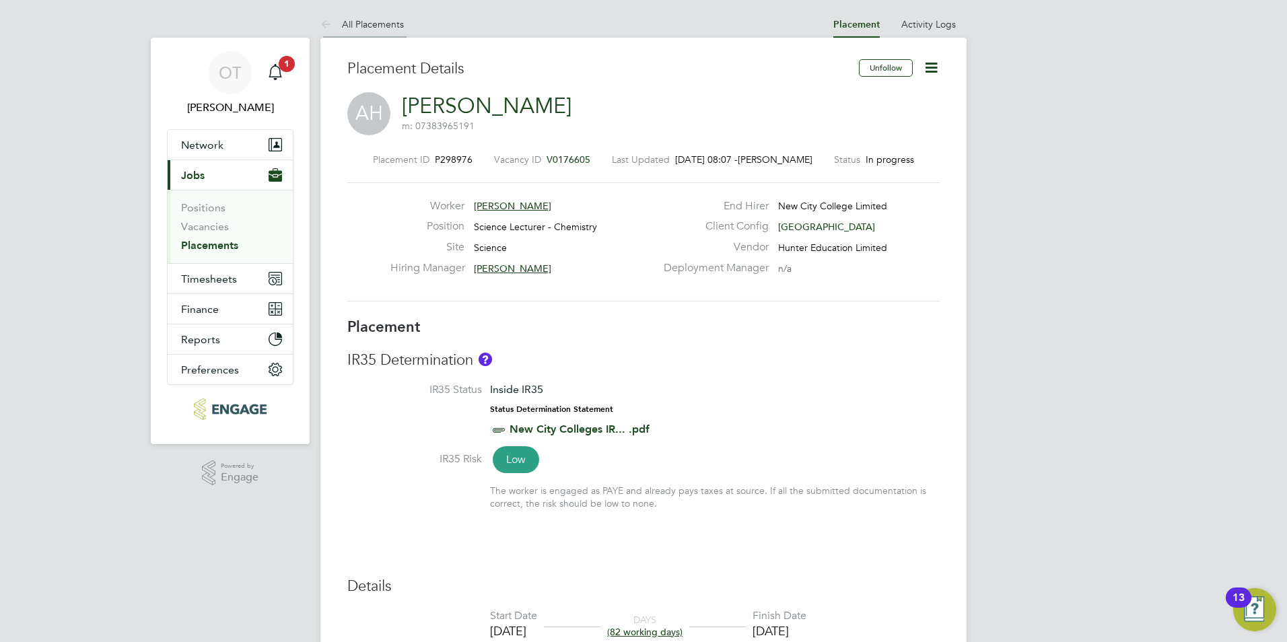
click at [355, 23] on link "All Placements" at bounding box center [361, 24] width 83 height 12
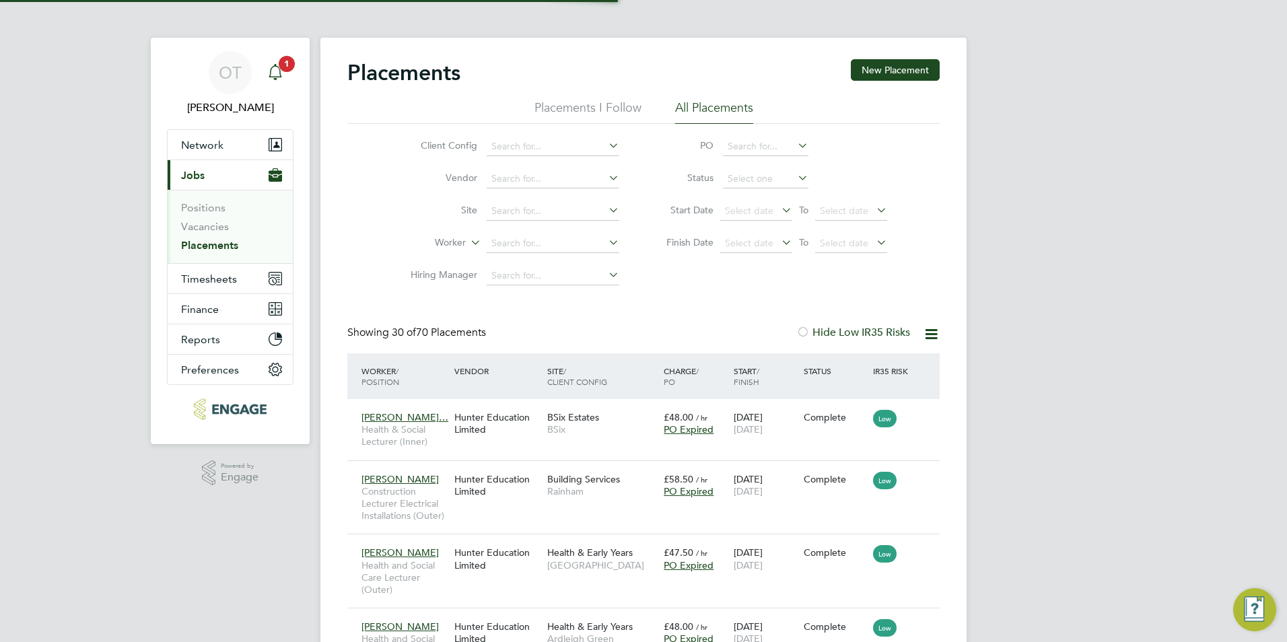
click at [283, 60] on span "1" at bounding box center [287, 64] width 16 height 16
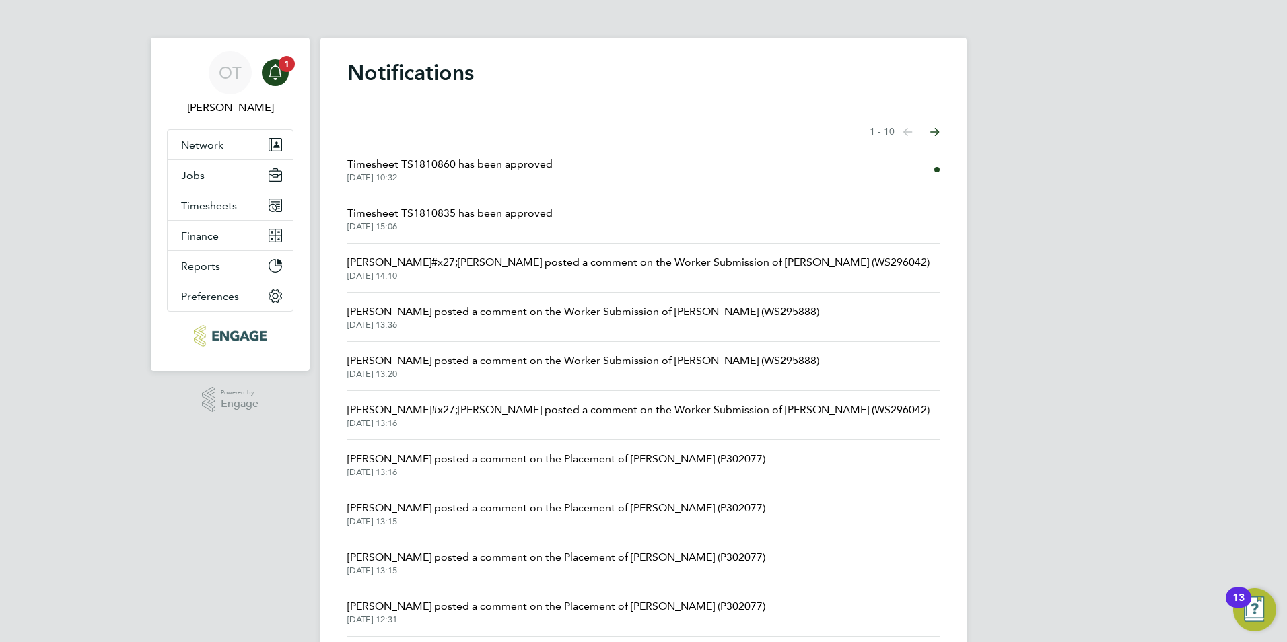
click at [541, 166] on span "Timesheet TS1810860 has been approved" at bounding box center [449, 164] width 205 height 16
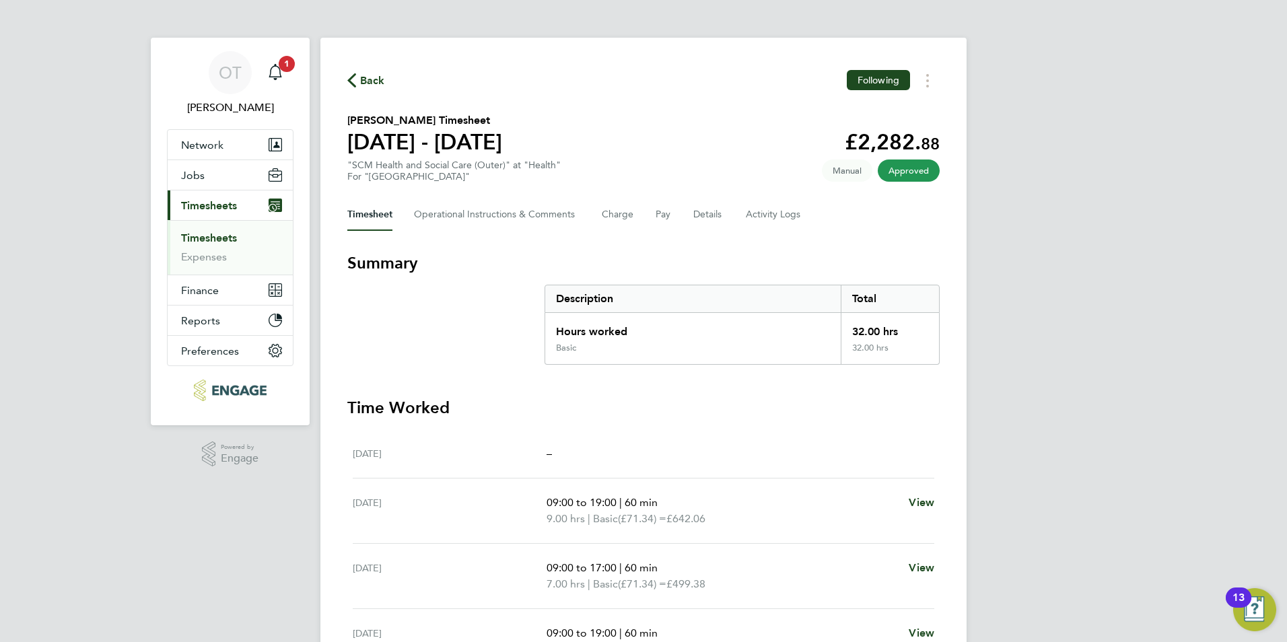
click at [369, 77] on span "Back" at bounding box center [372, 81] width 25 height 16
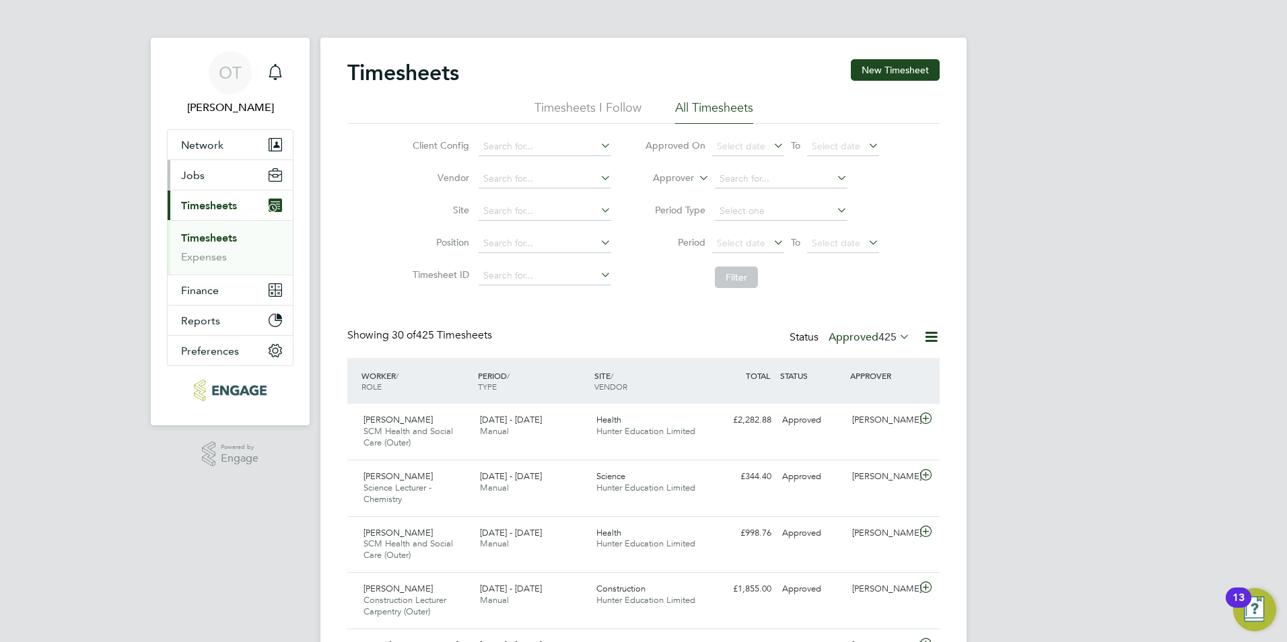
click at [237, 169] on button "Jobs" at bounding box center [230, 175] width 125 height 30
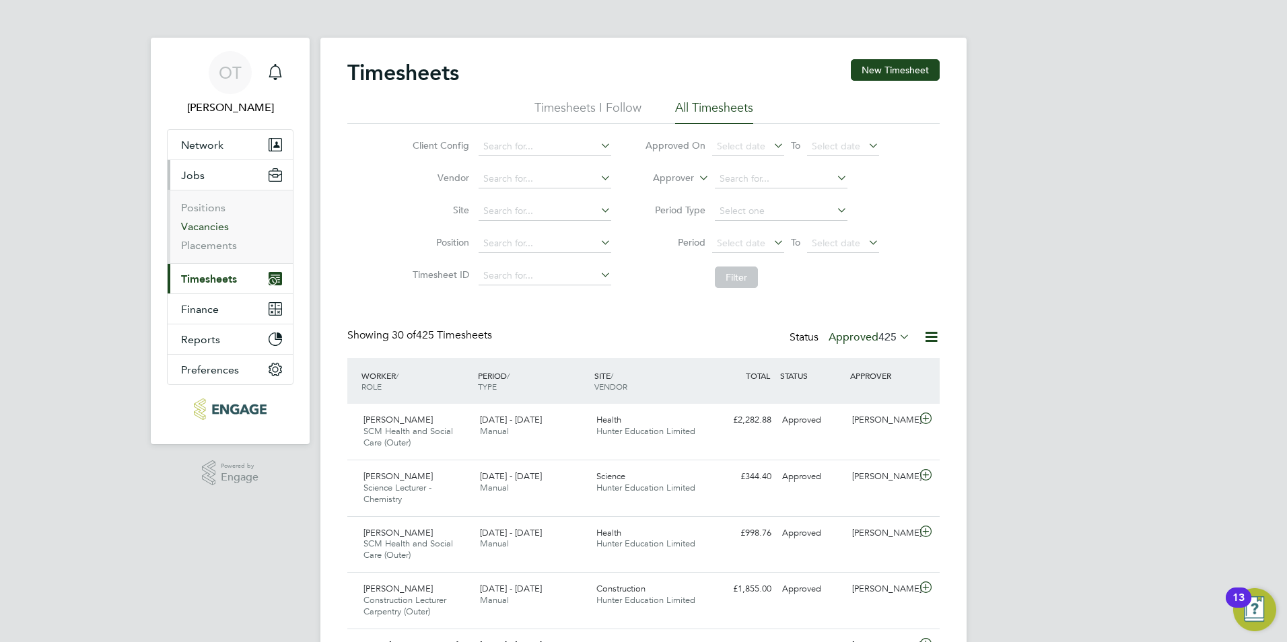
click at [199, 220] on link "Vacancies" at bounding box center [205, 226] width 48 height 13
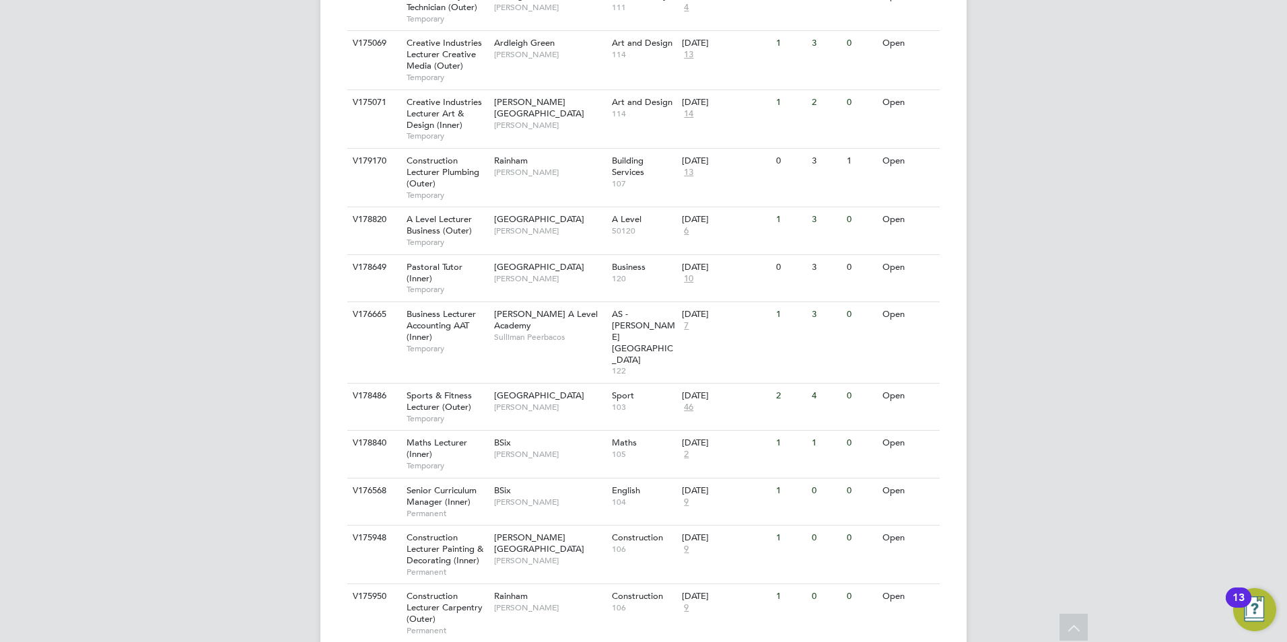
scroll to position [1425, 0]
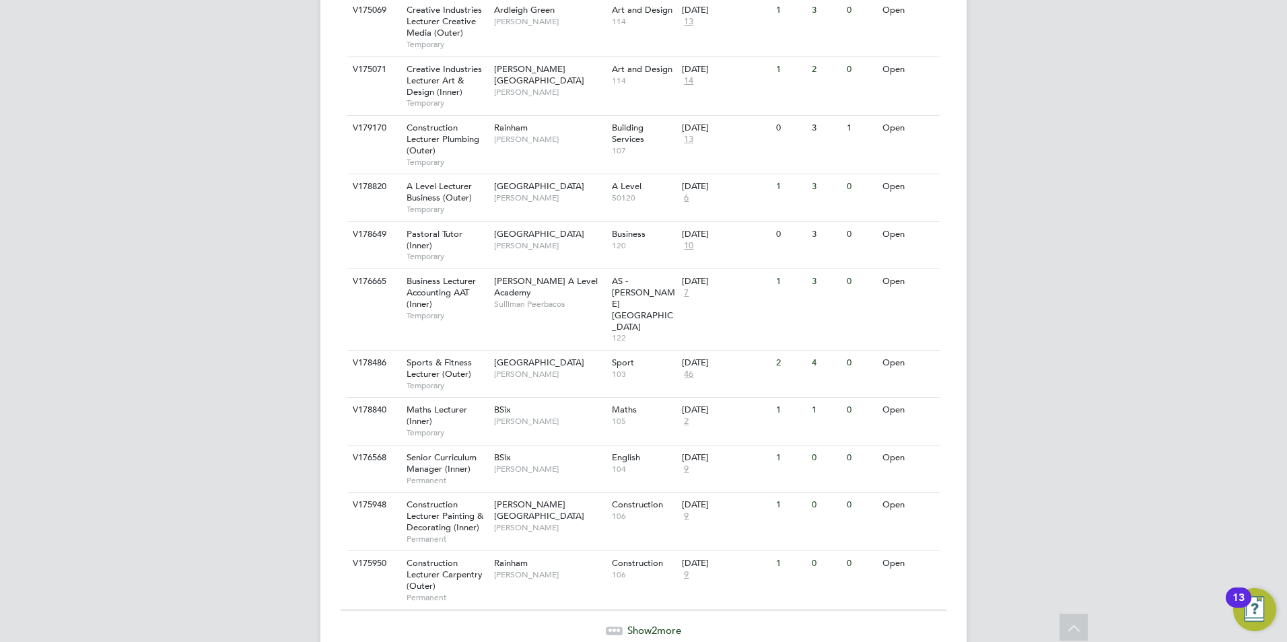
click at [669, 624] on span "Show 2 more" at bounding box center [654, 630] width 54 height 13
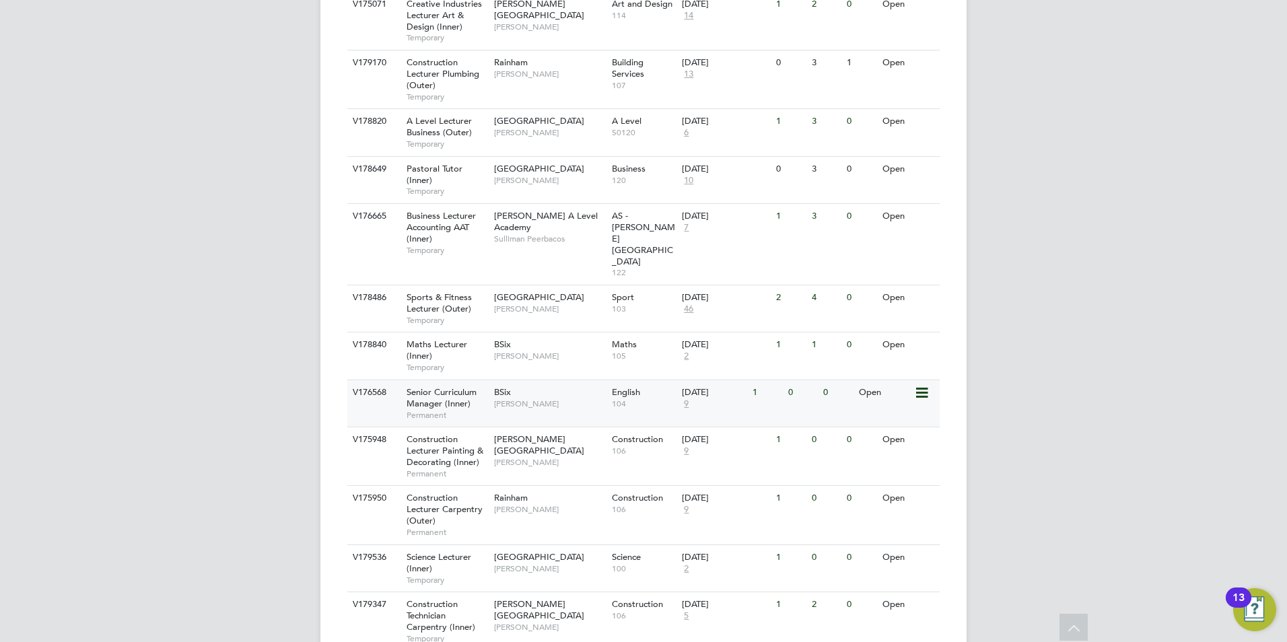
scroll to position [1491, 0]
click at [562, 563] on span "[PERSON_NAME]" at bounding box center [549, 568] width 111 height 11
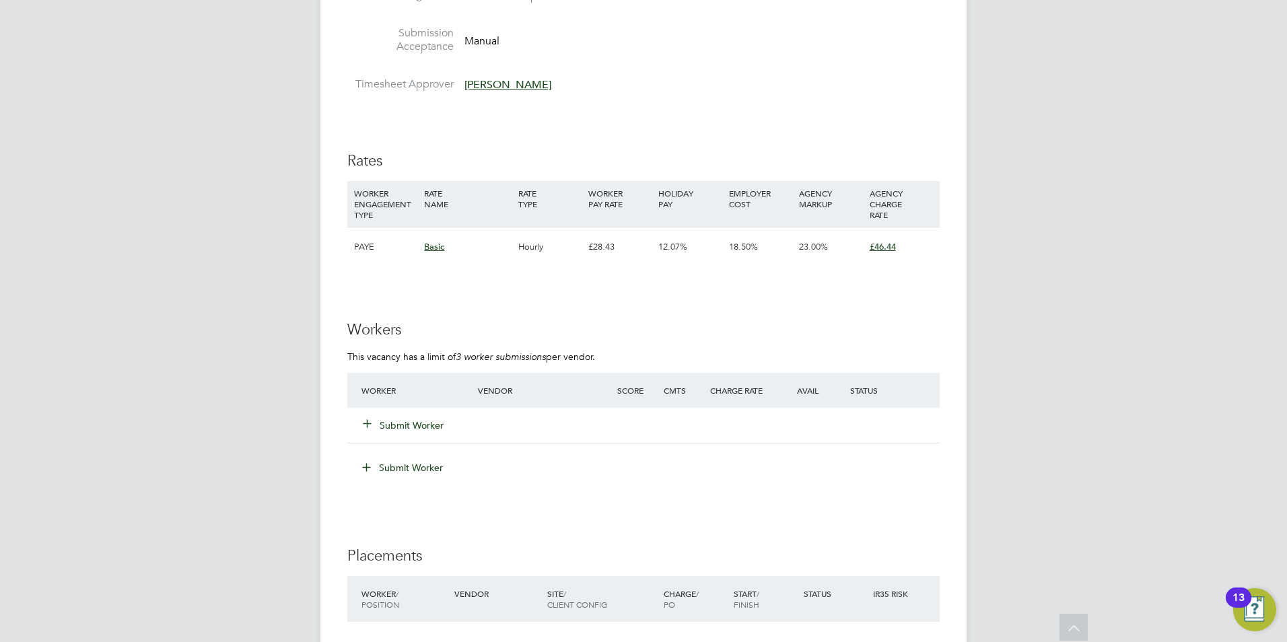
scroll to position [2222, 0]
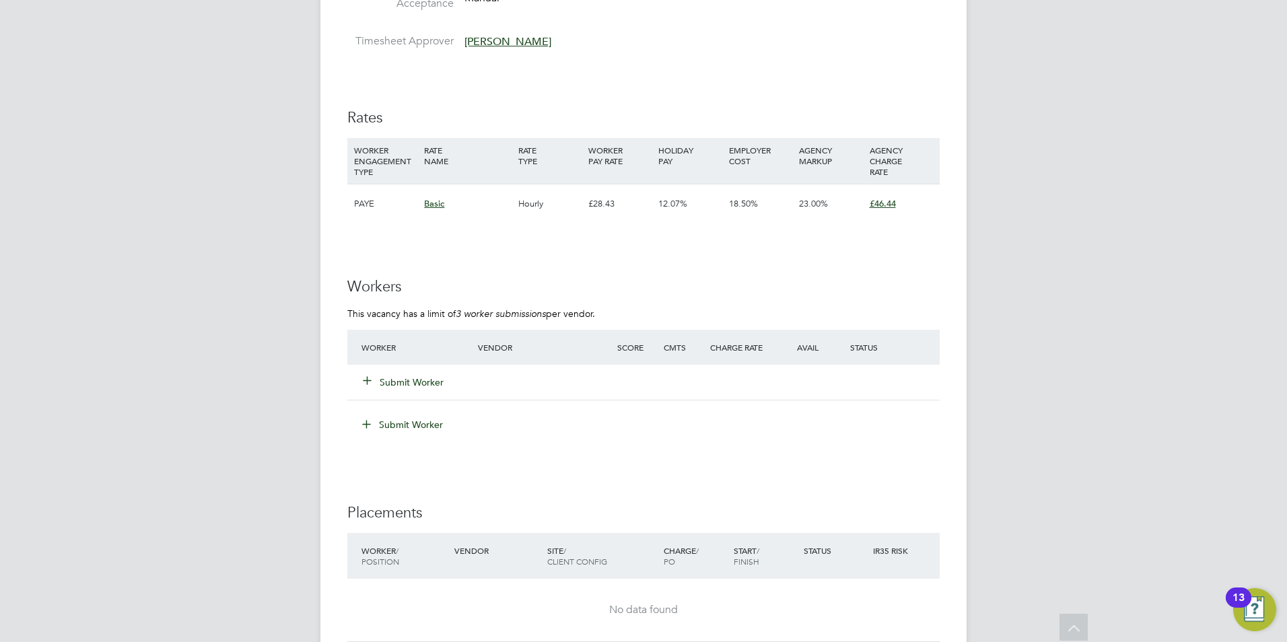
click at [419, 392] on div "Submit Worker" at bounding box center [427, 382] width 139 height 24
click at [417, 385] on button "Submit Worker" at bounding box center [404, 382] width 81 height 13
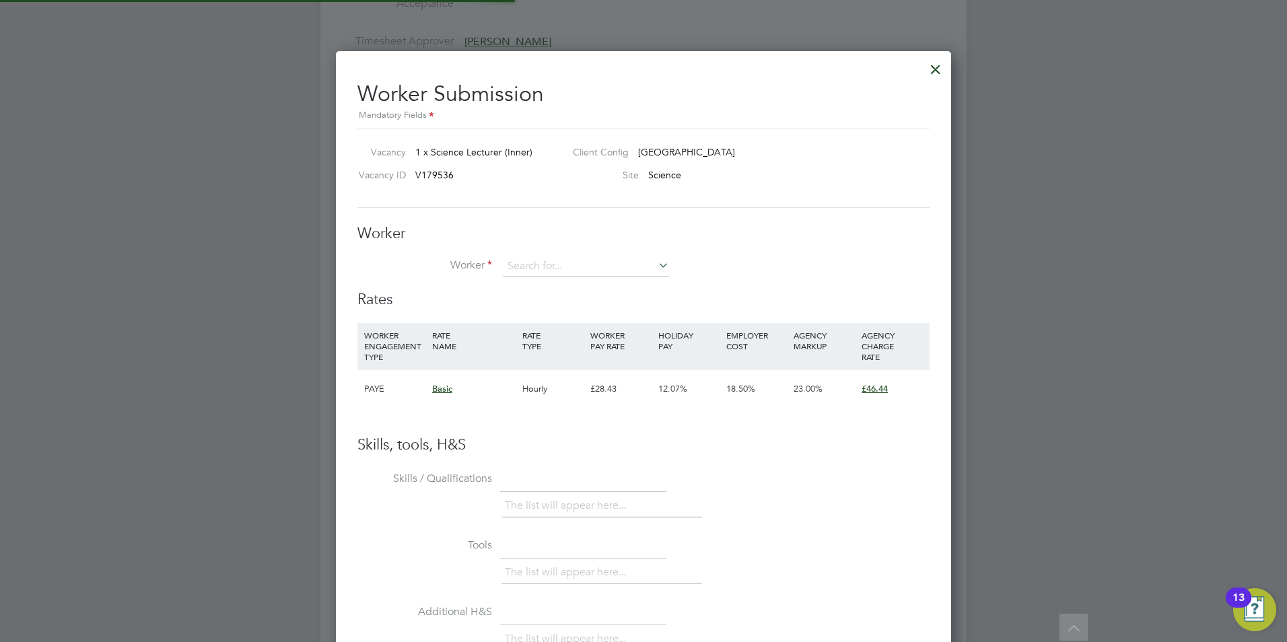
scroll to position [817, 616]
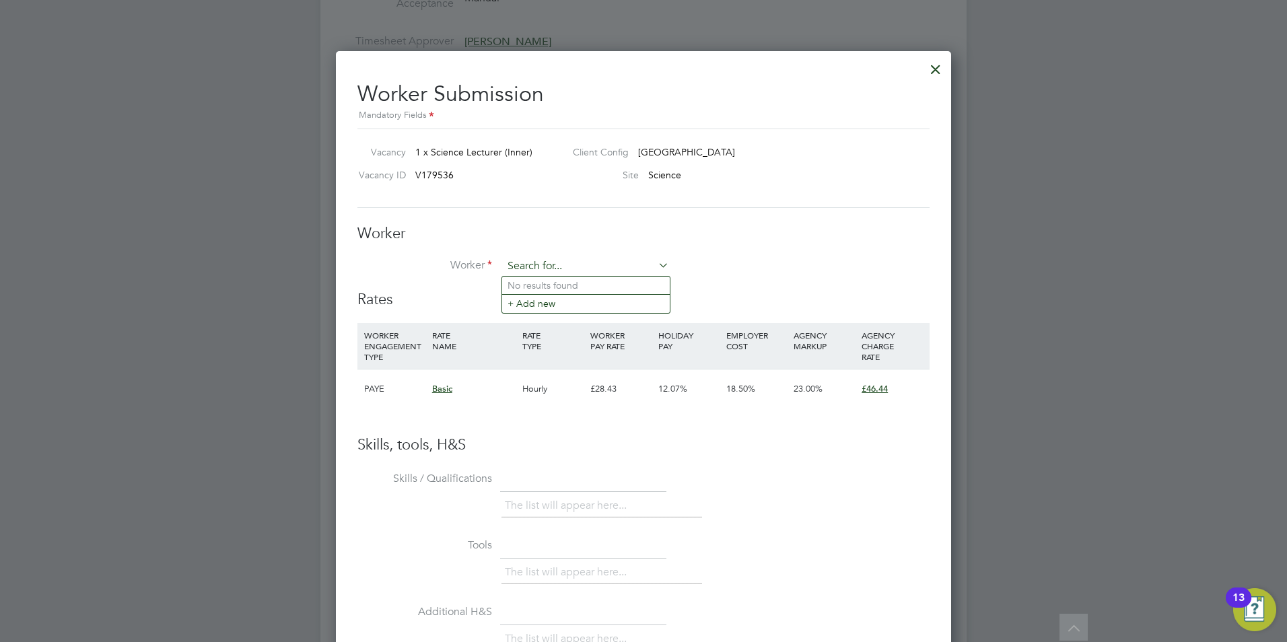
click at [537, 271] on input at bounding box center [586, 266] width 166 height 20
click at [559, 283] on li "[PERSON_NAME]" at bounding box center [595, 286] width 186 height 18
type input "[PERSON_NAME]"
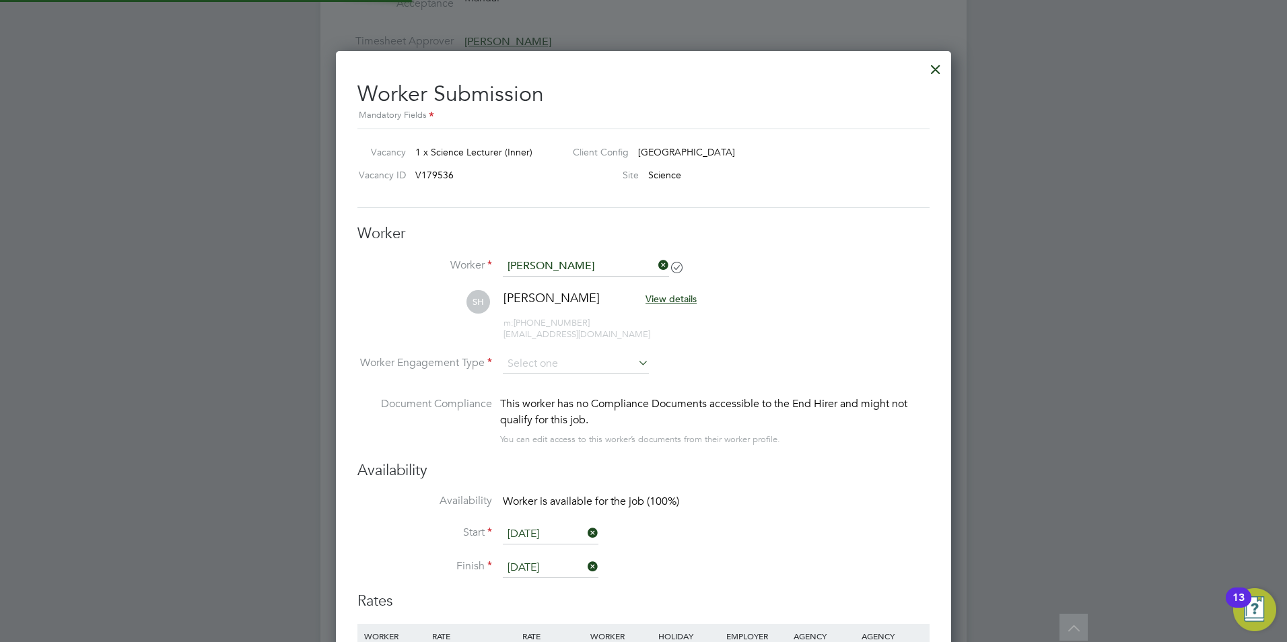
scroll to position [1119, 616]
click at [551, 359] on input at bounding box center [576, 365] width 146 height 20
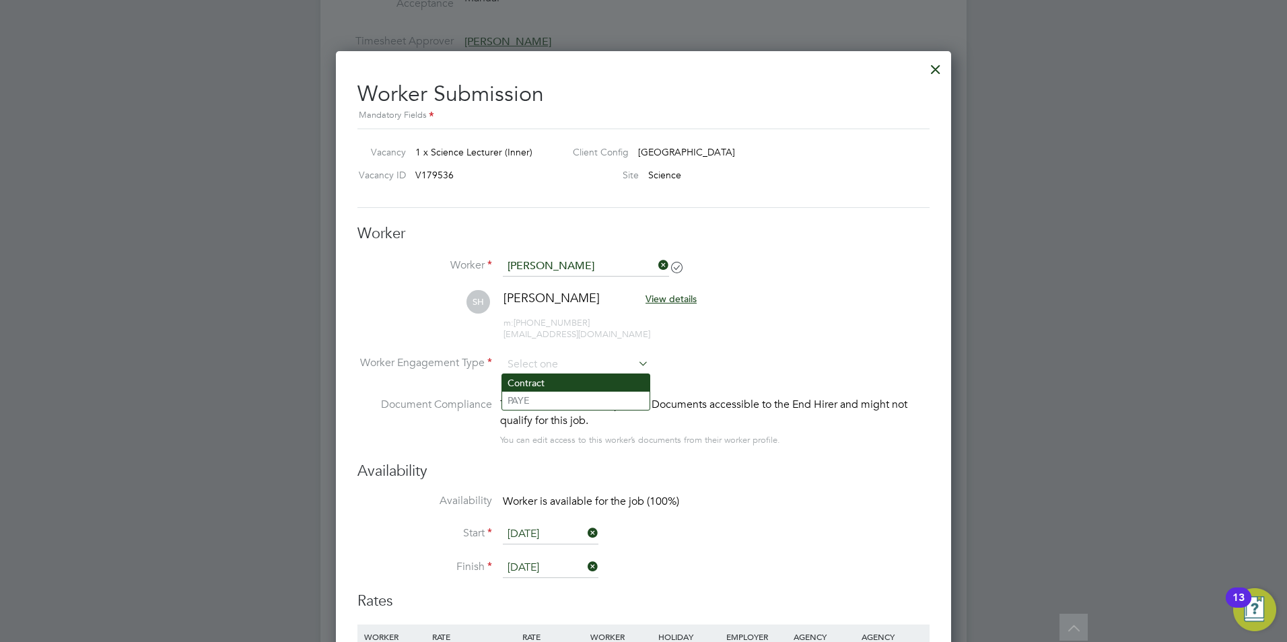
click at [552, 386] on li "Contract" at bounding box center [575, 383] width 147 height 18
type input "Contract"
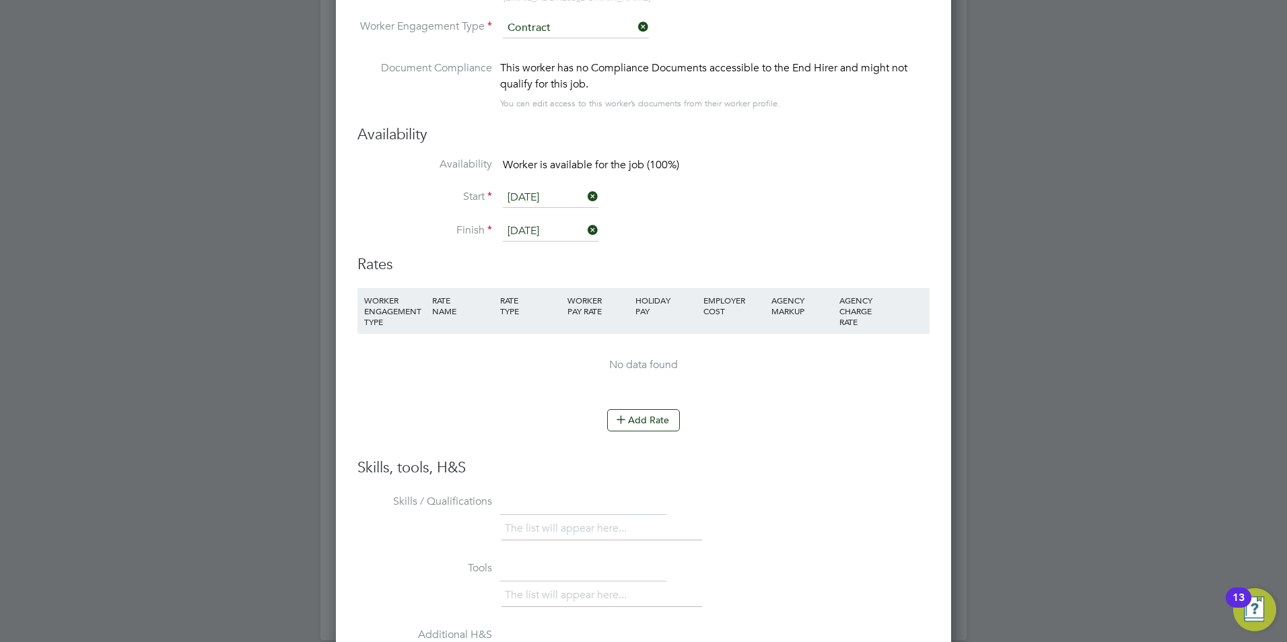
drag, startPoint x: 623, startPoint y: 407, endPoint x: 628, endPoint y: 421, distance: 14.9
click at [623, 408] on li "WORKER ENGAGEMENT TYPE RATE NAME RATE TYPE WORKER PAY RATE HOLIDAY PAY EMPLOYER…" at bounding box center [643, 349] width 572 height 122
click at [626, 421] on icon at bounding box center [621, 419] width 10 height 10
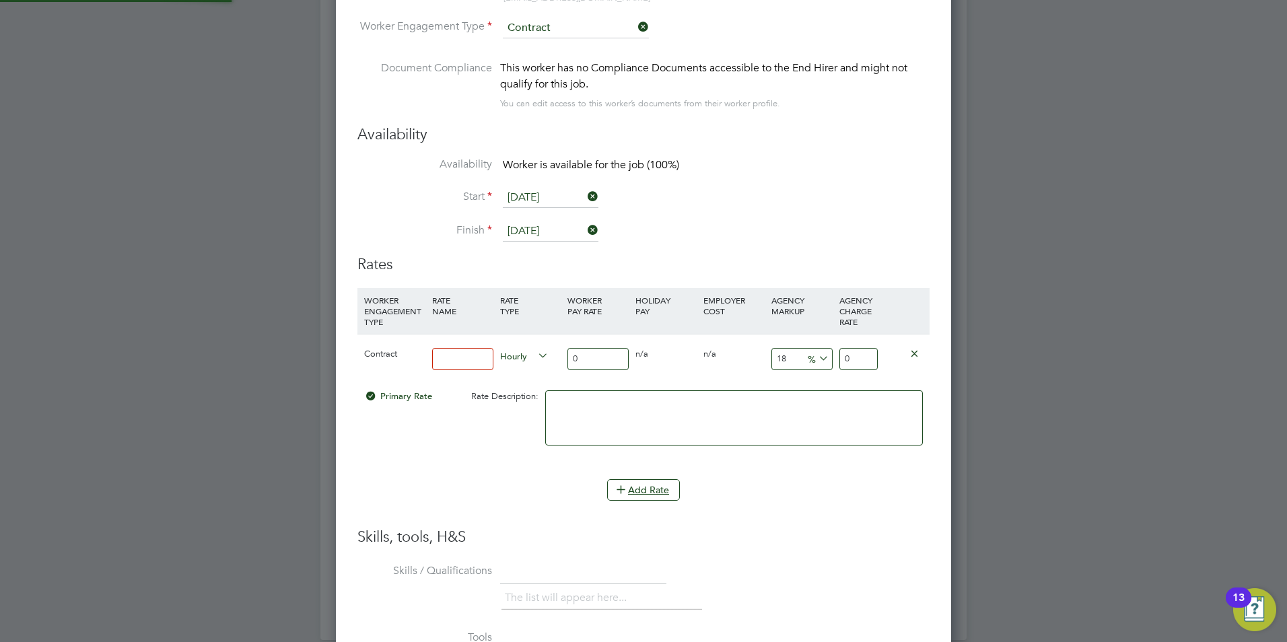
click at [438, 355] on input at bounding box center [462, 359] width 61 height 22
type input "Basic"
click at [525, 351] on span "Hourly" at bounding box center [524, 355] width 48 height 15
click at [602, 354] on input "0" at bounding box center [598, 359] width 61 height 22
type input "4"
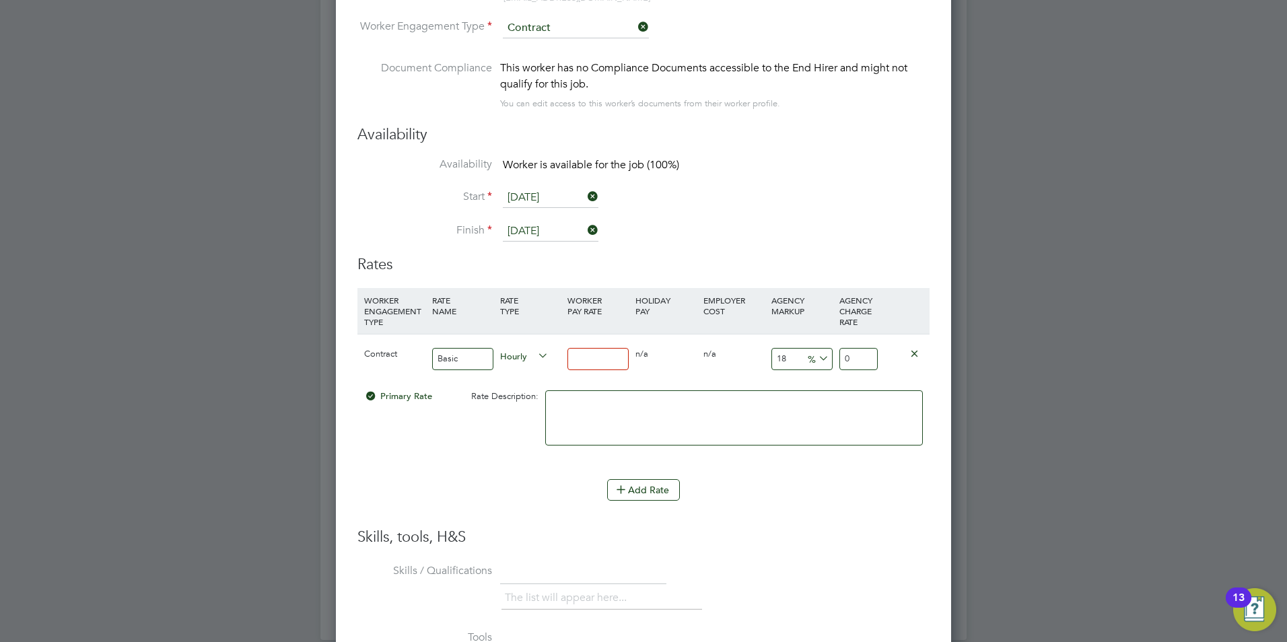
type input "4.72"
type input "43"
type input "50.74"
type input "43"
drag, startPoint x: 793, startPoint y: 359, endPoint x: 728, endPoint y: 359, distance: 64.6
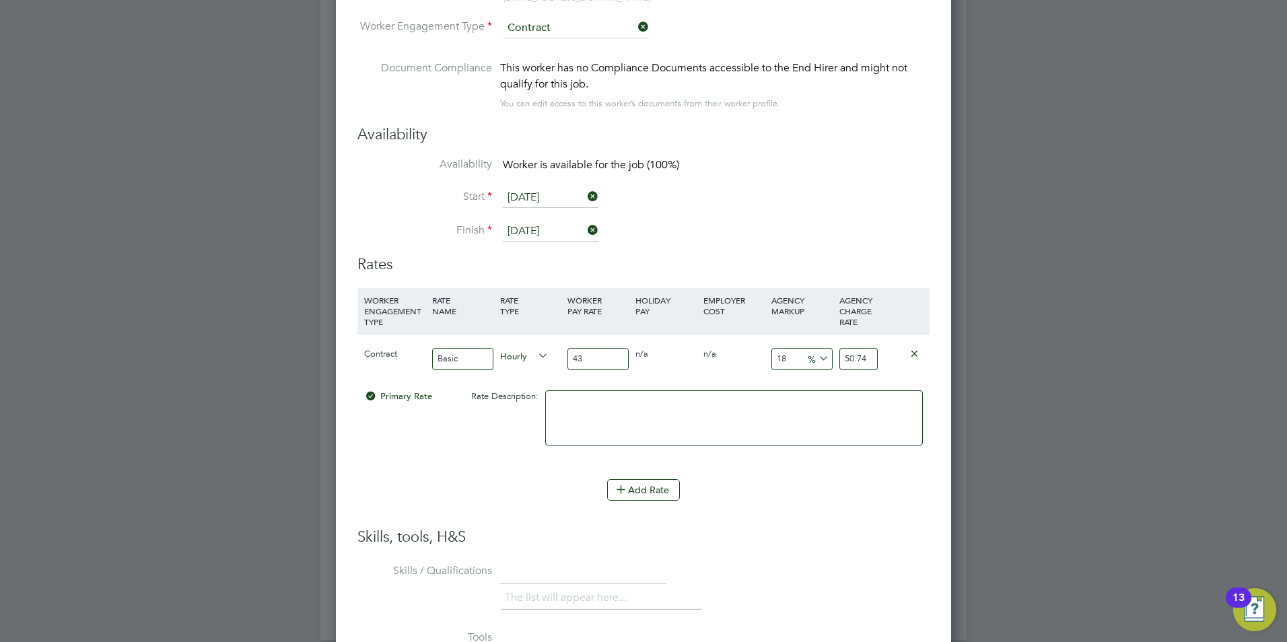
click at [728, 359] on div "Contract Basic Hourly 43 0 n/a 0 n/a 18 7.74 % 50.74" at bounding box center [643, 359] width 572 height 50
type input "2"
type input "43.86"
type input "23"
type input "52.89"
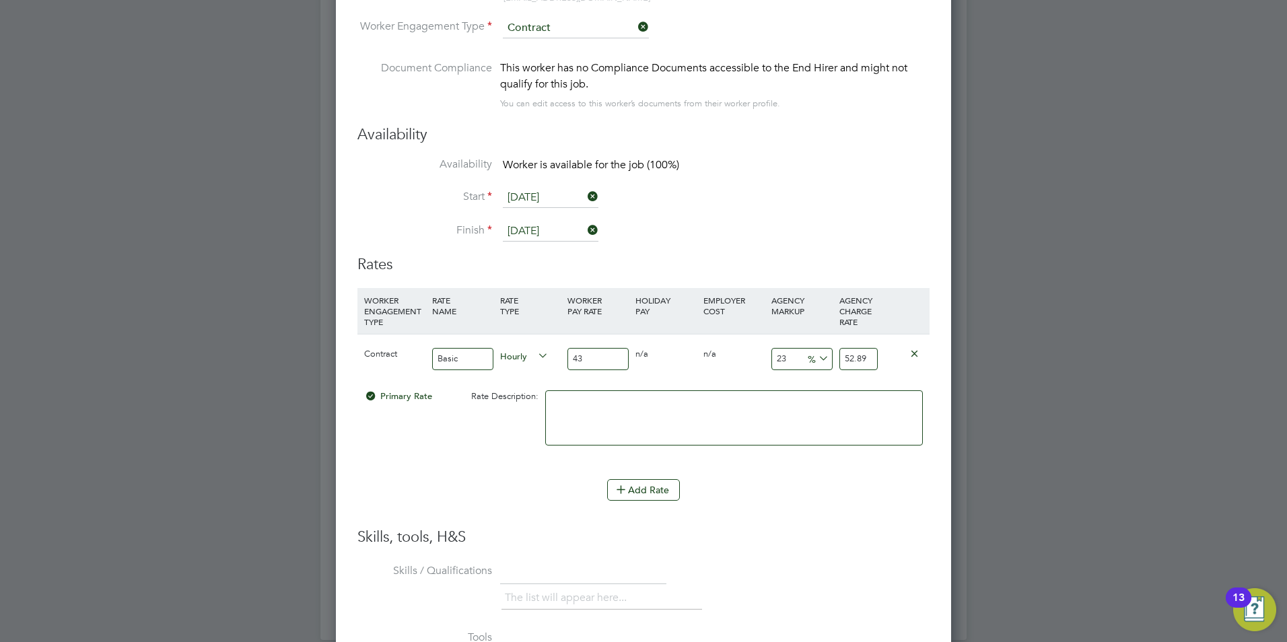
type input "23"
click at [782, 479] on div "Add Rate" at bounding box center [643, 490] width 572 height 22
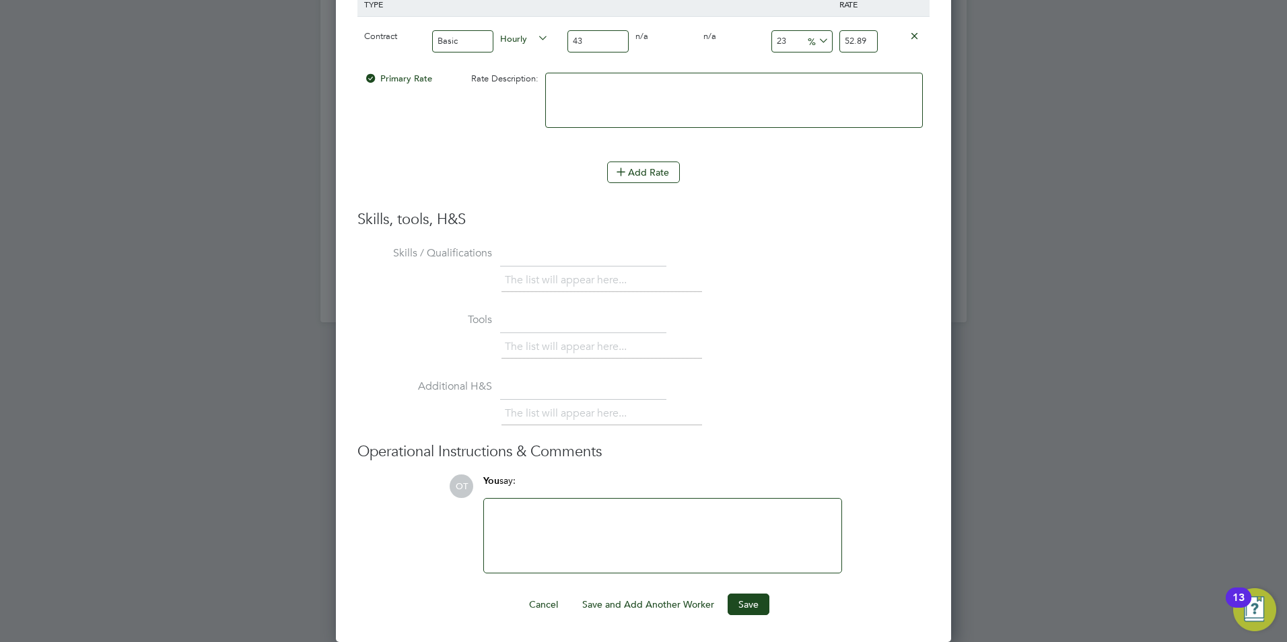
click at [637, 506] on div at bounding box center [662, 536] width 357 height 74
click at [671, 533] on div at bounding box center [662, 536] width 341 height 58
click at [741, 605] on button "Save" at bounding box center [749, 605] width 42 height 22
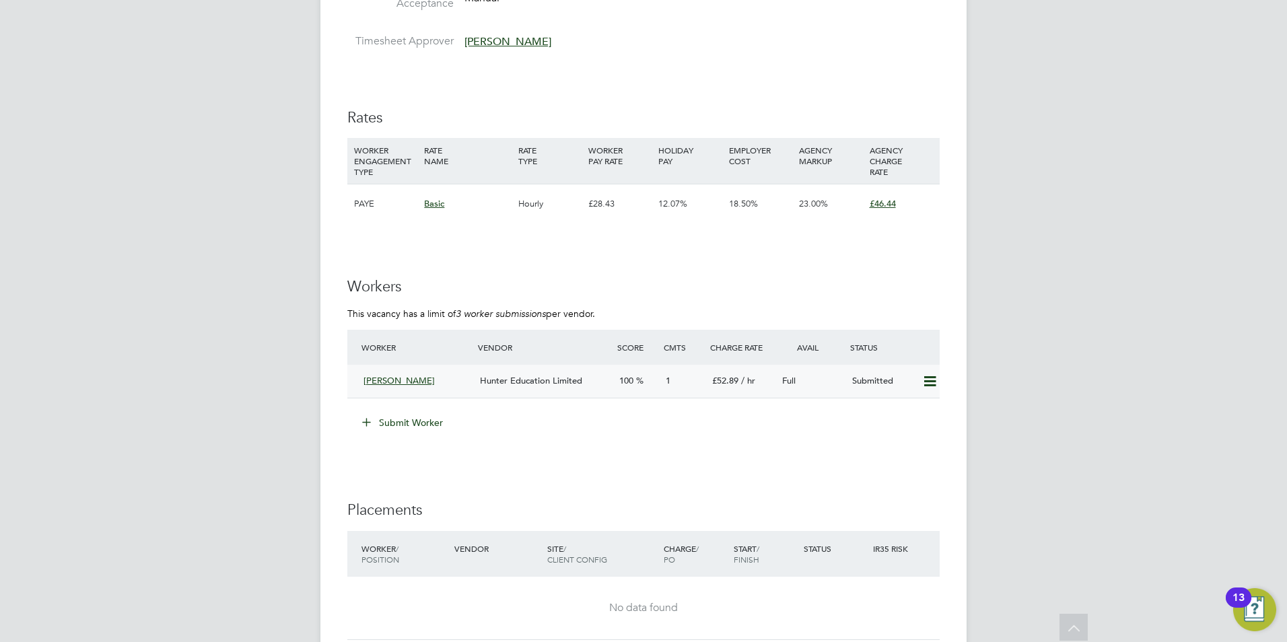
click at [561, 382] on span "Hunter Education Limited" at bounding box center [531, 380] width 102 height 11
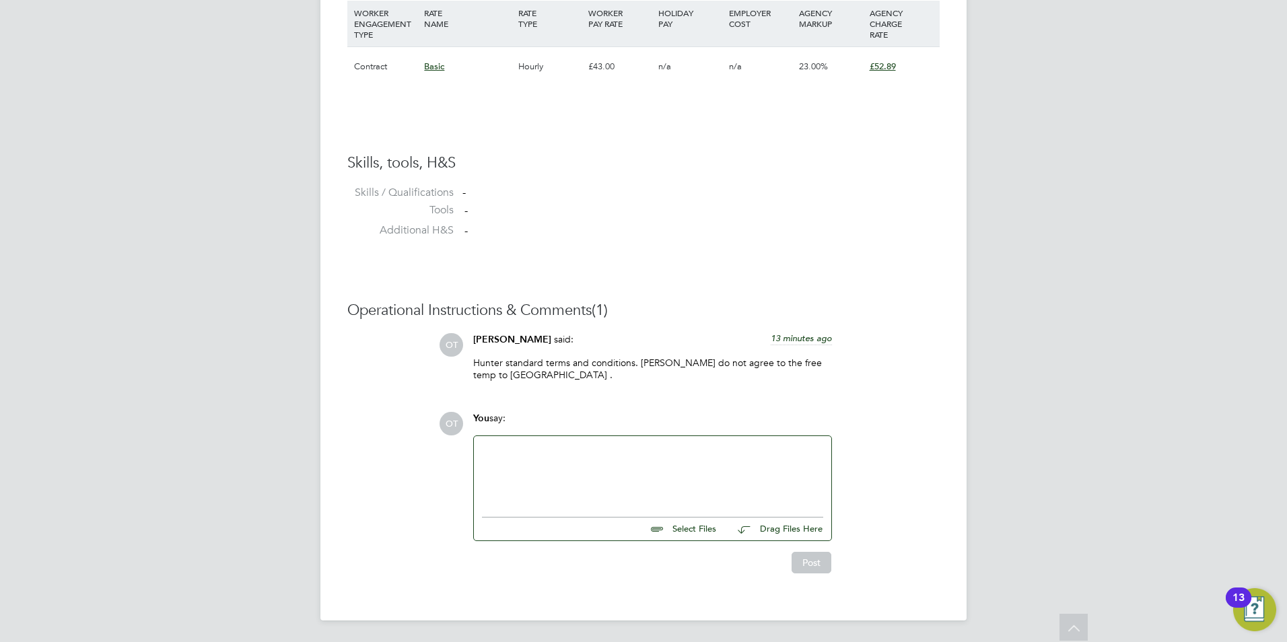
click at [693, 533] on input "file" at bounding box center [722, 527] width 202 height 19
click at [741, 346] on div "[PERSON_NAME] said: 13 minutes ago" at bounding box center [652, 345] width 359 height 24
click at [714, 469] on div at bounding box center [652, 473] width 341 height 58
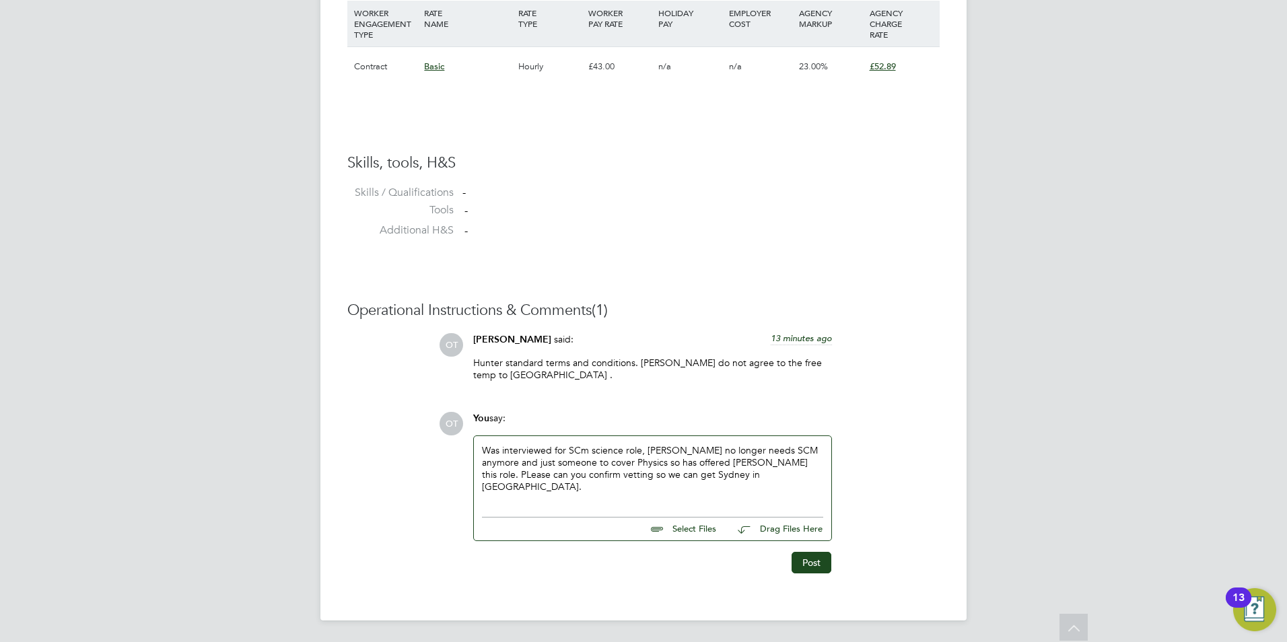
click at [697, 531] on input "file" at bounding box center [722, 527] width 202 height 19
type input "C:\fakepath\ID_proof_and_basic_document.pdf"
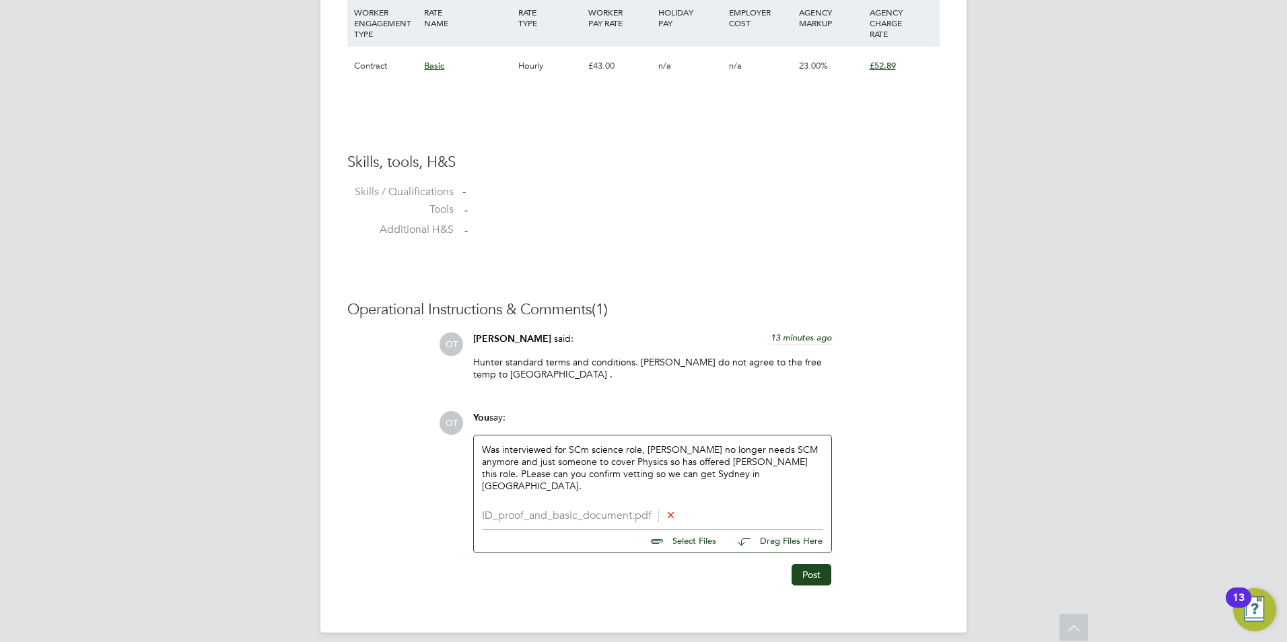
click at [697, 544] on input "file" at bounding box center [722, 539] width 202 height 19
type input "C:\fakepath\Education_degree_testimonials_transcripts_and_certificates-Dr_RSC_H…"
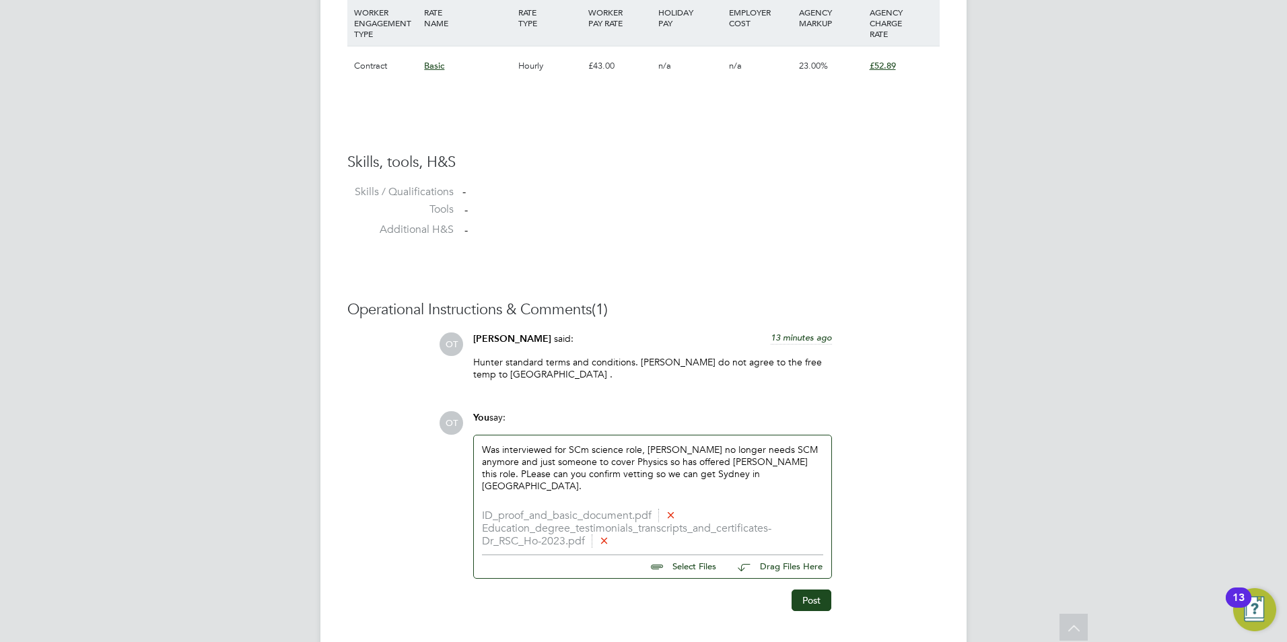
click at [685, 560] on input "file" at bounding box center [722, 564] width 202 height 19
click at [685, 570] on input "file" at bounding box center [722, 564] width 202 height 19
type input "C:\fakepath\DBS Update Service .pdf"
click at [605, 540] on icon at bounding box center [604, 540] width 10 height 10
click at [695, 558] on input "file" at bounding box center [722, 552] width 202 height 19
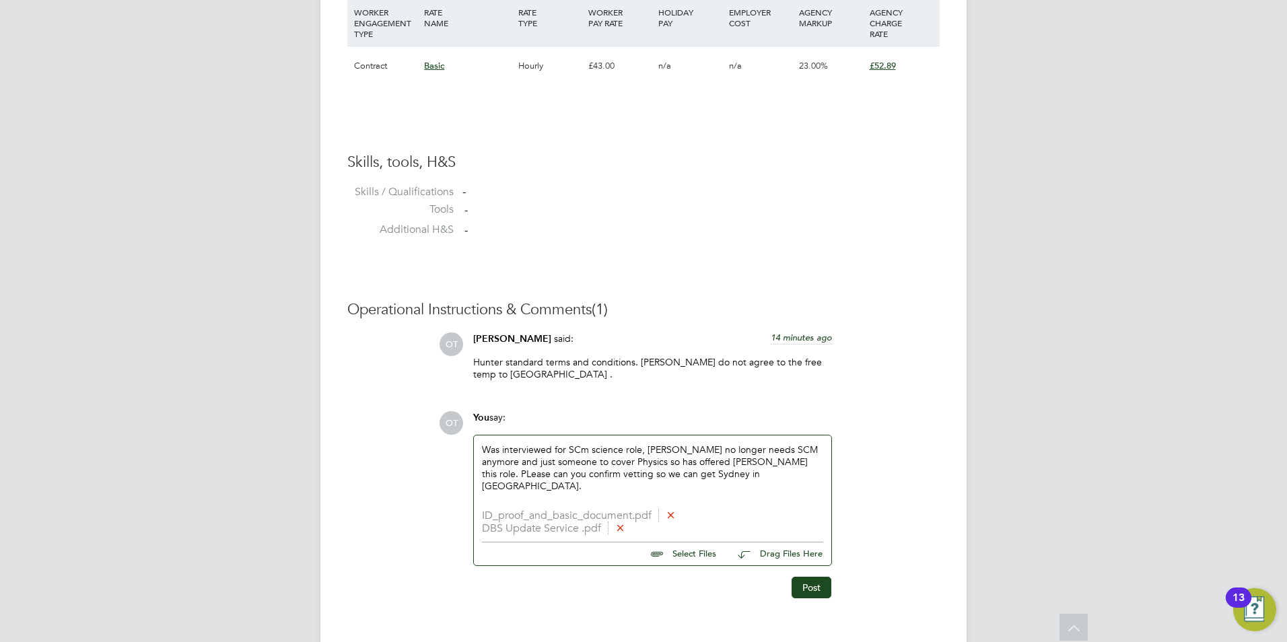
type input "C:\fakepath\DBS_front-Shui_Ching_HO-2023.jpeg"
click at [689, 558] on input "file" at bounding box center [722, 564] width 202 height 19
type input "C:\fakepath\POA [DATE].pdf"
click at [690, 579] on input "file" at bounding box center [722, 577] width 202 height 19
type input "C:\fakepath\RTW check.pdf"
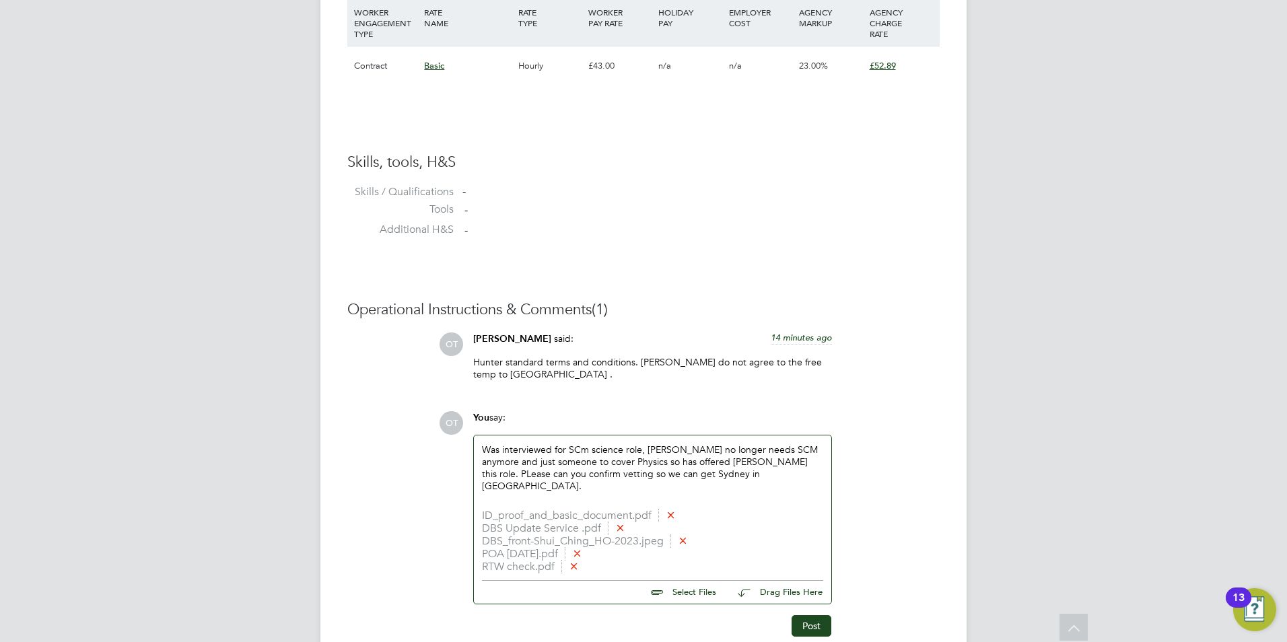
click at [697, 591] on input "file" at bounding box center [722, 590] width 202 height 19
type input "C:\fakepath\Vetting Form - [GEOGRAPHIC_DATA] .pdf"
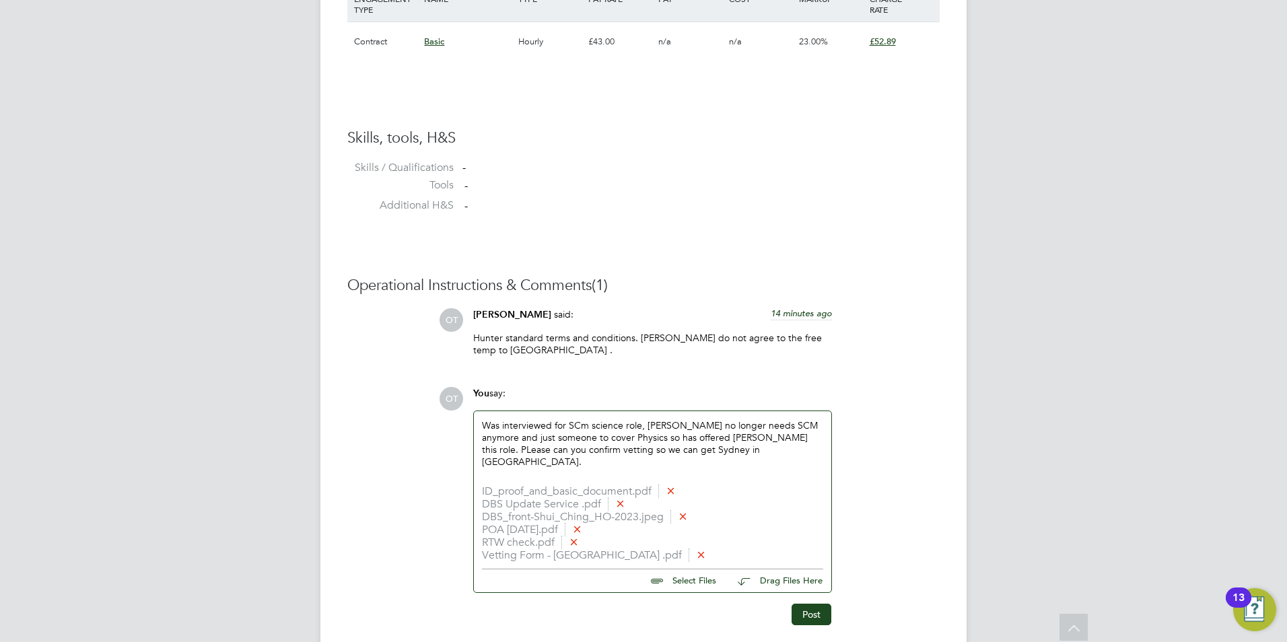
scroll to position [1037, 0]
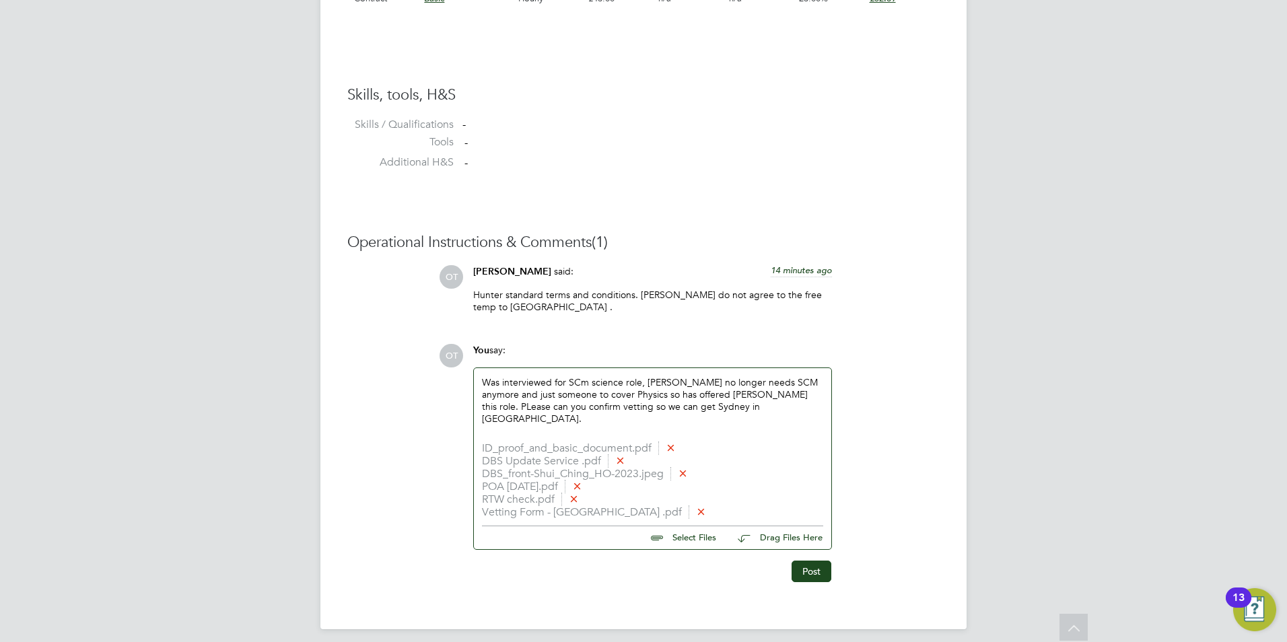
click at [812, 568] on button "Post" at bounding box center [812, 572] width 40 height 22
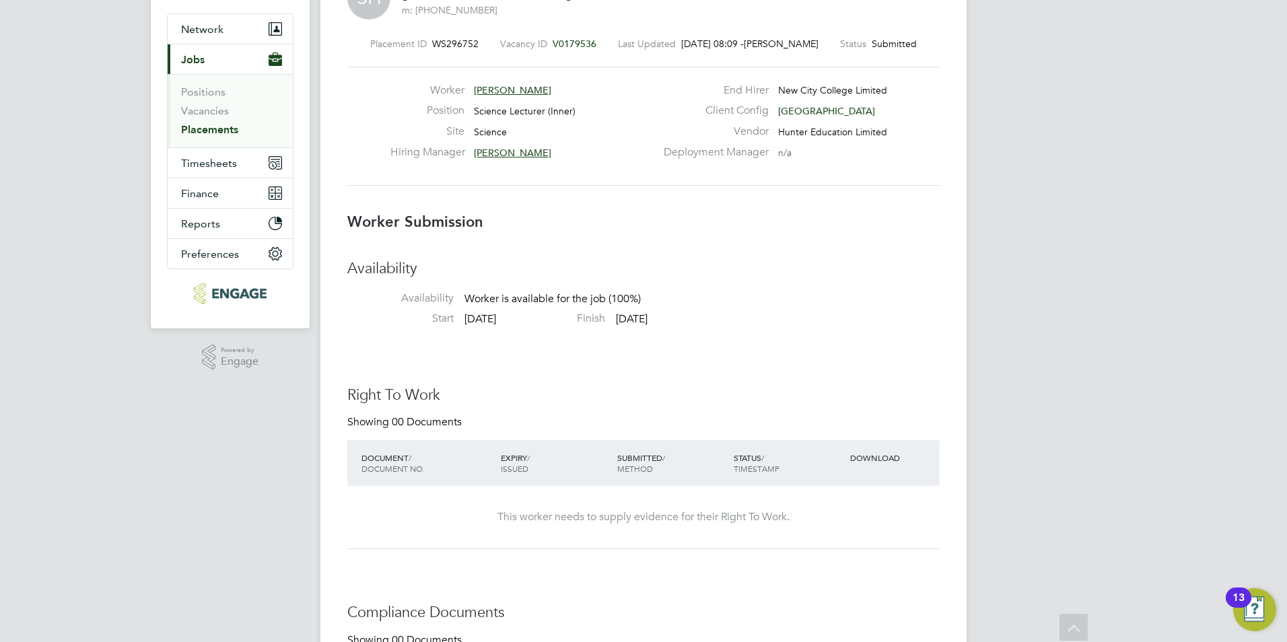
scroll to position [0, 0]
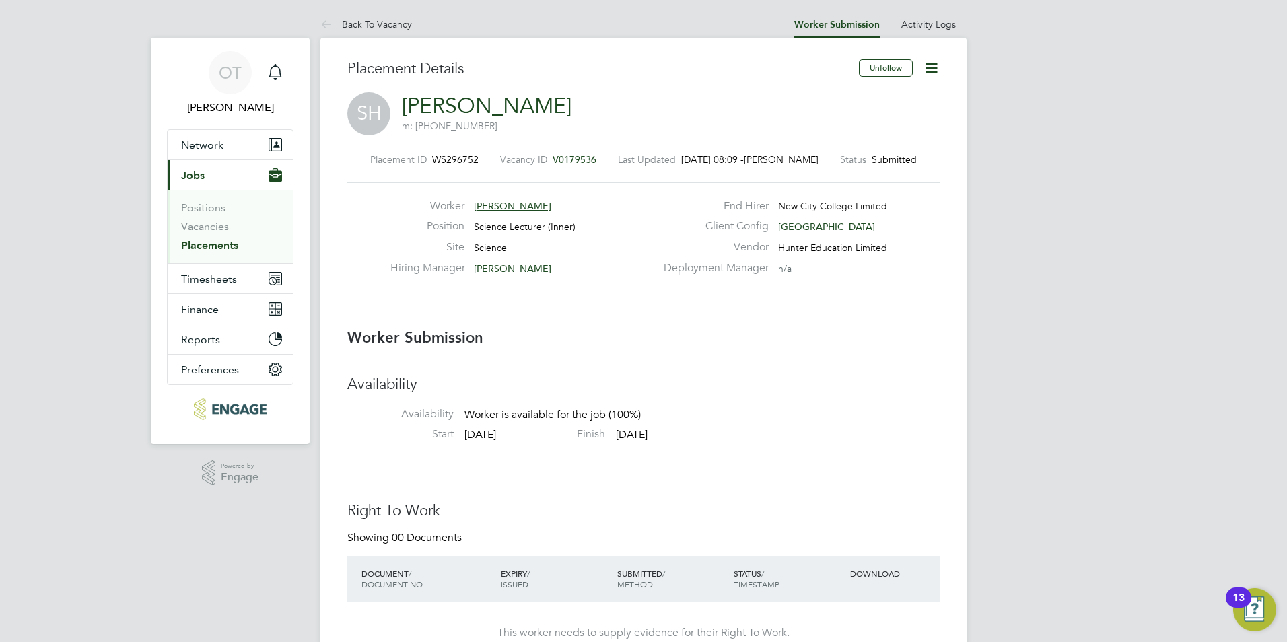
drag, startPoint x: 928, startPoint y: 70, endPoint x: 924, endPoint y: 77, distance: 8.1
click at [928, 70] on icon at bounding box center [931, 67] width 17 height 17
click at [849, 205] on li "Followers" at bounding box center [875, 209] width 125 height 19
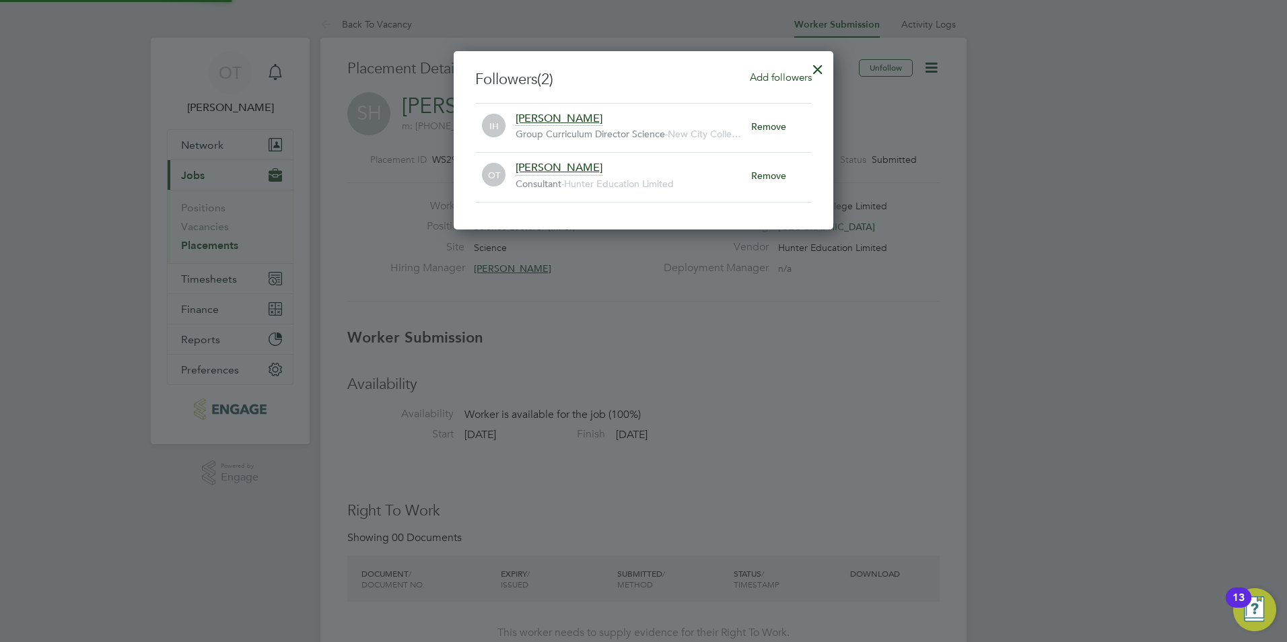
scroll to position [14, 236]
click at [800, 77] on span "Add followers" at bounding box center [781, 77] width 62 height 13
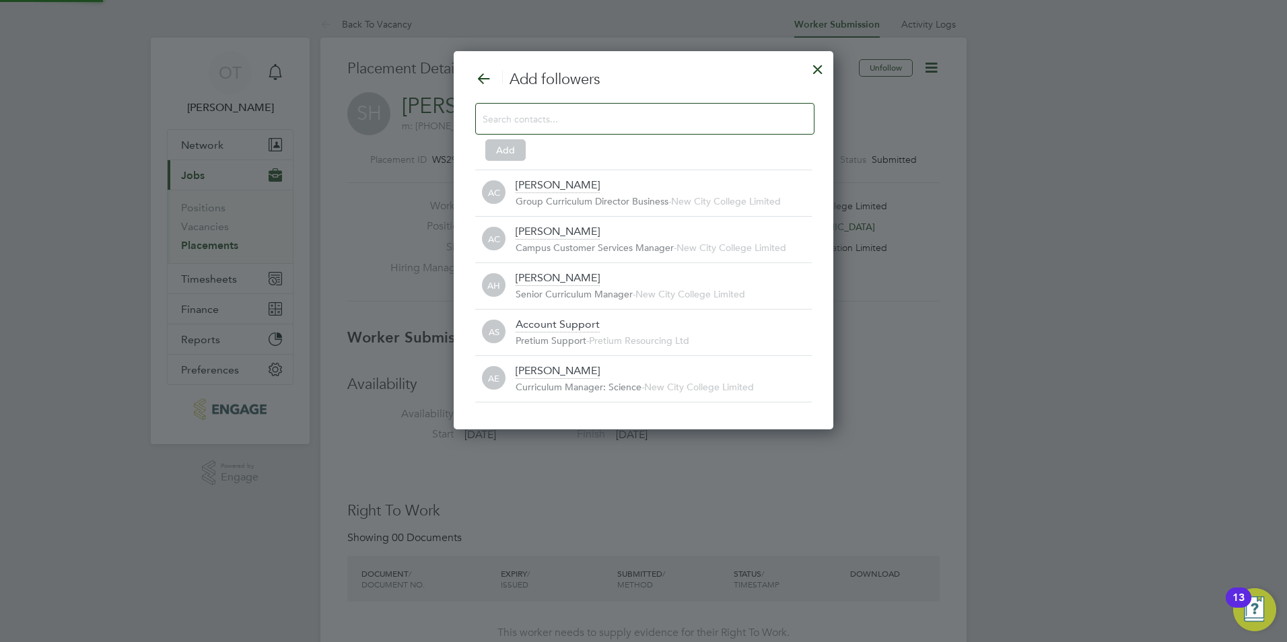
scroll to position [14, 297]
drag, startPoint x: 668, startPoint y: 104, endPoint x: 668, endPoint y: 117, distance: 12.8
click at [668, 114] on div at bounding box center [644, 119] width 339 height 32
click at [668, 117] on input at bounding box center [634, 119] width 303 height 18
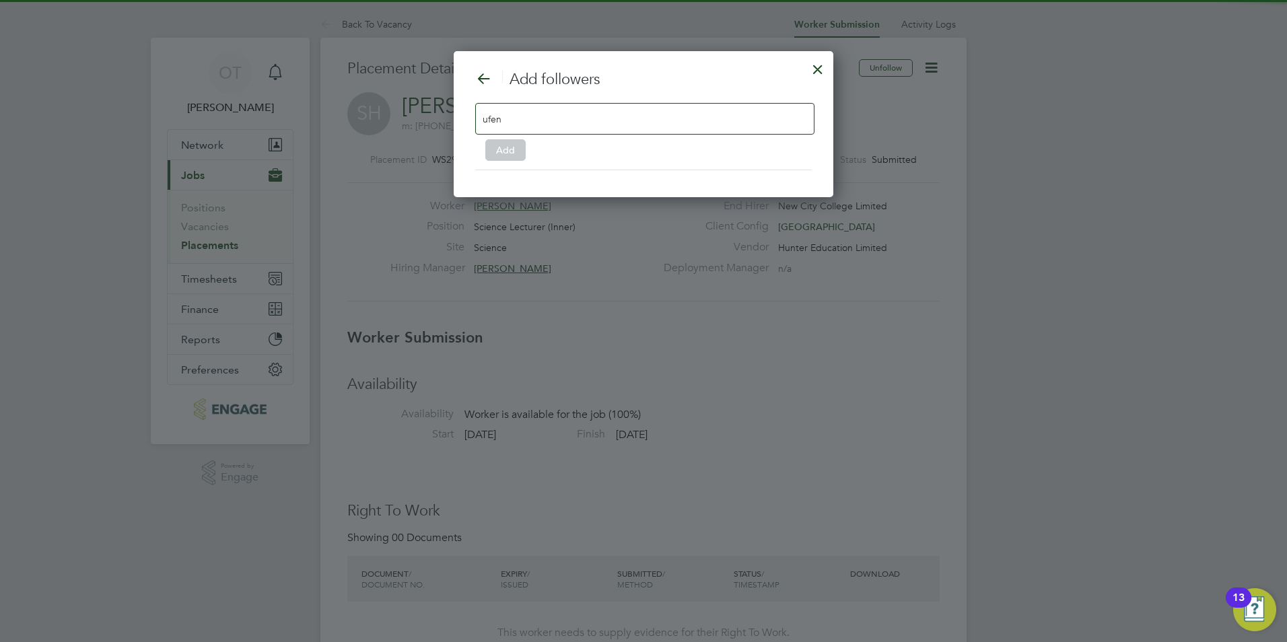
drag, startPoint x: 533, startPoint y: 124, endPoint x: 467, endPoint y: 124, distance: 66.0
click at [467, 124] on div "Add followers ufen Add" at bounding box center [644, 124] width 380 height 146
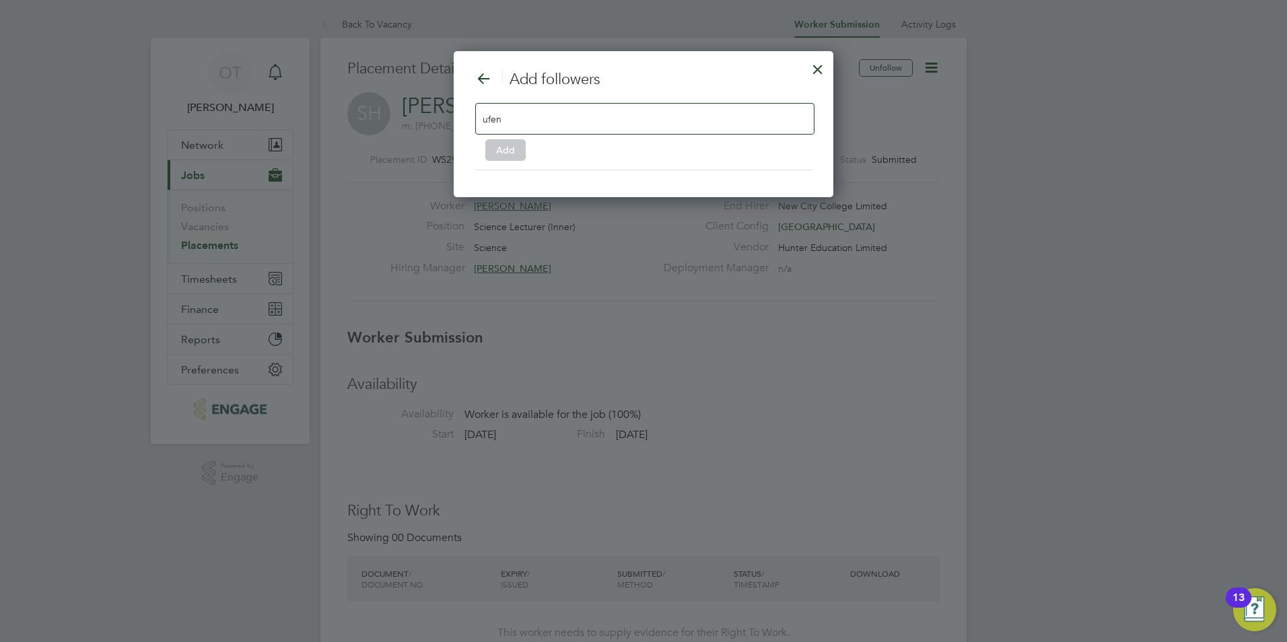
drag, startPoint x: 467, startPoint y: 124, endPoint x: 541, endPoint y: 121, distance: 74.1
click at [528, 120] on input "ufen" at bounding box center [525, 119] width 84 height 18
drag, startPoint x: 542, startPoint y: 121, endPoint x: 445, endPoint y: 130, distance: 97.4
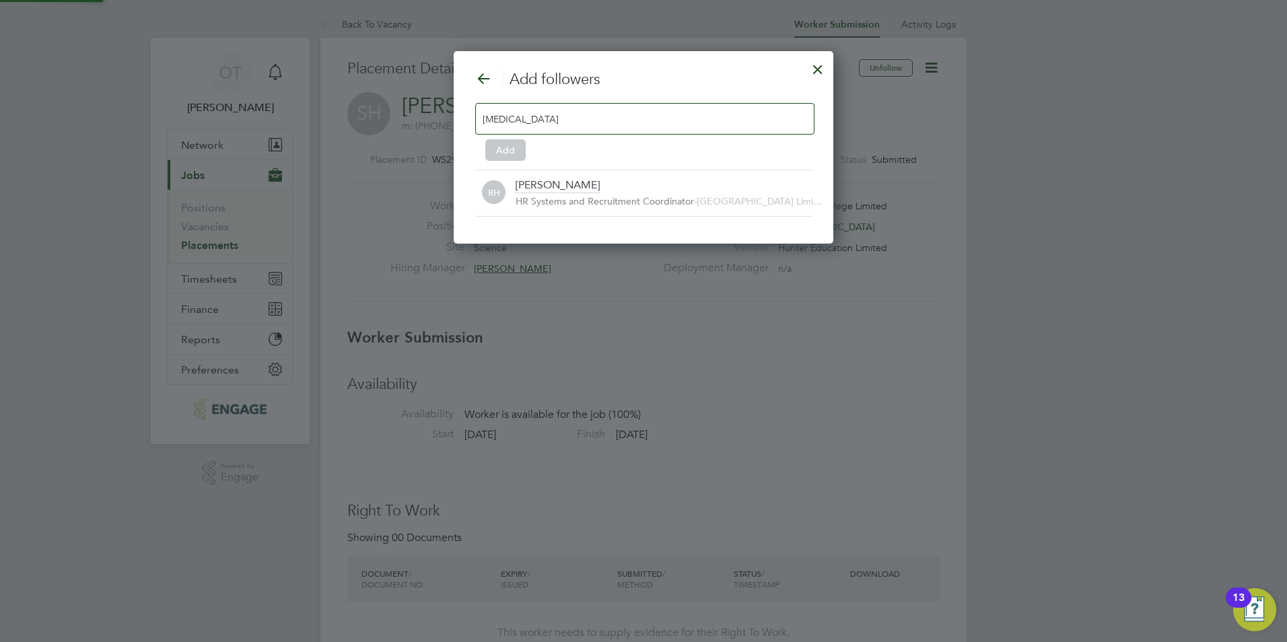
scroll to position [14, 297]
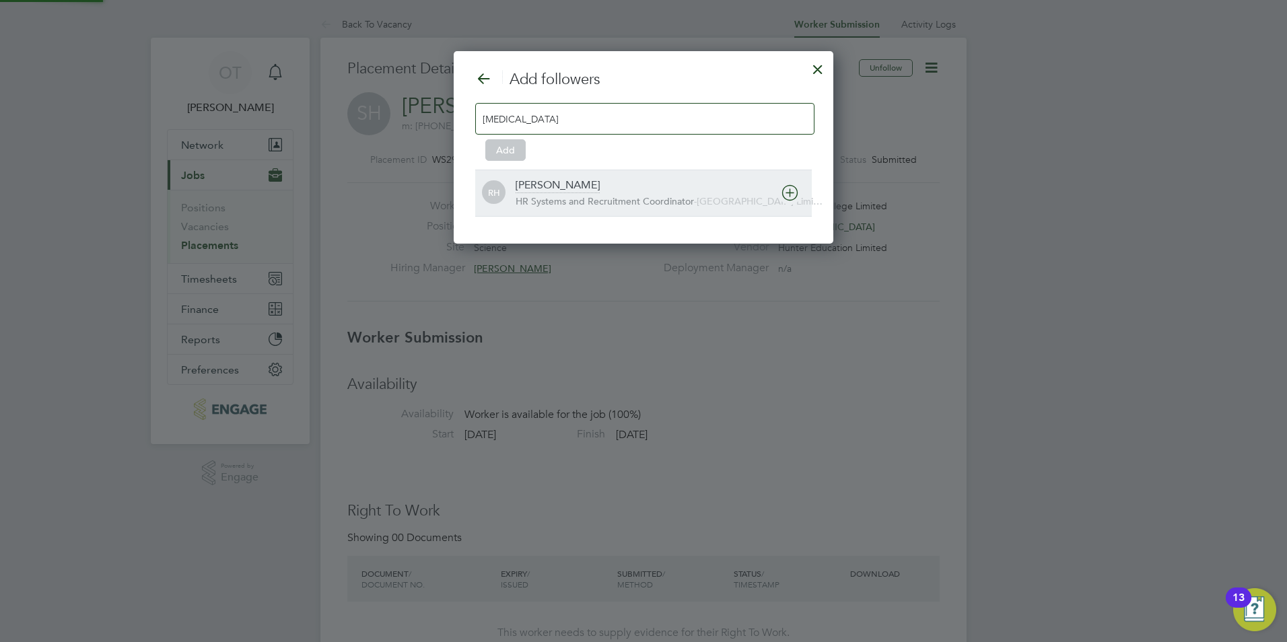
type input "[MEDICAL_DATA]"
click at [563, 183] on div "[PERSON_NAME]" at bounding box center [558, 185] width 84 height 15
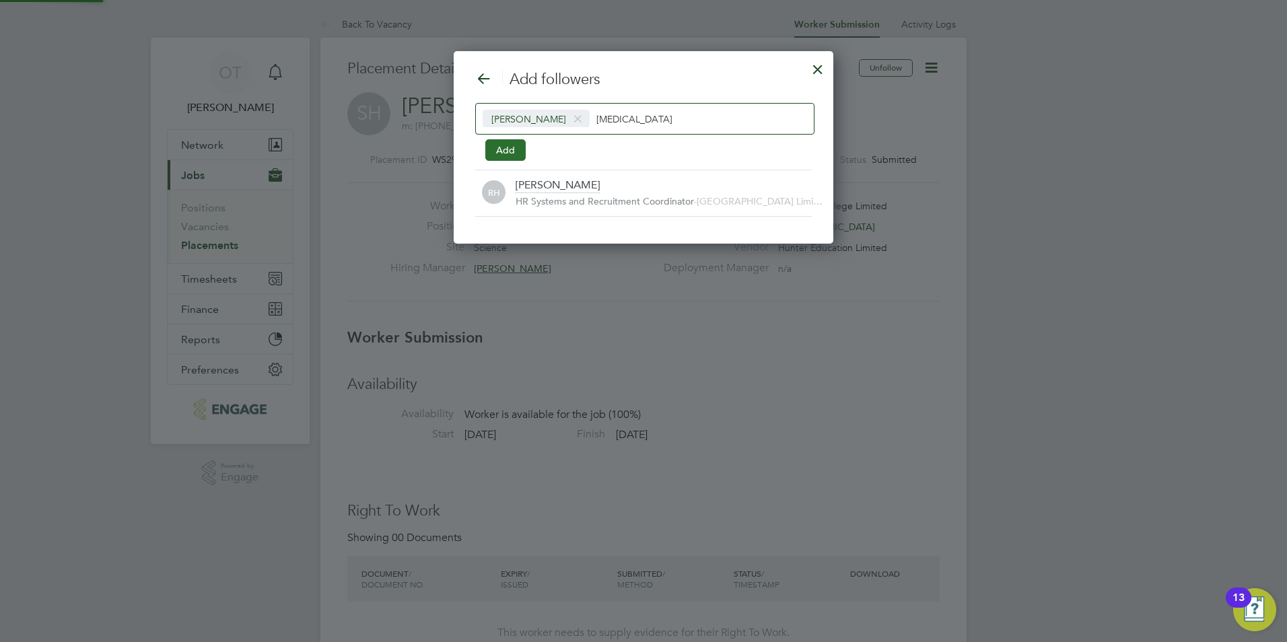
scroll to position [7, 7]
click at [499, 158] on button "Add" at bounding box center [505, 150] width 40 height 22
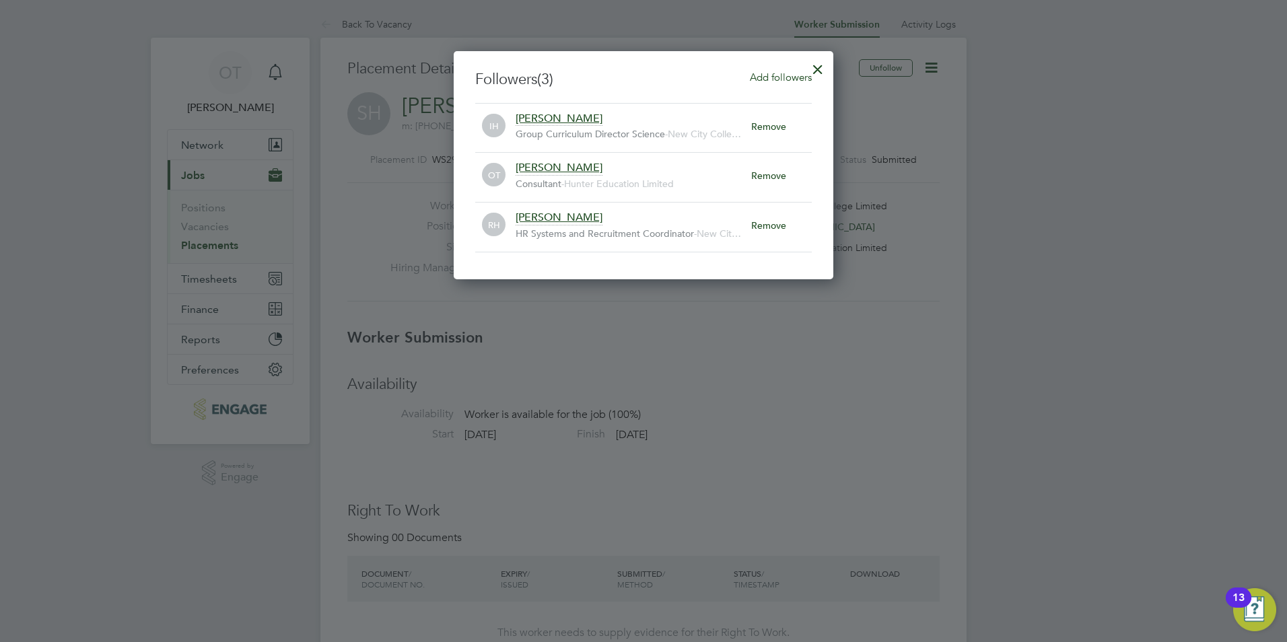
click at [819, 69] on div at bounding box center [818, 66] width 24 height 24
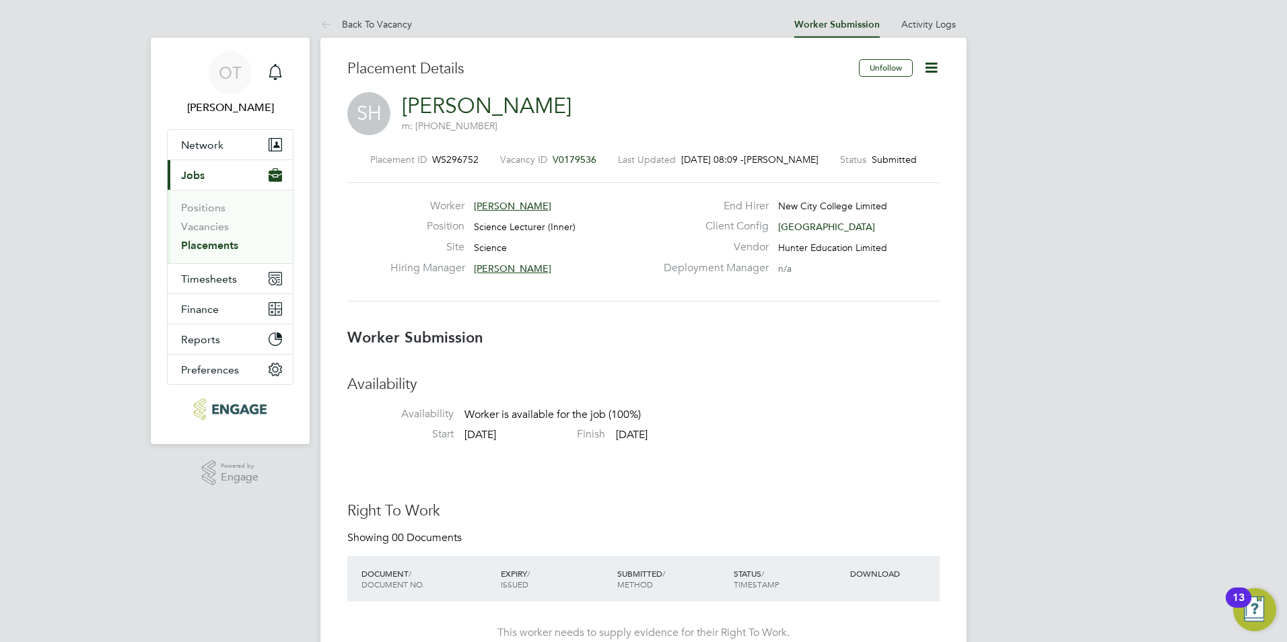
drag, startPoint x: 593, startPoint y: 160, endPoint x: 555, endPoint y: 160, distance: 38.4
click at [555, 160] on span "V0179536" at bounding box center [575, 159] width 44 height 12
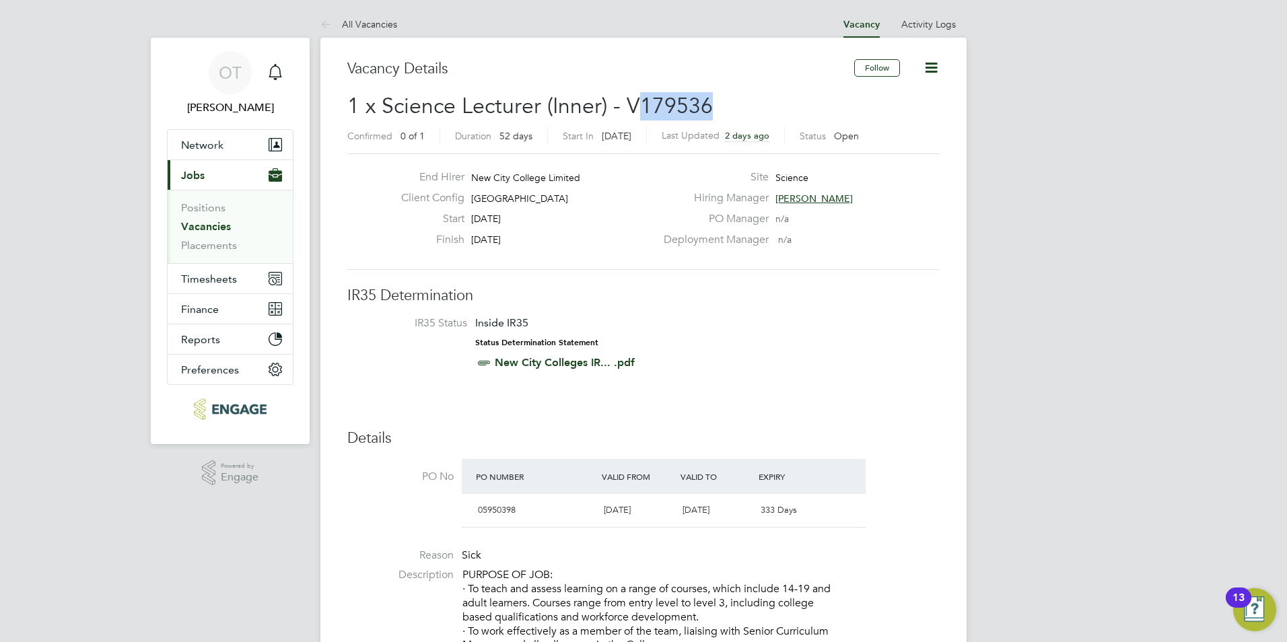
drag, startPoint x: 718, startPoint y: 104, endPoint x: 632, endPoint y: 107, distance: 85.6
click at [632, 107] on h2 "1 x Science Lecturer (Inner) - V179536 Confirmed 0 of 1 Duration 52 days Start …" at bounding box center [643, 120] width 592 height 57
click at [753, 106] on h2 "1 x Science Lecturer (Inner) - V179536 Confirmed 0 of 1 Duration 52 days Start …" at bounding box center [643, 120] width 592 height 57
drag, startPoint x: 734, startPoint y: 102, endPoint x: 628, endPoint y: 111, distance: 106.1
click at [628, 111] on h2 "1 x Science Lecturer (Inner) - V179536 Confirmed 0 of 1 Duration 52 days Start …" at bounding box center [643, 120] width 592 height 57
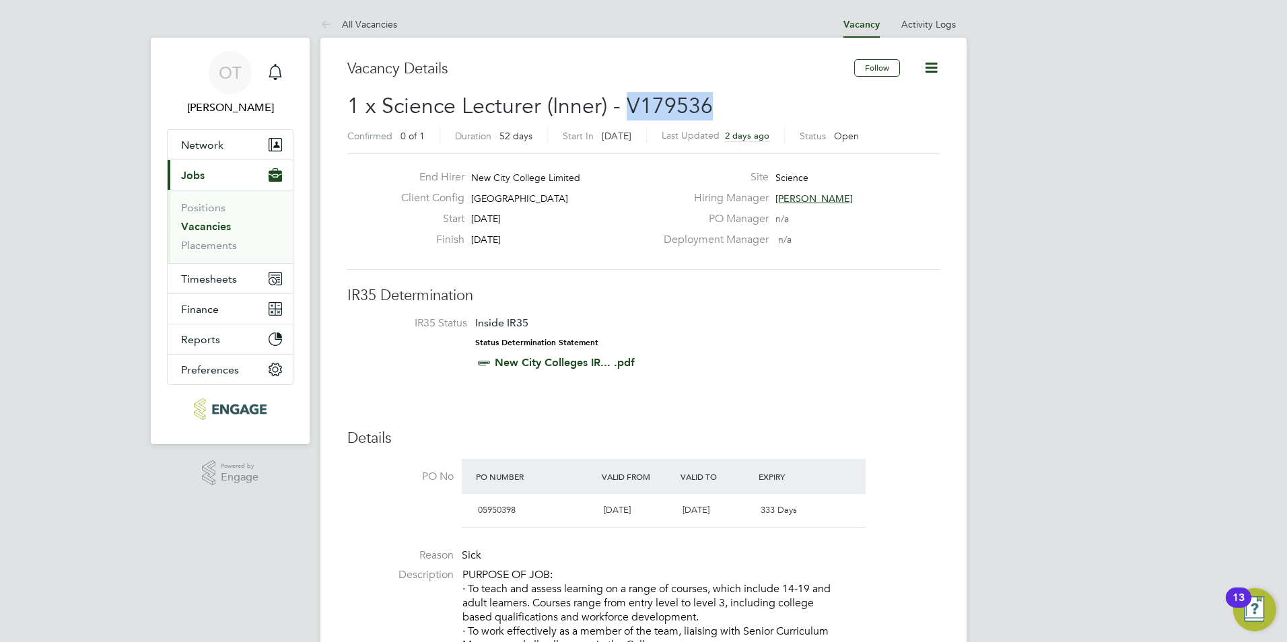
copy span "V179536"
click at [368, 23] on link "All Vacancies" at bounding box center [358, 24] width 77 height 12
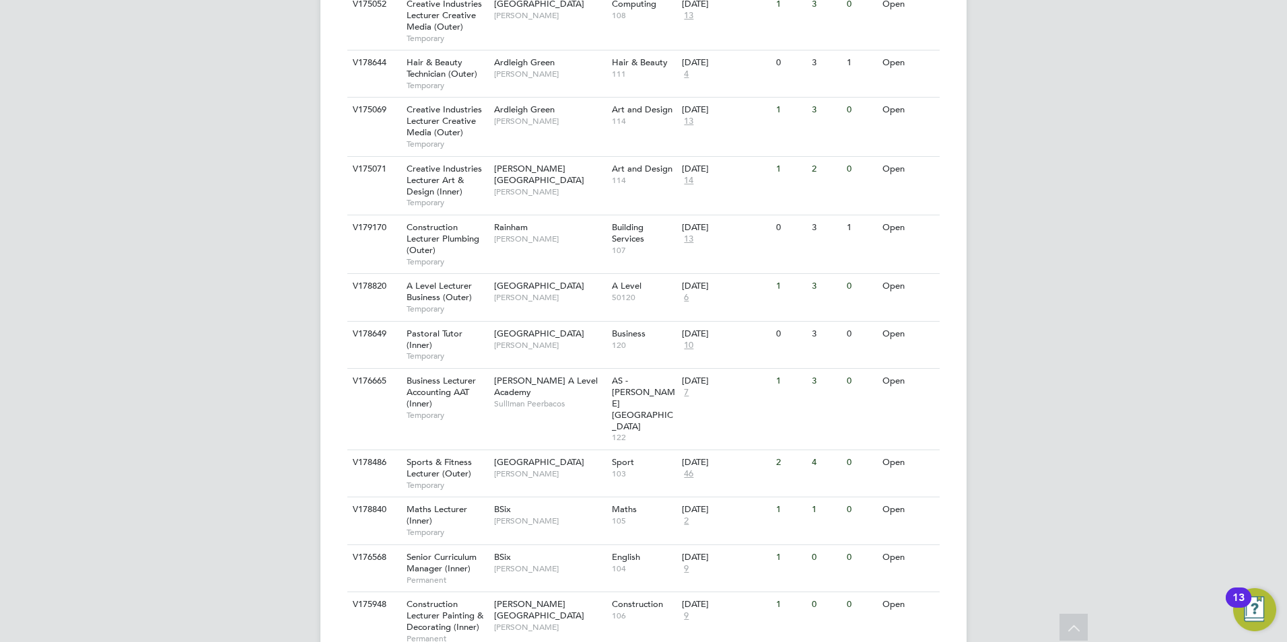
scroll to position [1425, 0]
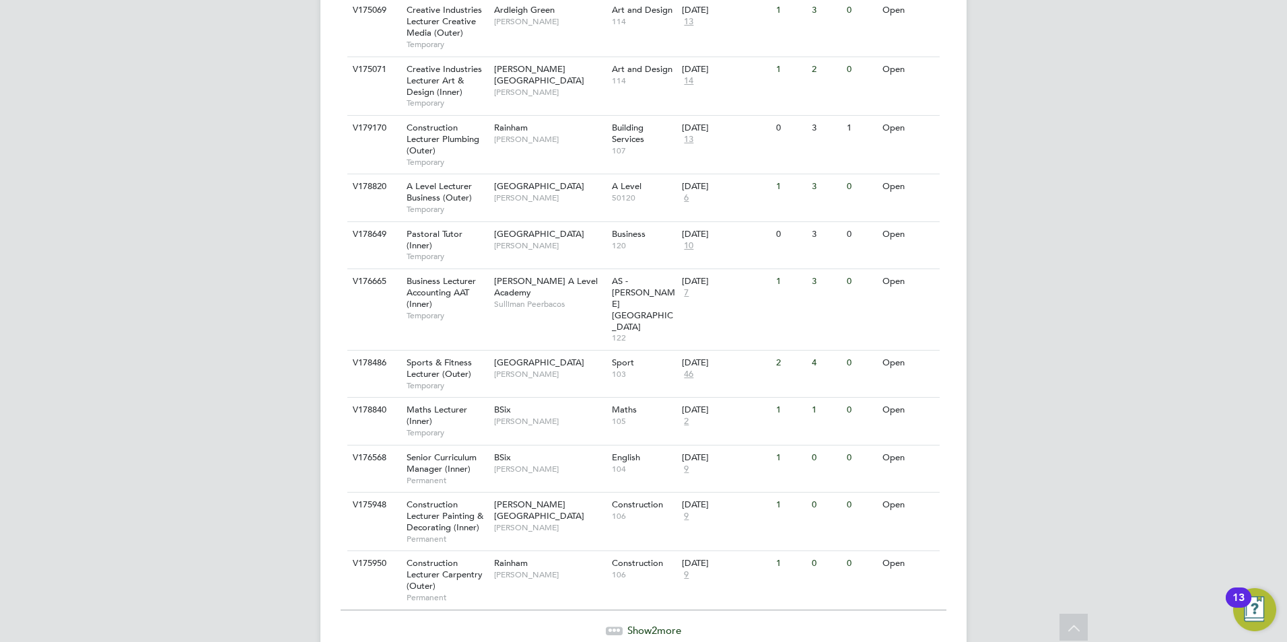
click at [650, 624] on span "Show 2 more" at bounding box center [654, 630] width 54 height 13
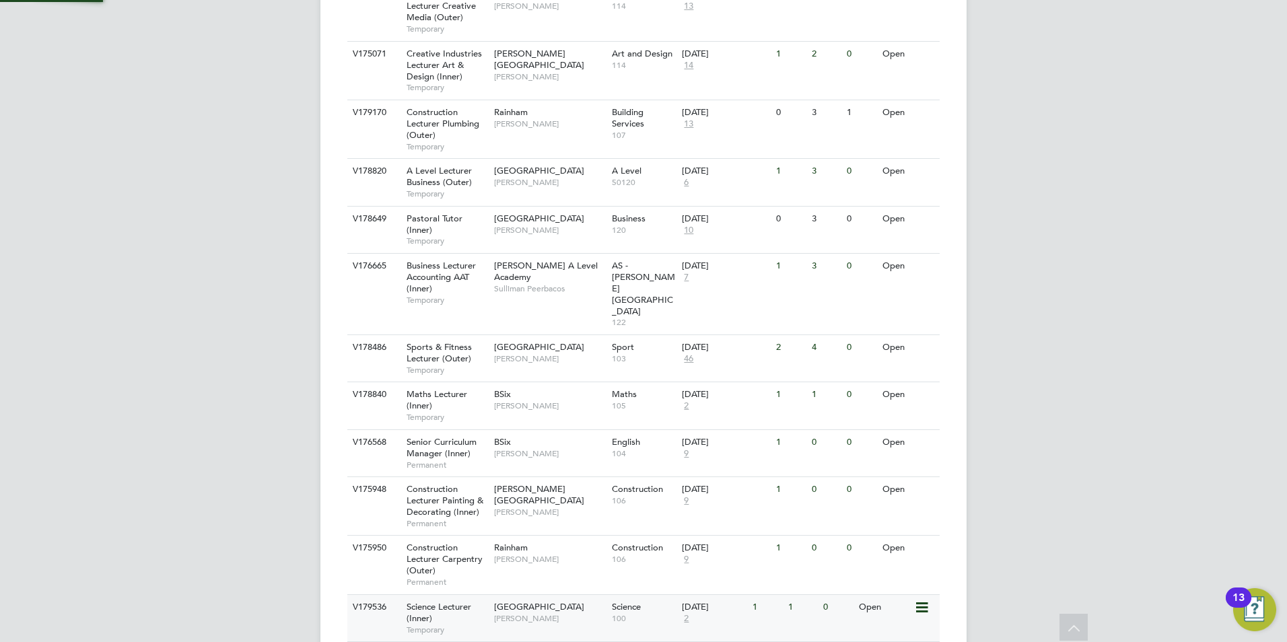
scroll to position [1491, 0]
